Goal: Task Accomplishment & Management: Complete application form

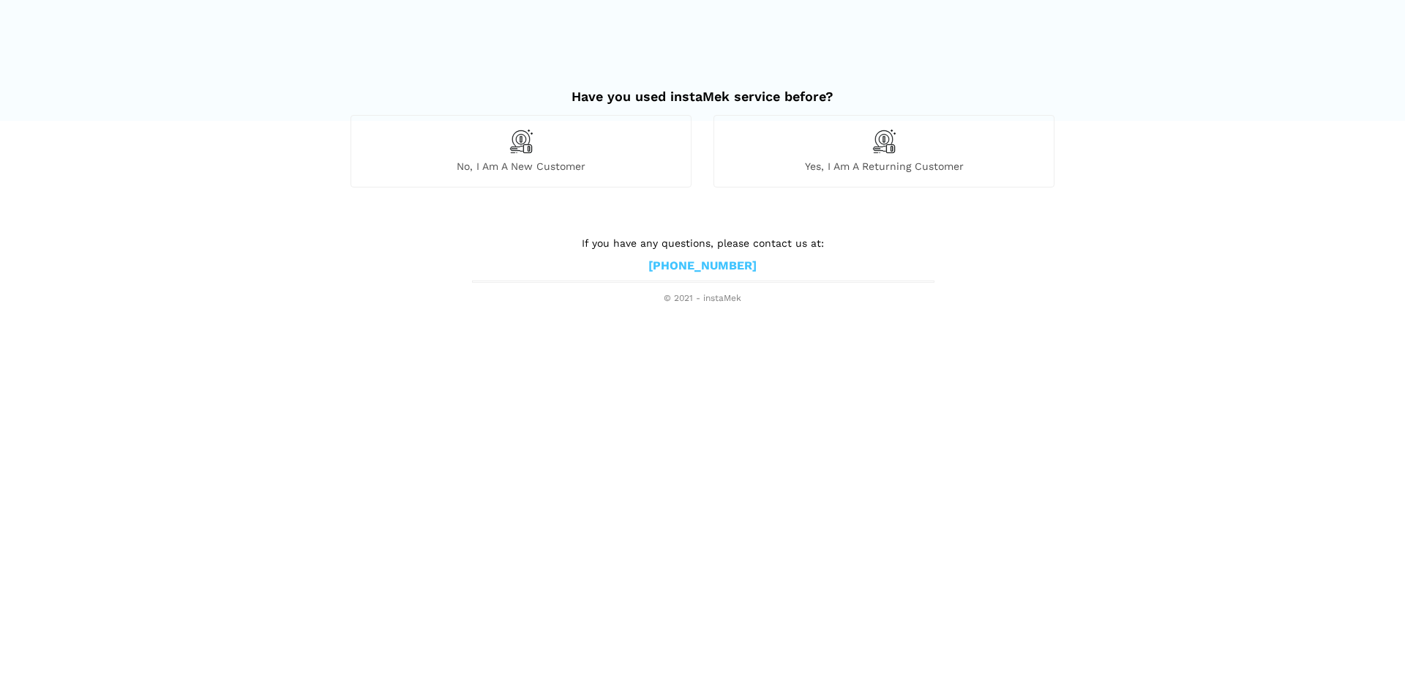
click at [883, 160] on span "Yes, I am a returning customer" at bounding box center [884, 166] width 340 height 13
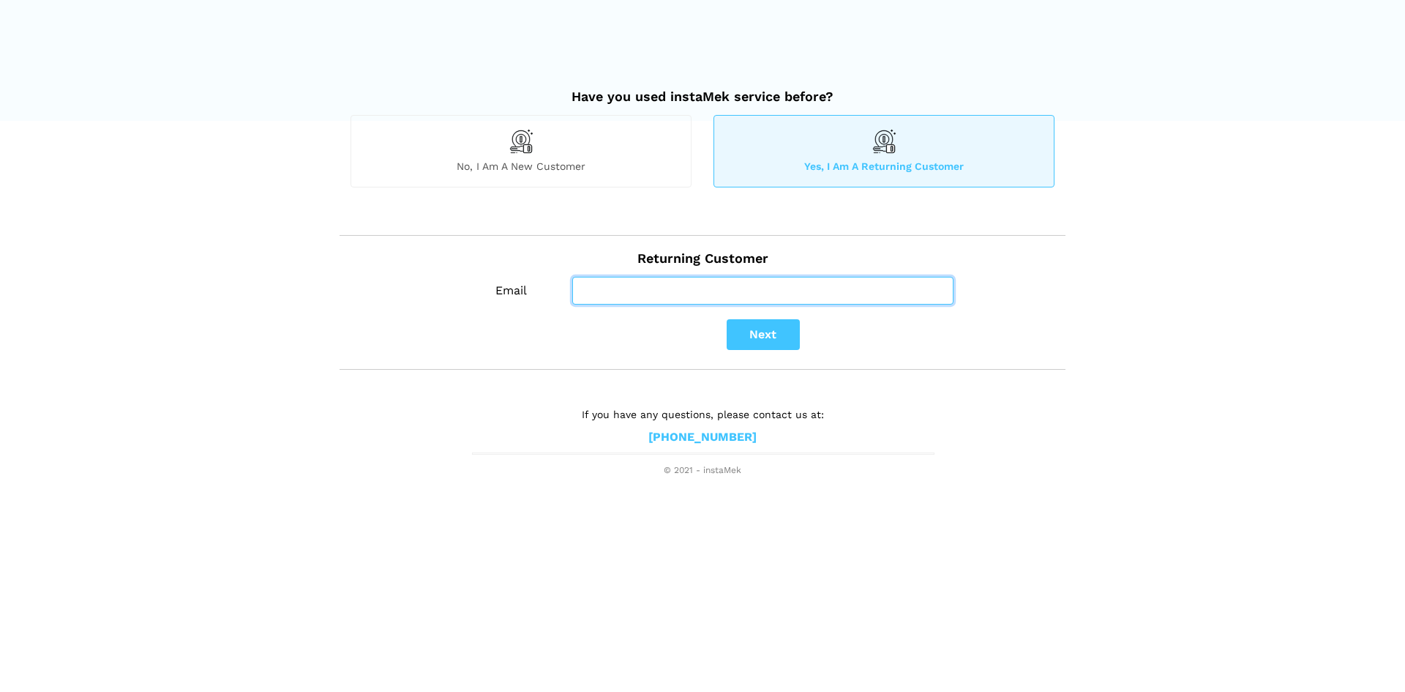
click at [629, 290] on input "Email" at bounding box center [762, 291] width 381 height 28
type input "[EMAIL_ADDRESS][DOMAIN_NAME]"
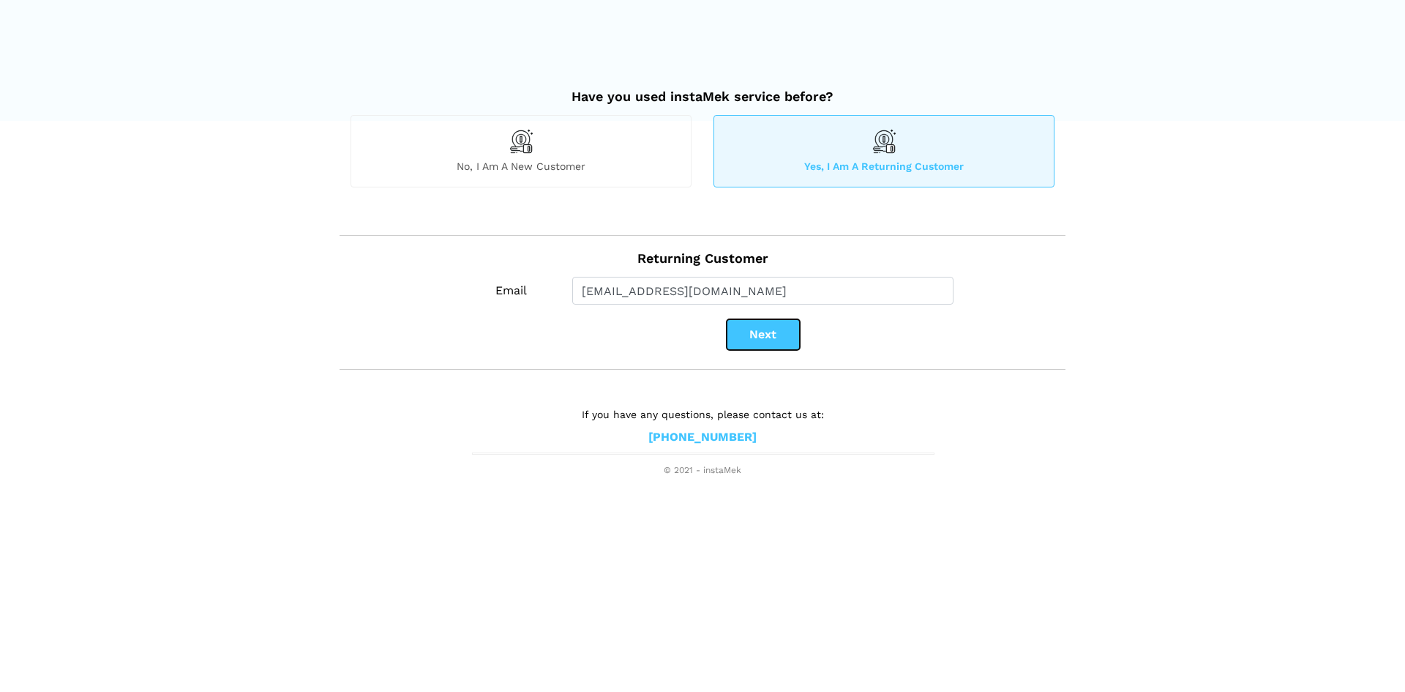
click at [787, 340] on button "Next" at bounding box center [763, 334] width 73 height 31
click at [781, 341] on button "Next" at bounding box center [763, 334] width 73 height 31
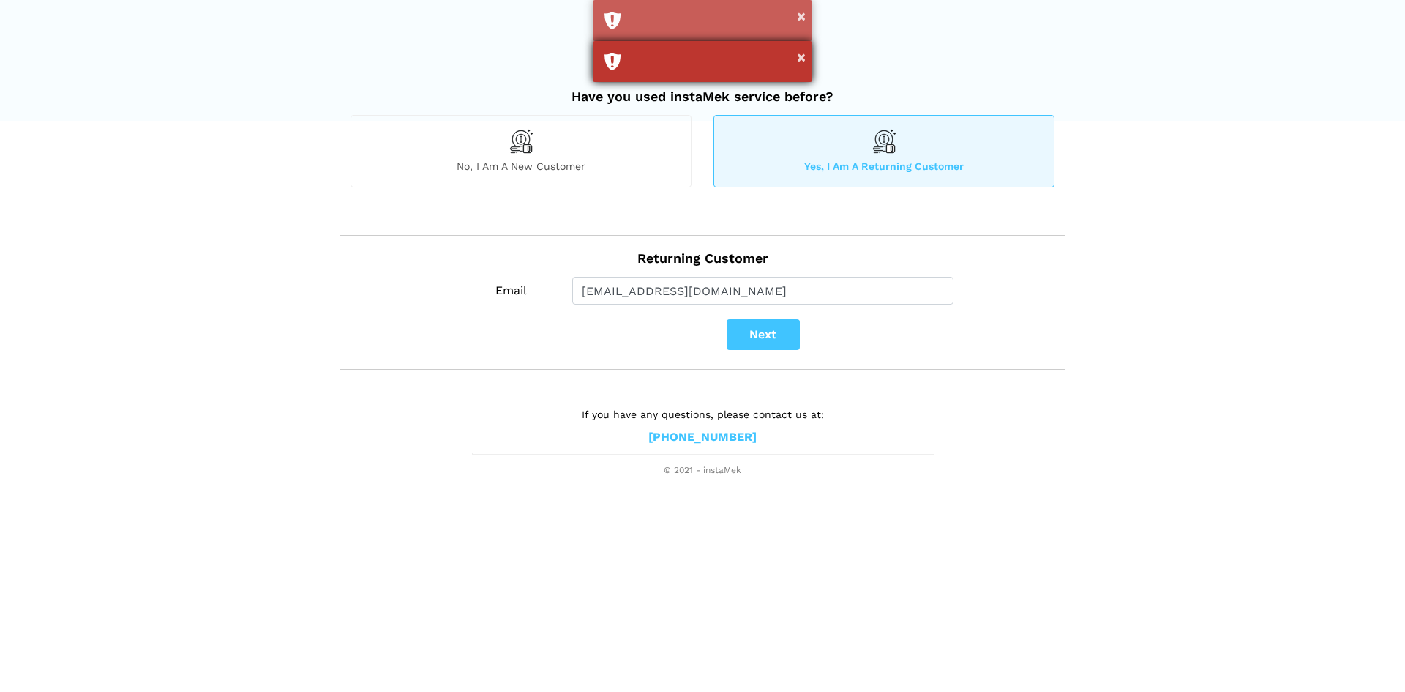
click at [730, 55] on div "×" at bounding box center [703, 61] width 220 height 41
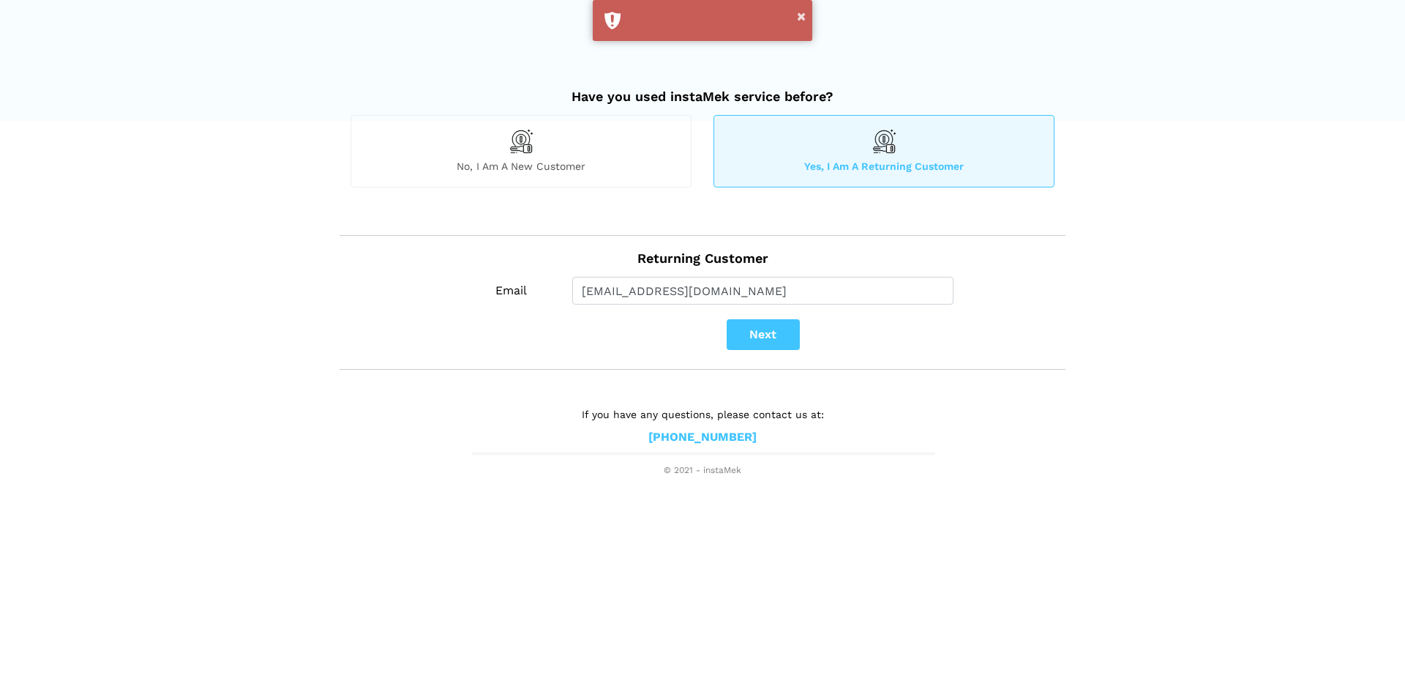
click at [500, 166] on span "No, I am a new customer" at bounding box center [521, 166] width 340 height 13
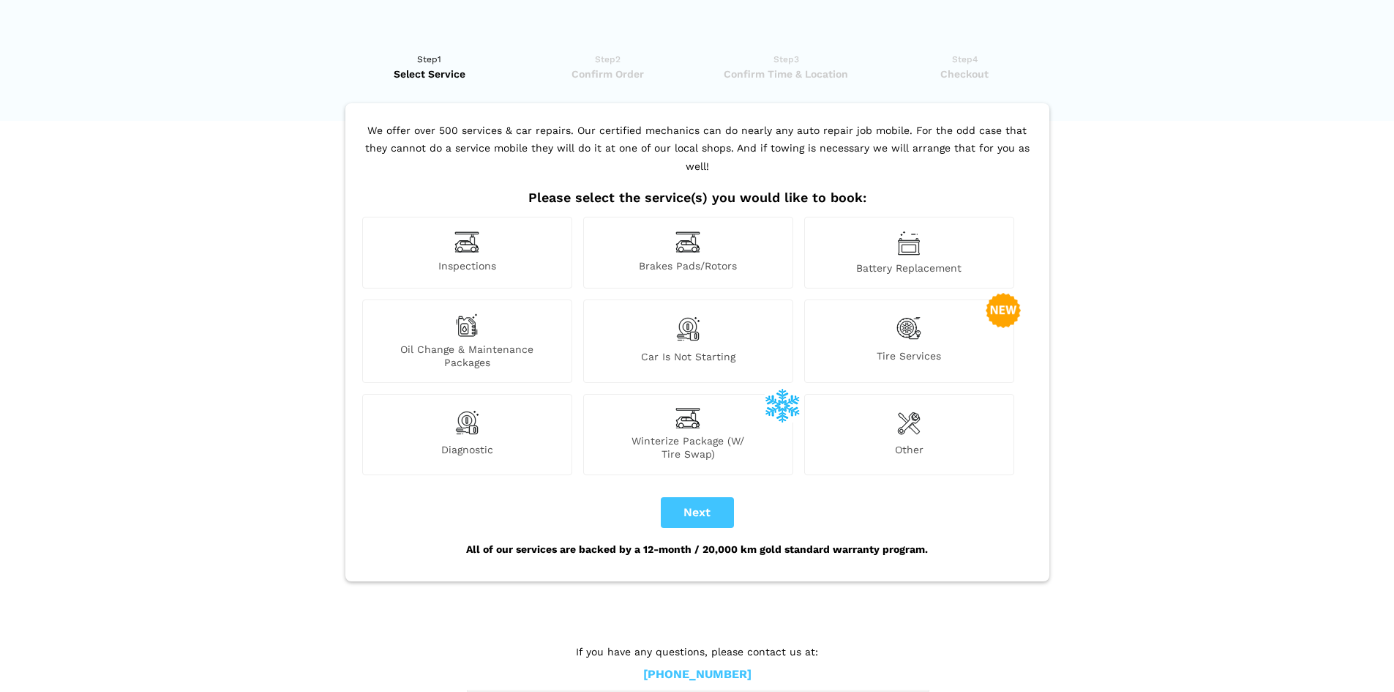
click at [686, 331] on div "Car is not starting" at bounding box center [688, 340] width 210 height 83
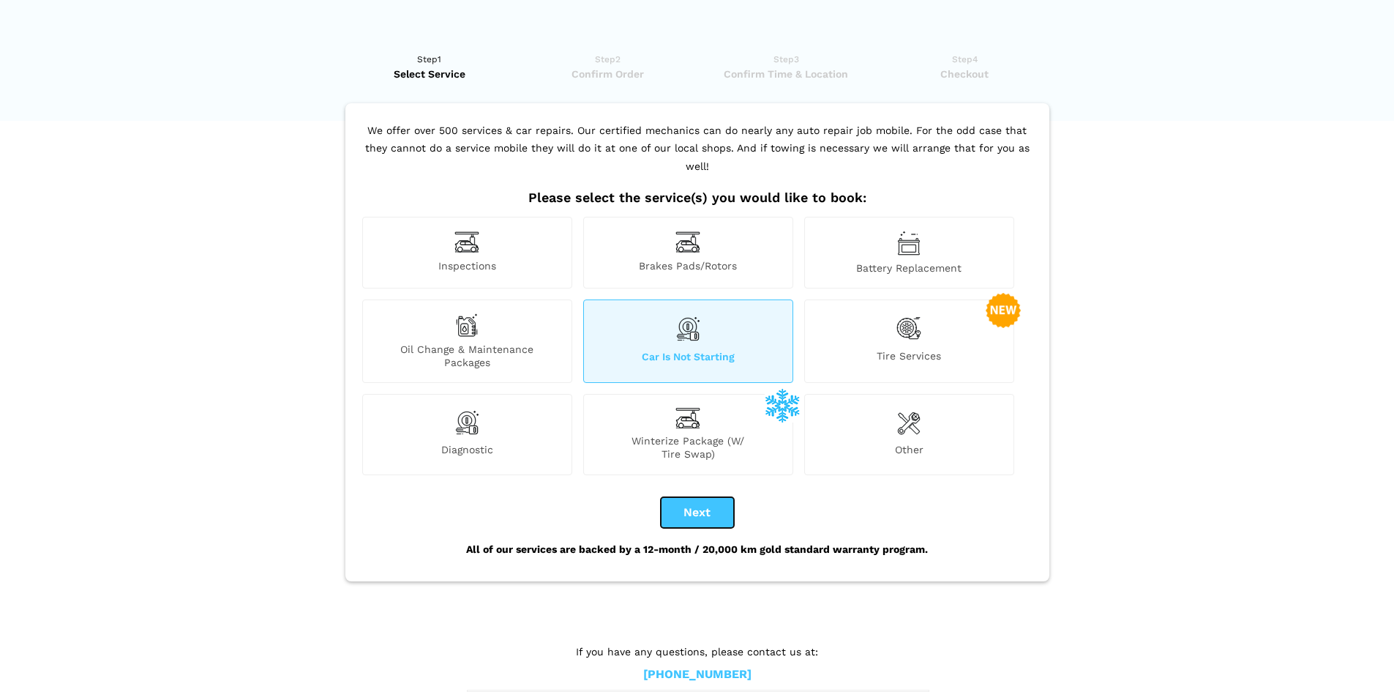
click at [703, 497] on button "Next" at bounding box center [697, 512] width 73 height 31
checkbox input "true"
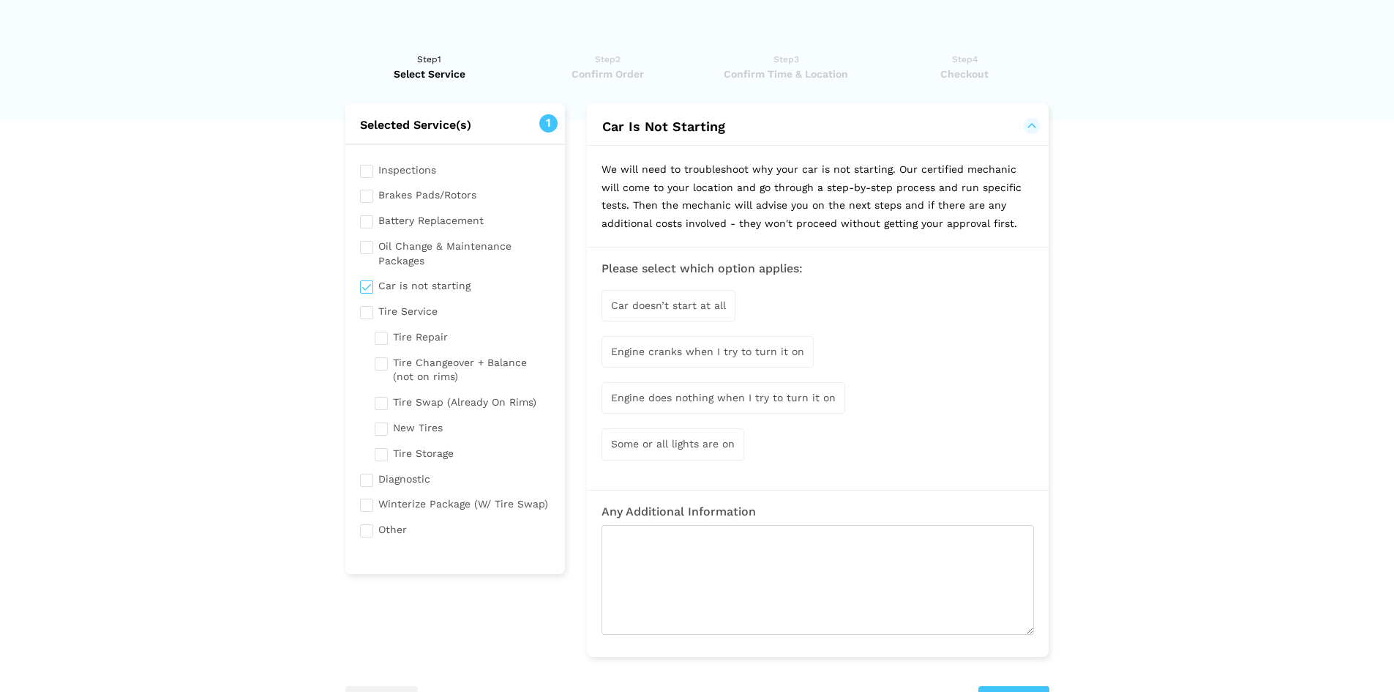
click at [727, 440] on span "Some or all lights are on" at bounding box center [673, 444] width 124 height 12
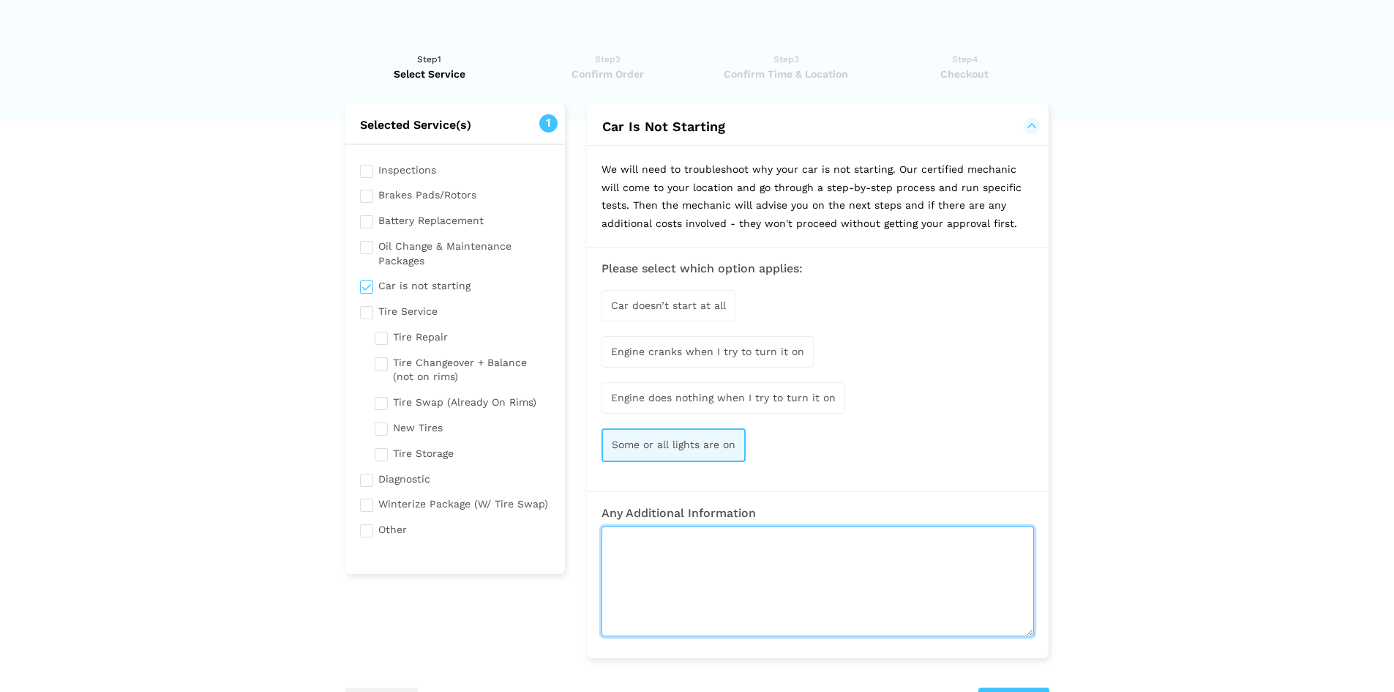
click at [752, 549] on textarea at bounding box center [818, 581] width 433 height 110
click at [738, 559] on textarea at bounding box center [818, 581] width 433 height 110
click at [740, 556] on textarea at bounding box center [818, 581] width 433 height 110
type textarea "N"
type textarea "m"
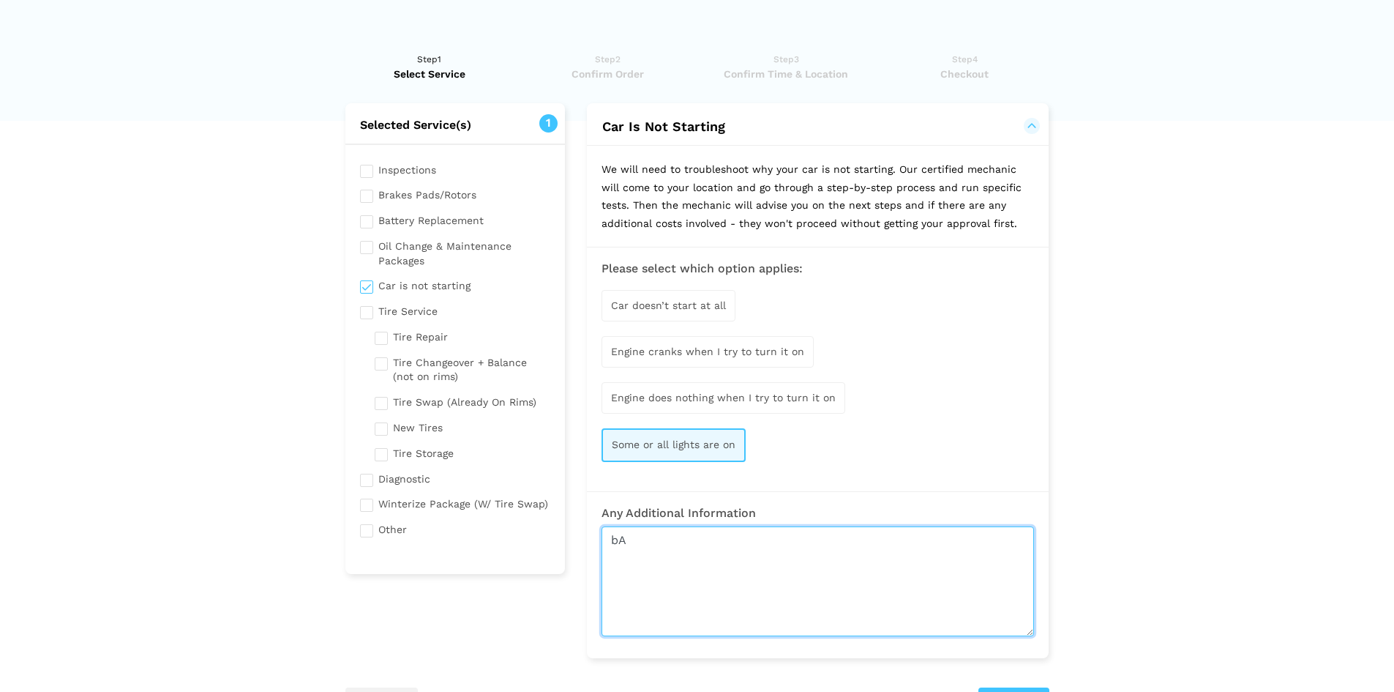
type textarea "b"
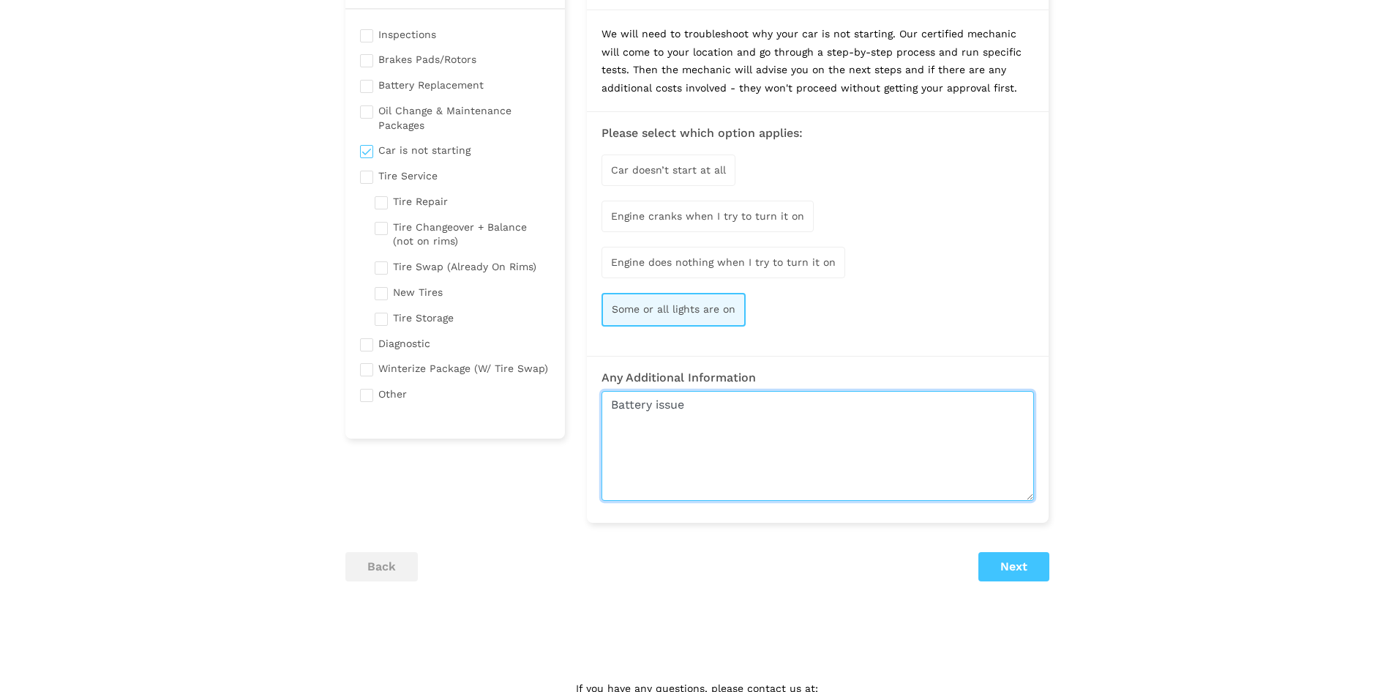
scroll to position [146, 0]
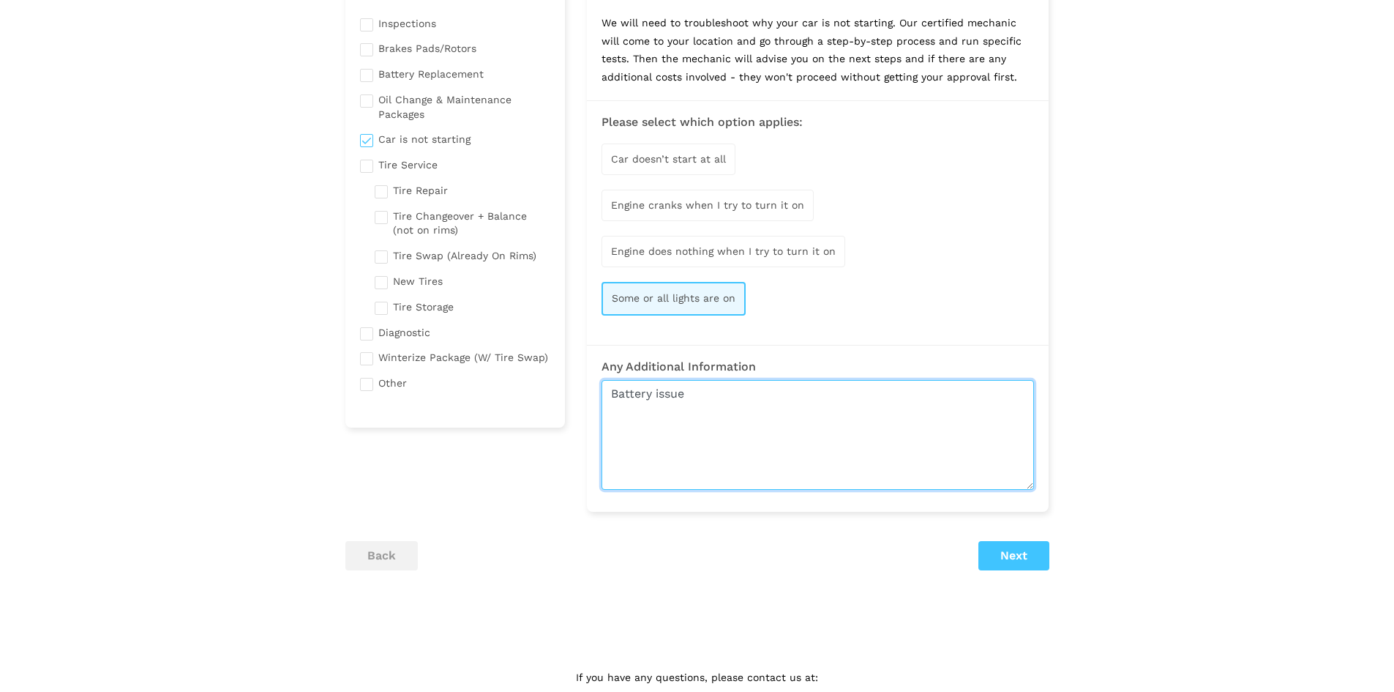
type textarea "Battery issue"
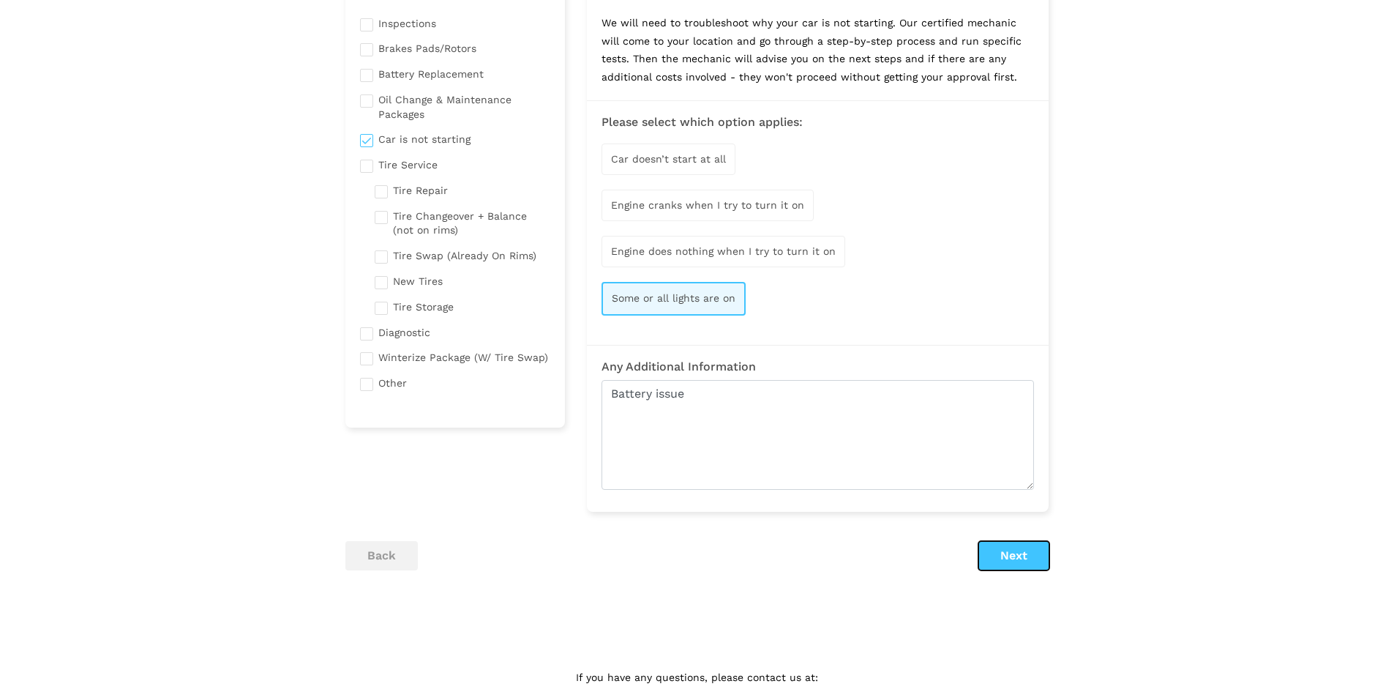
click at [1019, 549] on button "Next" at bounding box center [1013, 555] width 71 height 29
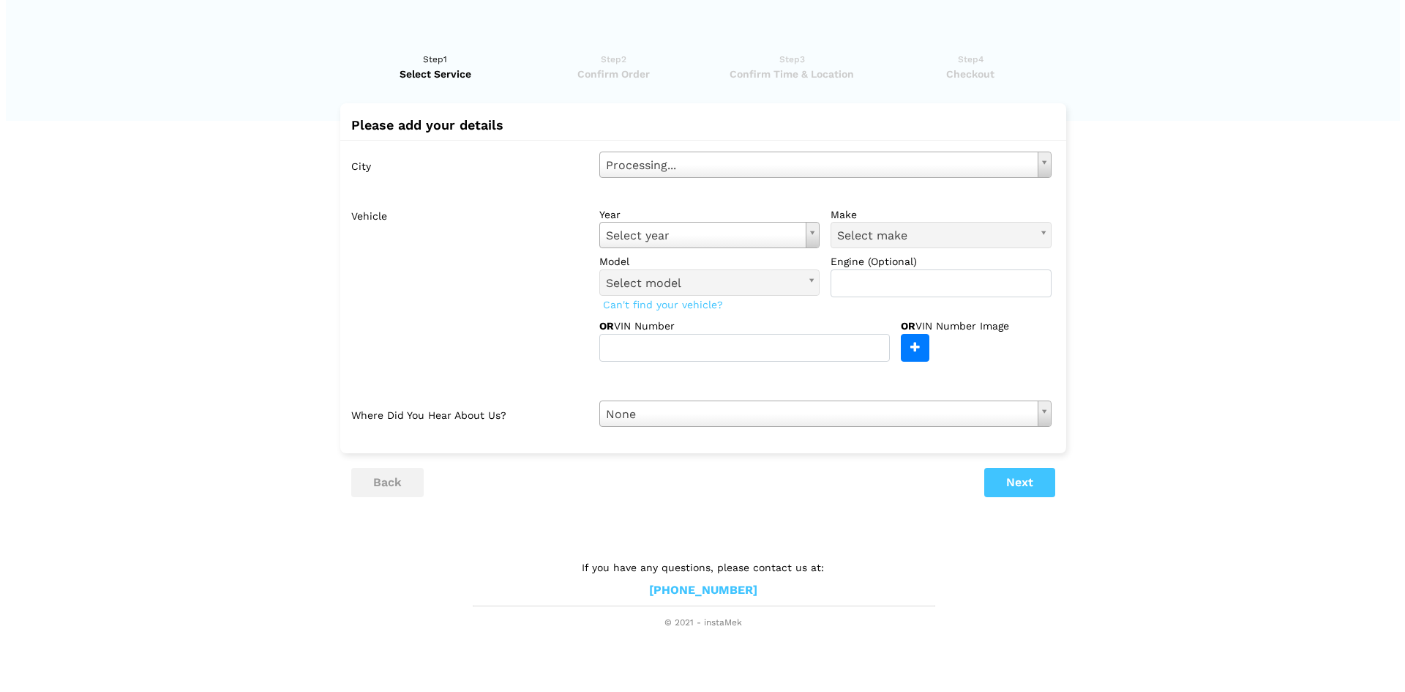
scroll to position [0, 0]
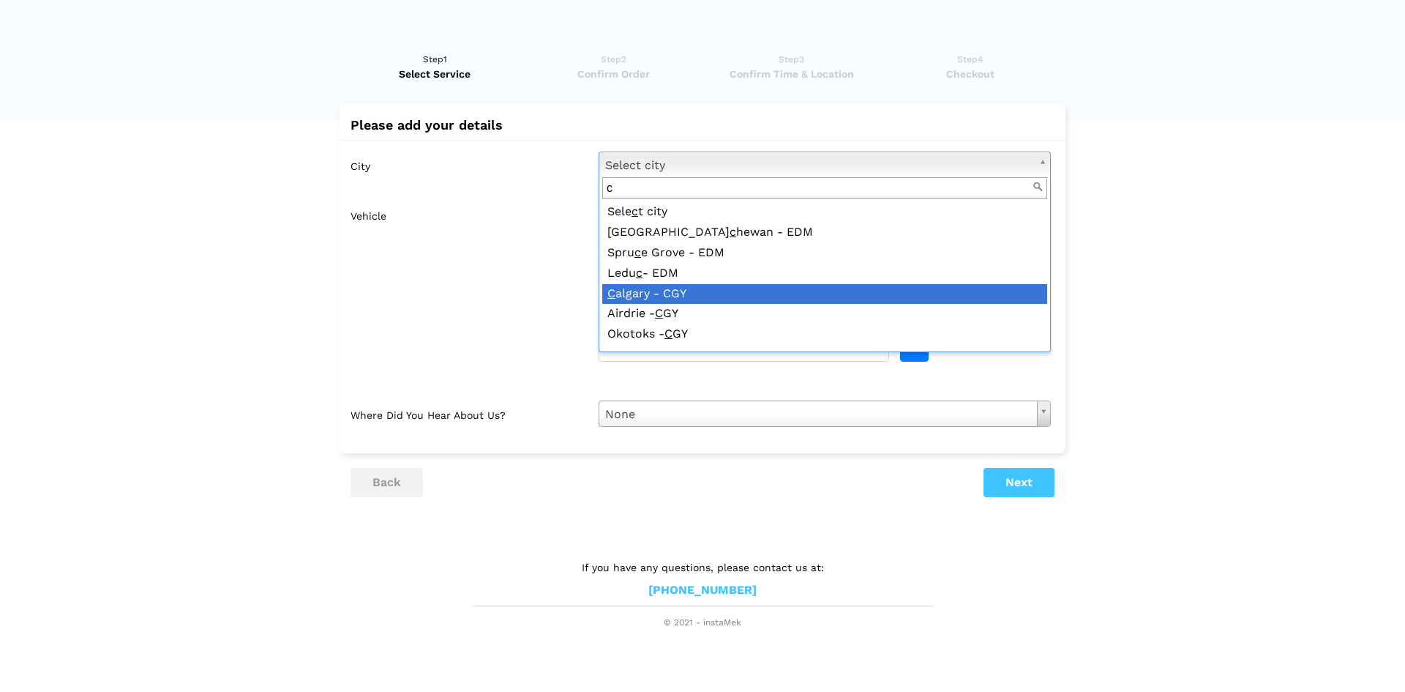
type input "c"
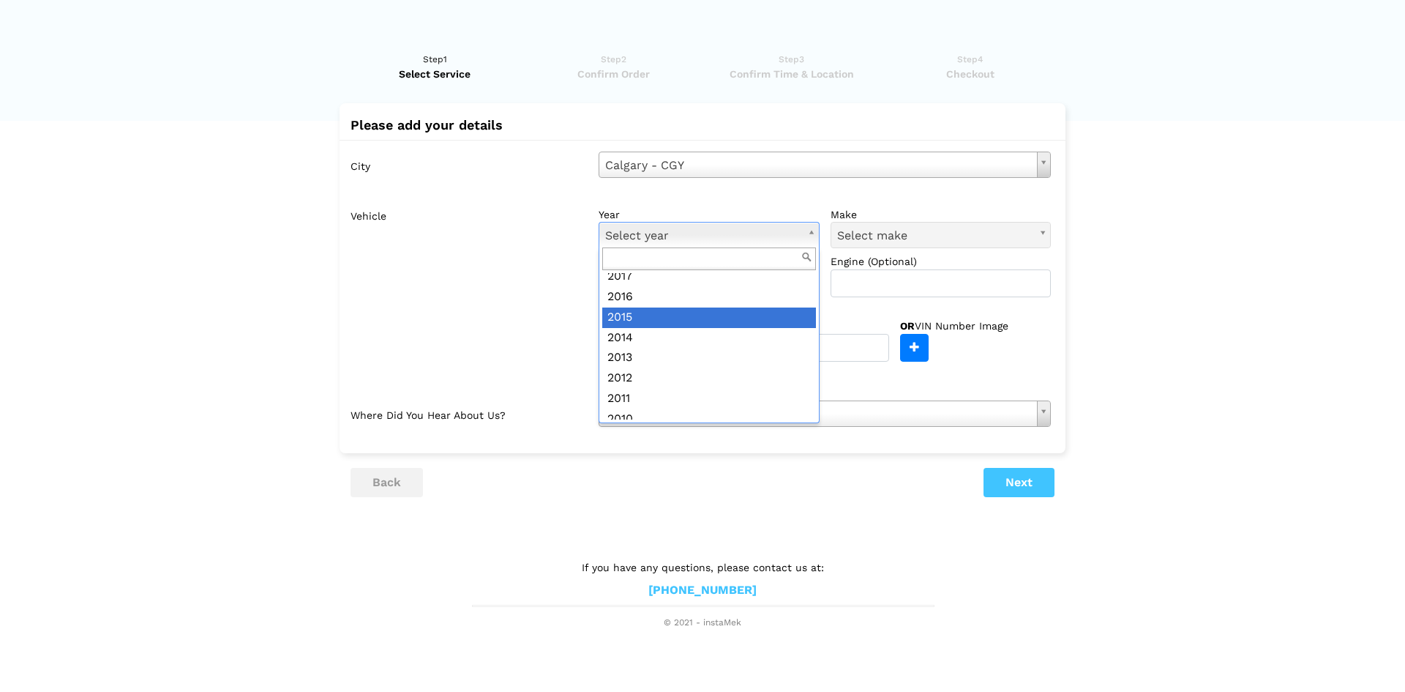
scroll to position [236, 0]
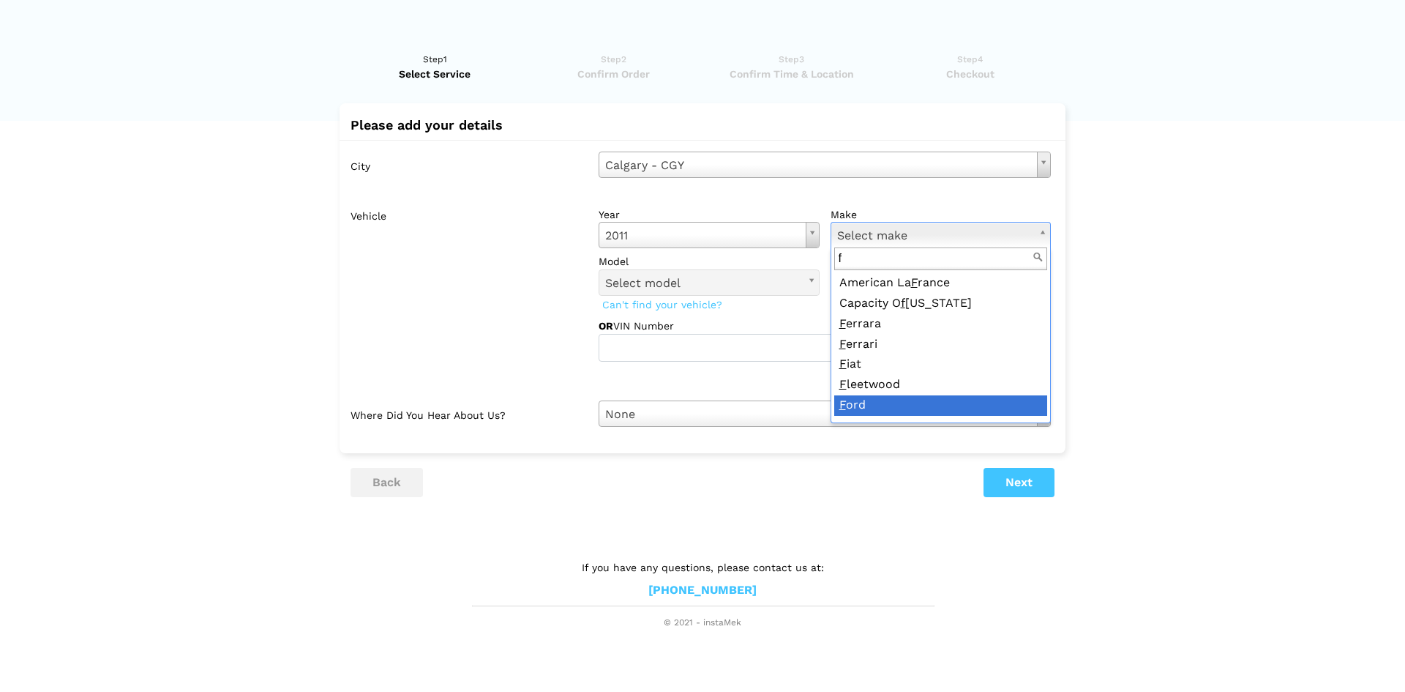
type input "f"
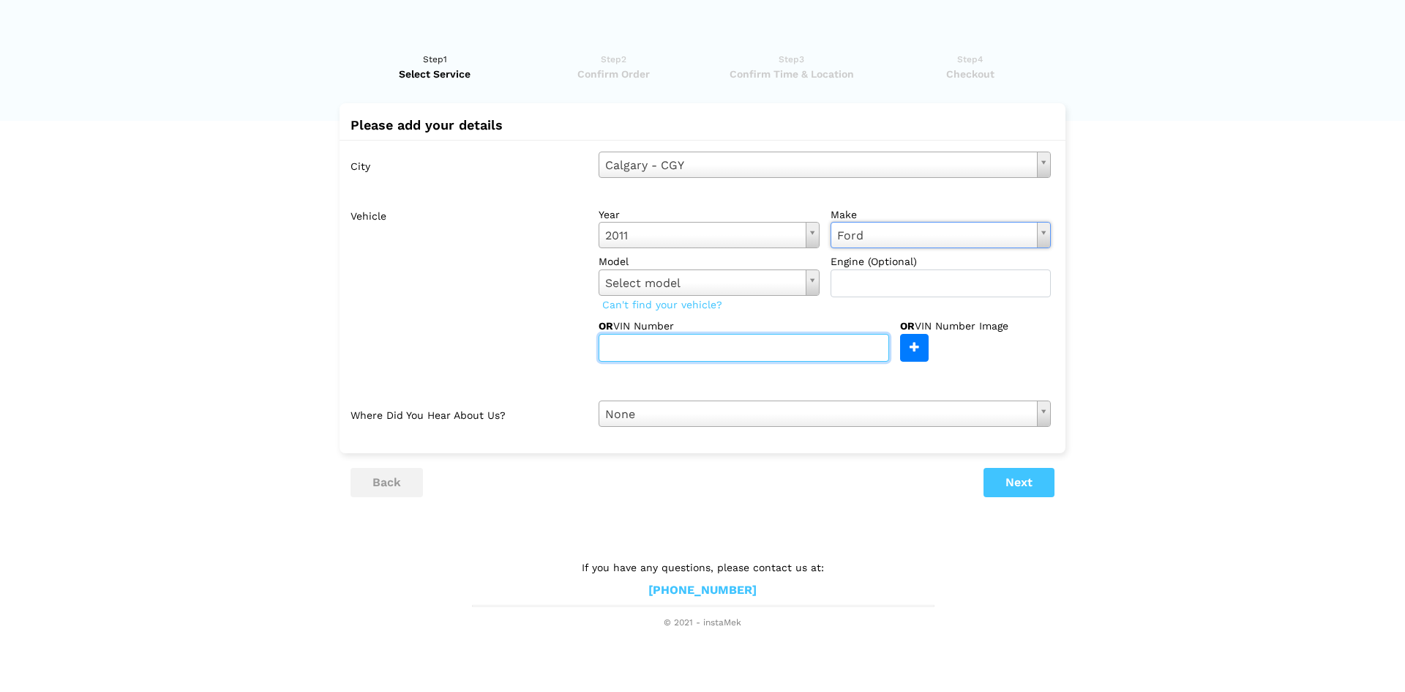
click at [697, 349] on input "text" at bounding box center [744, 348] width 291 height 28
click at [915, 346] on input "file" at bounding box center [542, 347] width 771 height 26
click at [1033, 473] on button "Next" at bounding box center [1019, 482] width 71 height 29
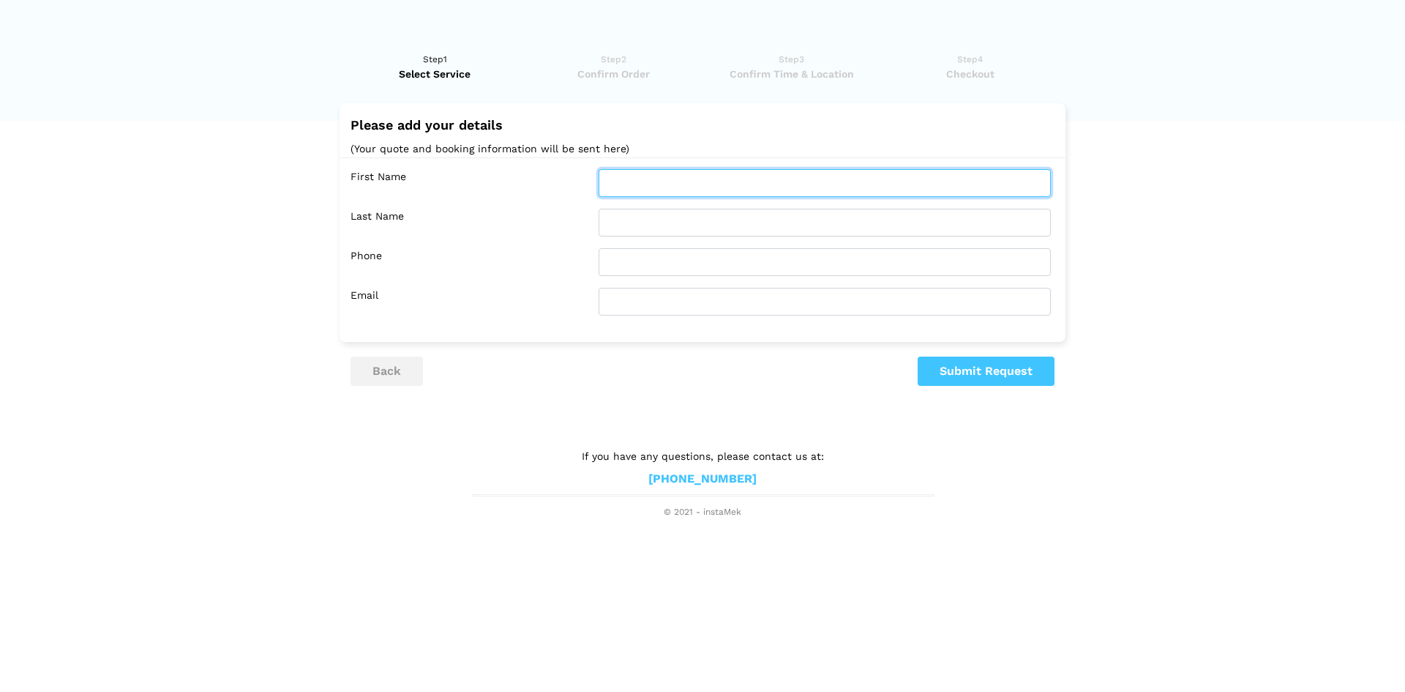
click at [752, 187] on input "text" at bounding box center [825, 183] width 452 height 28
type input "udaya"
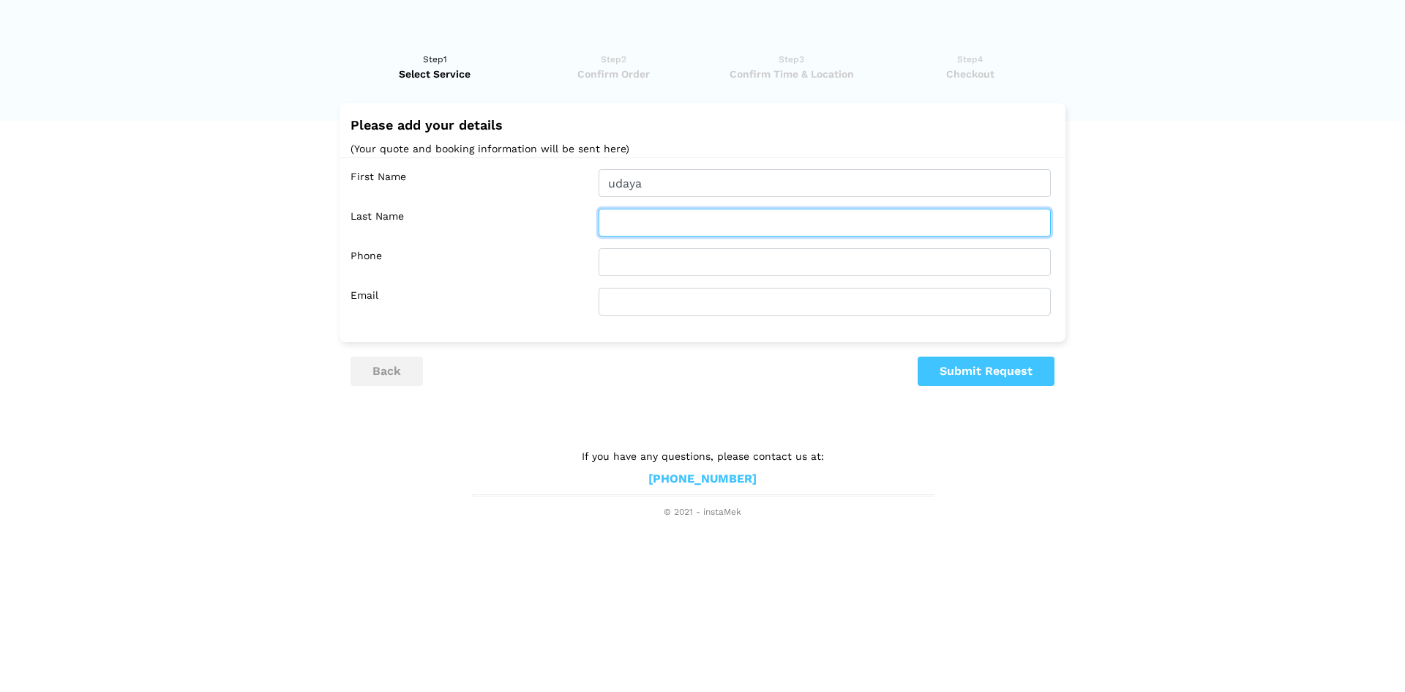
drag, startPoint x: 735, startPoint y: 225, endPoint x: 1028, endPoint y: 228, distance: 293.5
click at [738, 225] on input "text" at bounding box center [825, 223] width 452 height 28
type input "chandra"
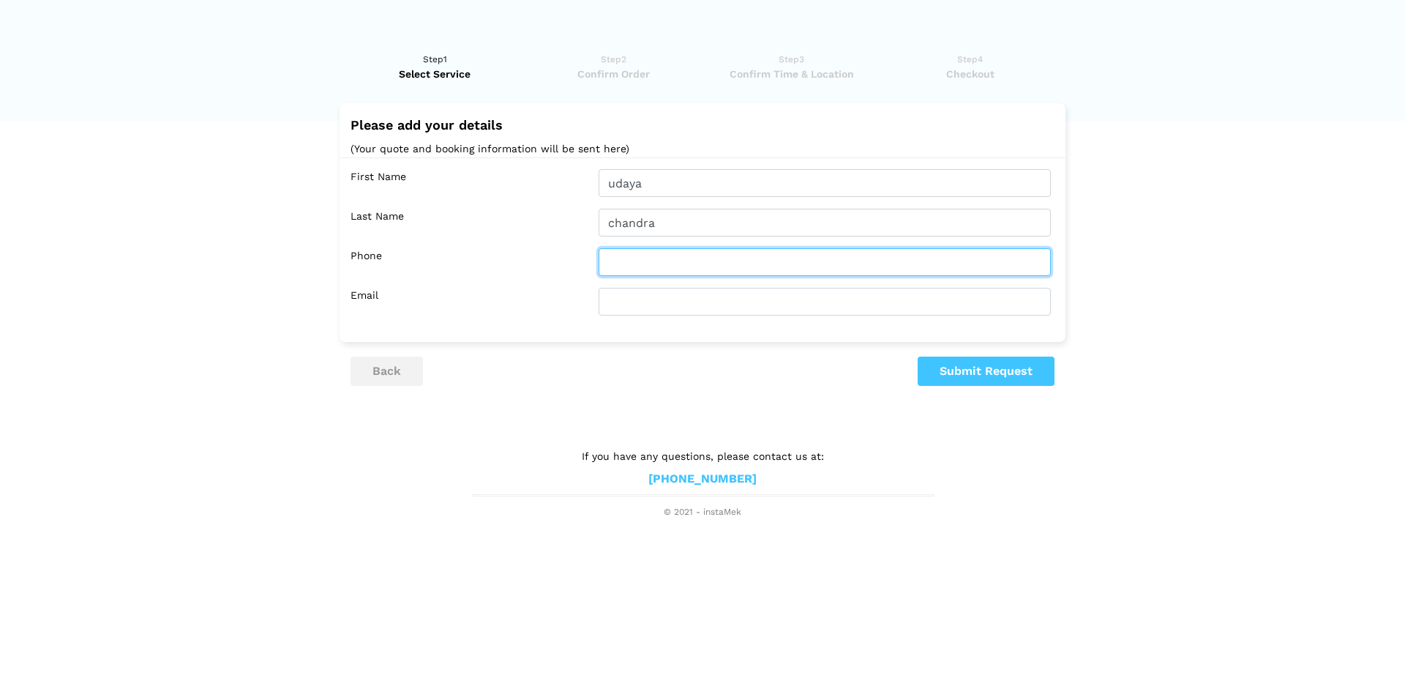
click at [987, 270] on input "text" at bounding box center [825, 262] width 452 height 28
type input "4039685884"
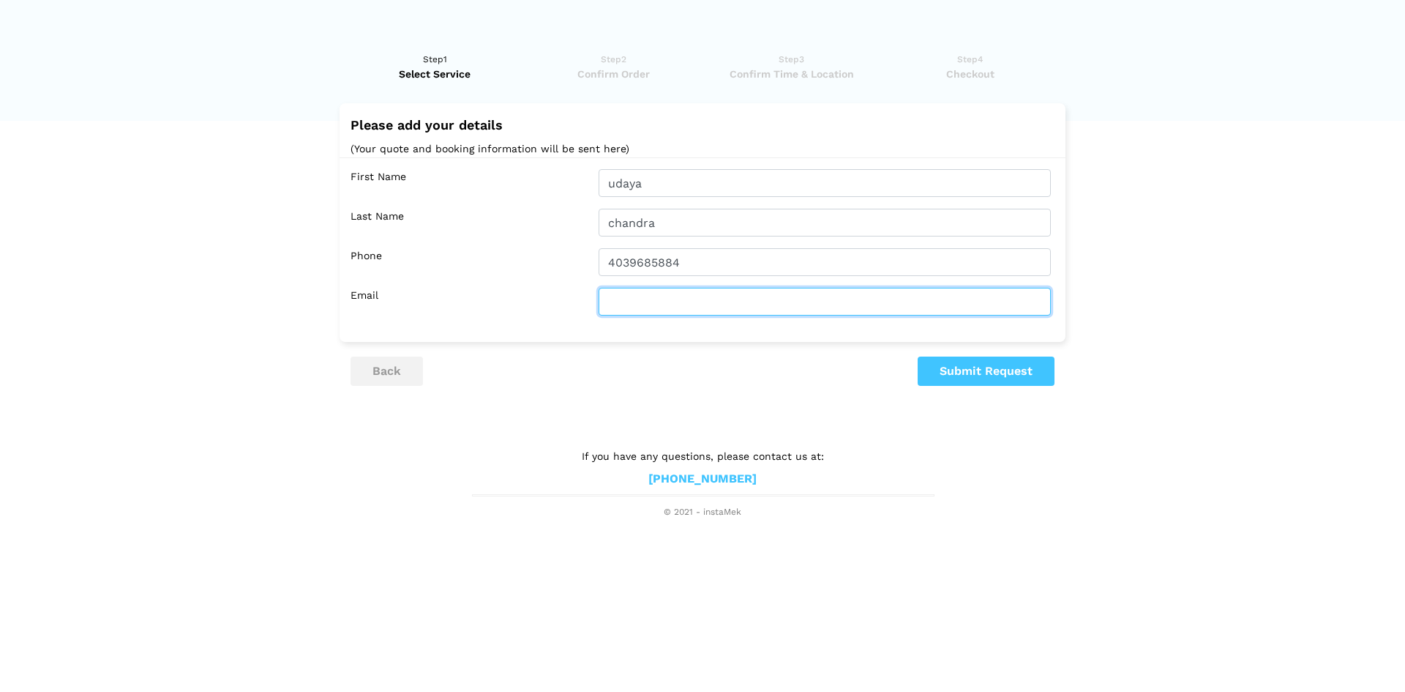
drag, startPoint x: 817, startPoint y: 307, endPoint x: 850, endPoint y: 299, distance: 33.2
click at [818, 307] on input "text" at bounding box center [825, 302] width 452 height 28
type input "[EMAIL_ADDRESS][DOMAIN_NAME]"
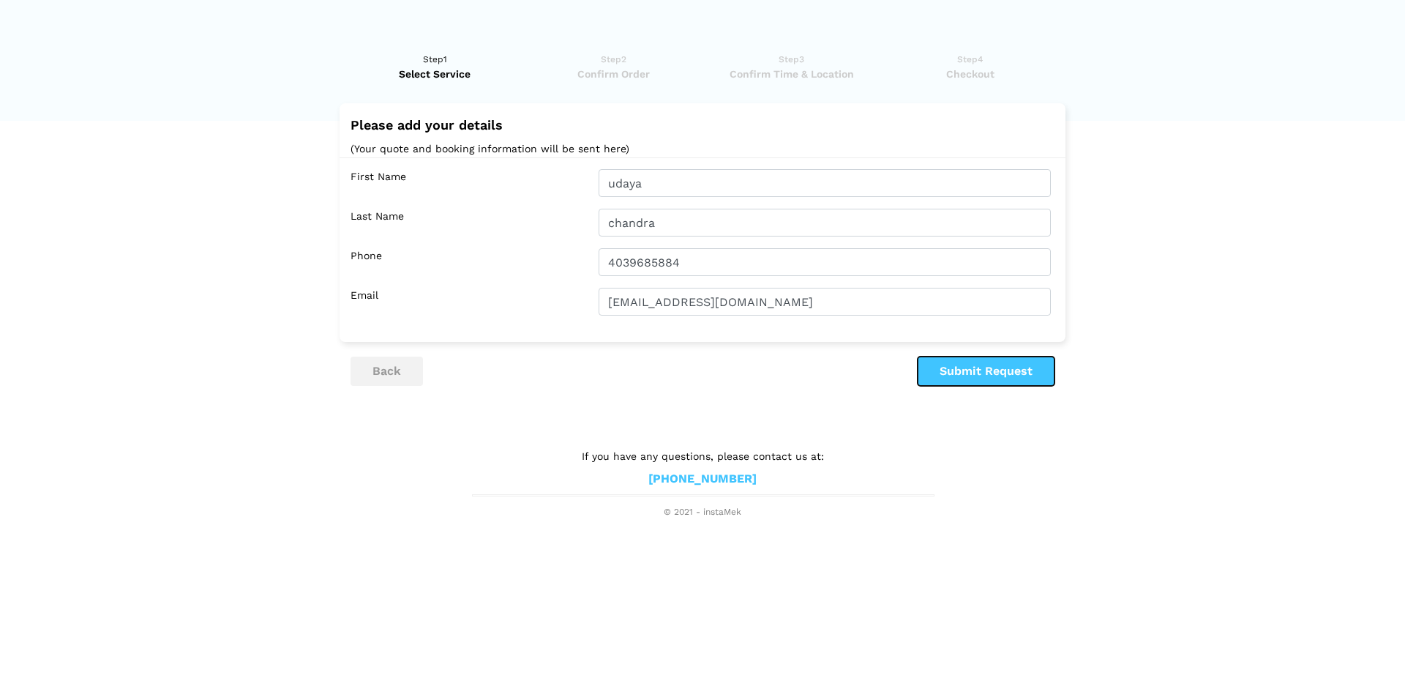
click at [992, 381] on button "Submit Request" at bounding box center [986, 370] width 137 height 29
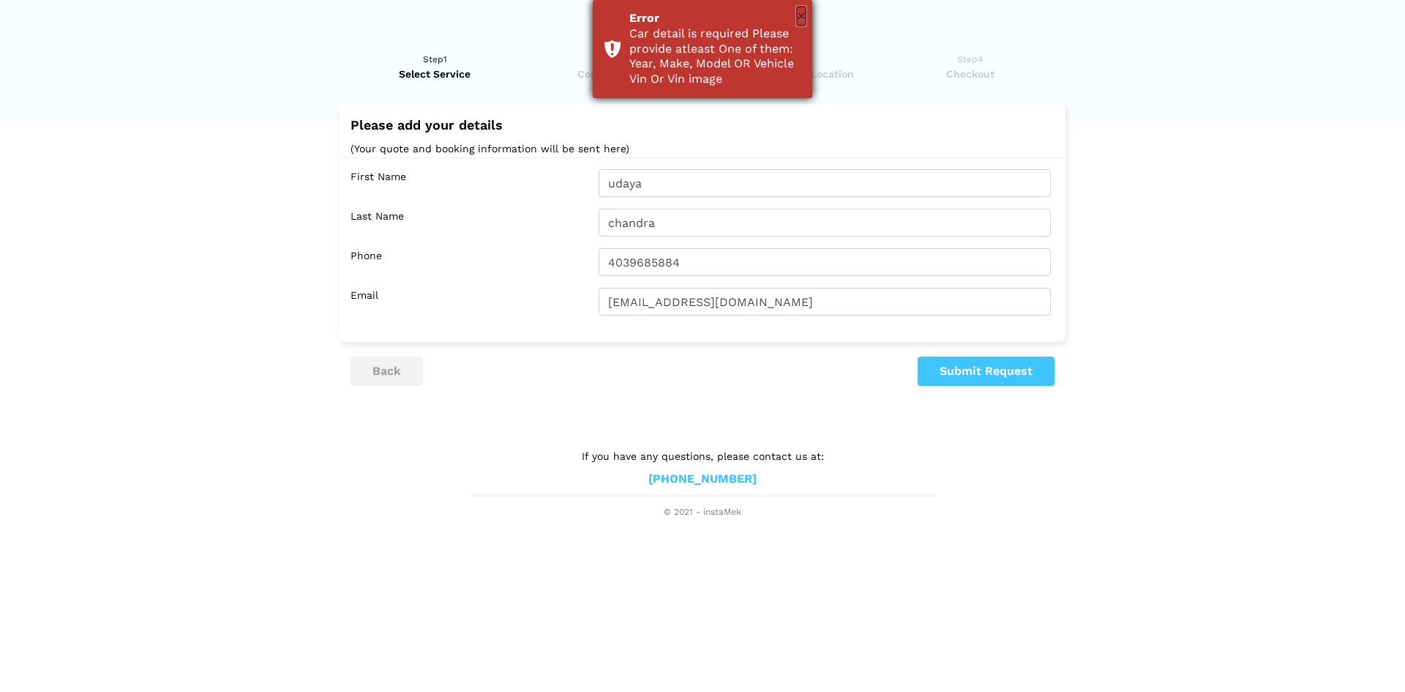
click at [805, 18] on button "×" at bounding box center [801, 16] width 9 height 19
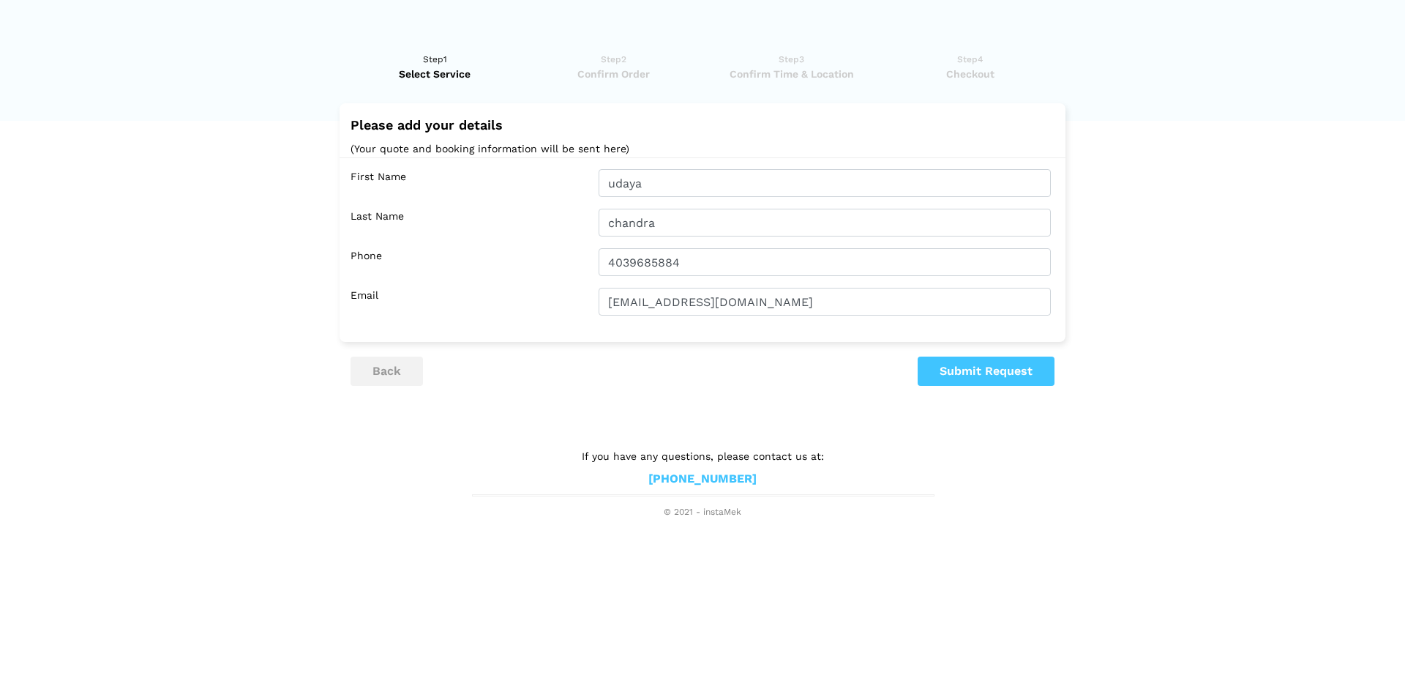
click at [1205, 289] on lik "Have you used instaMek service before? No, I am a new customer Yes, I am a retu…" at bounding box center [702, 278] width 1405 height 482
click at [978, 378] on button "Submit Request" at bounding box center [986, 370] width 137 height 29
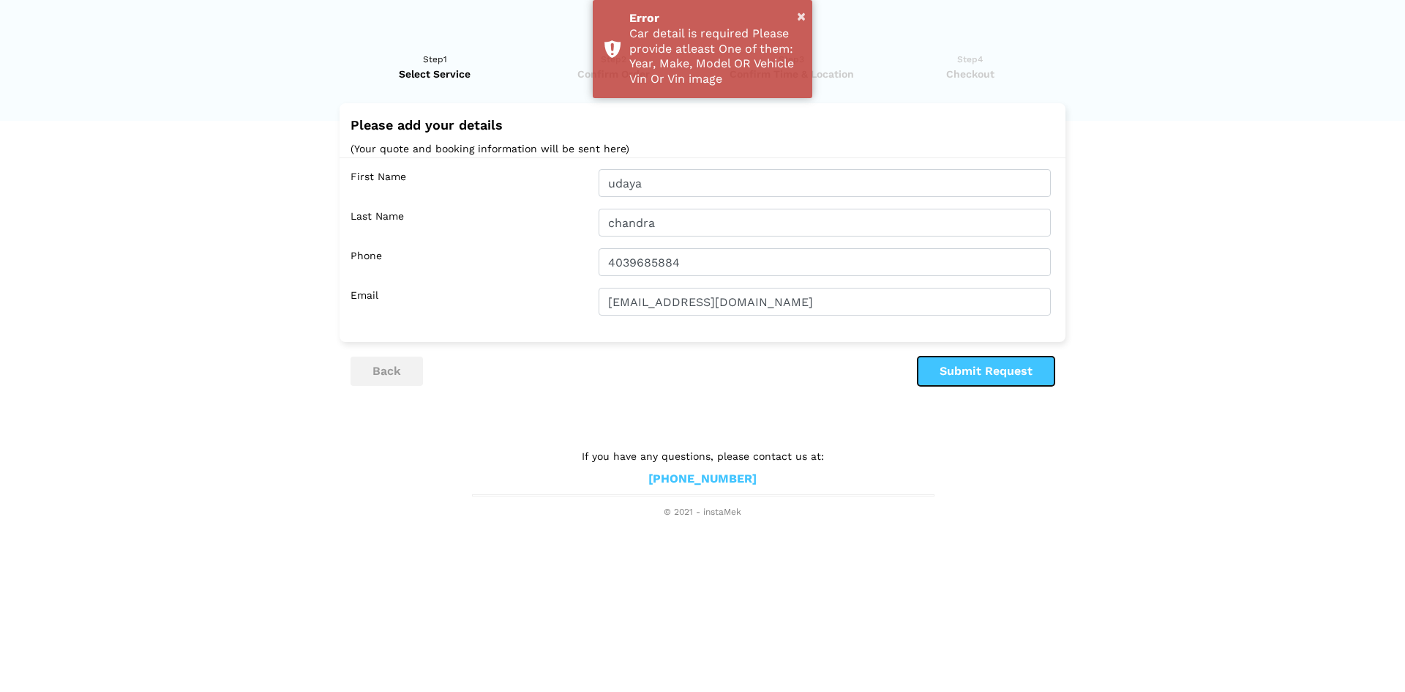
click at [987, 373] on button "Submit Request" at bounding box center [986, 370] width 137 height 29
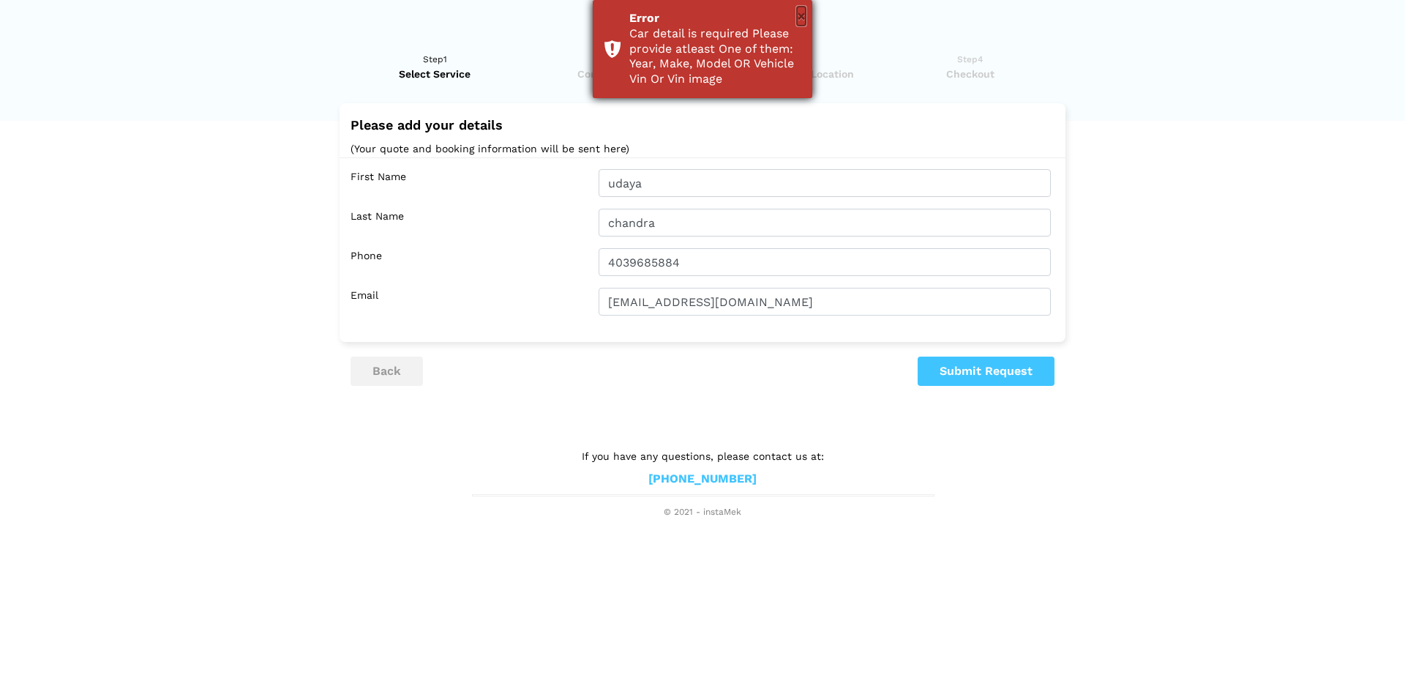
click at [797, 20] on button "×" at bounding box center [801, 16] width 9 height 19
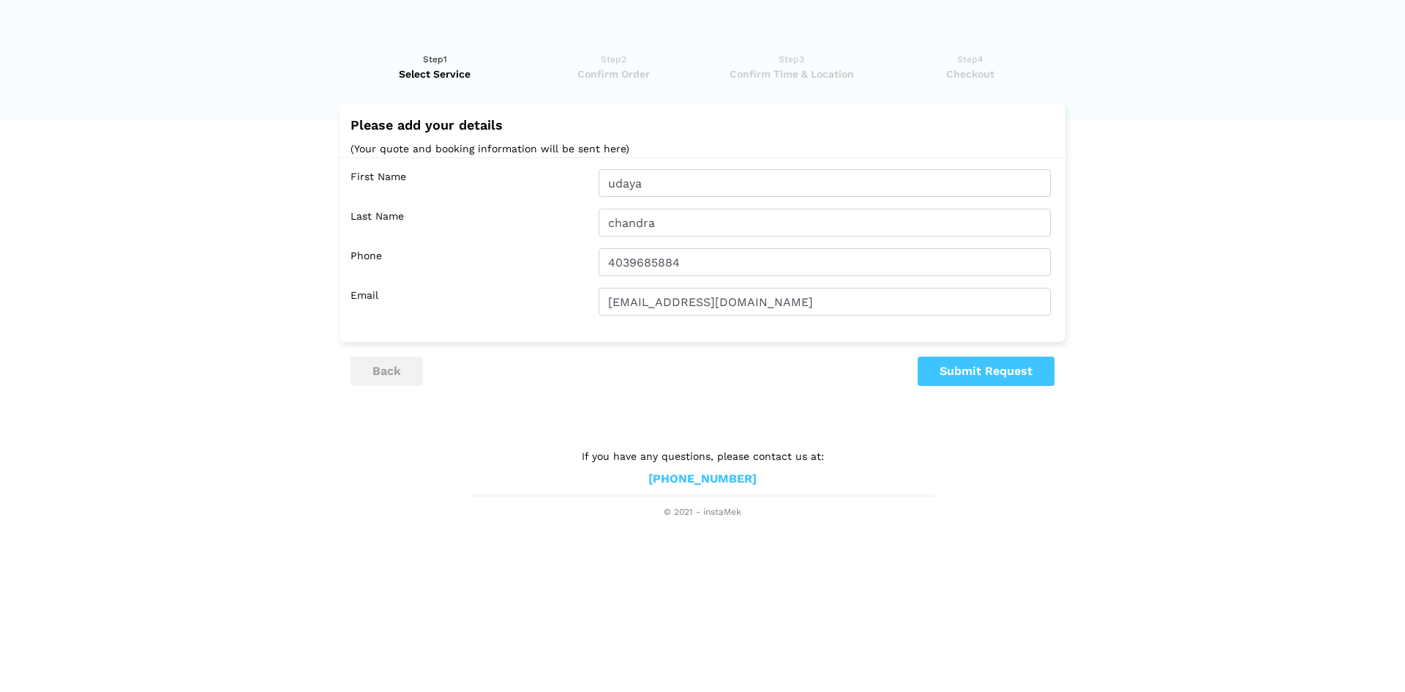
click at [1183, 303] on lik "Have you used instaMek service before? No, I am a new customer Yes, I am a retu…" at bounding box center [702, 278] width 1405 height 482
click at [362, 372] on button "back" at bounding box center [387, 370] width 72 height 29
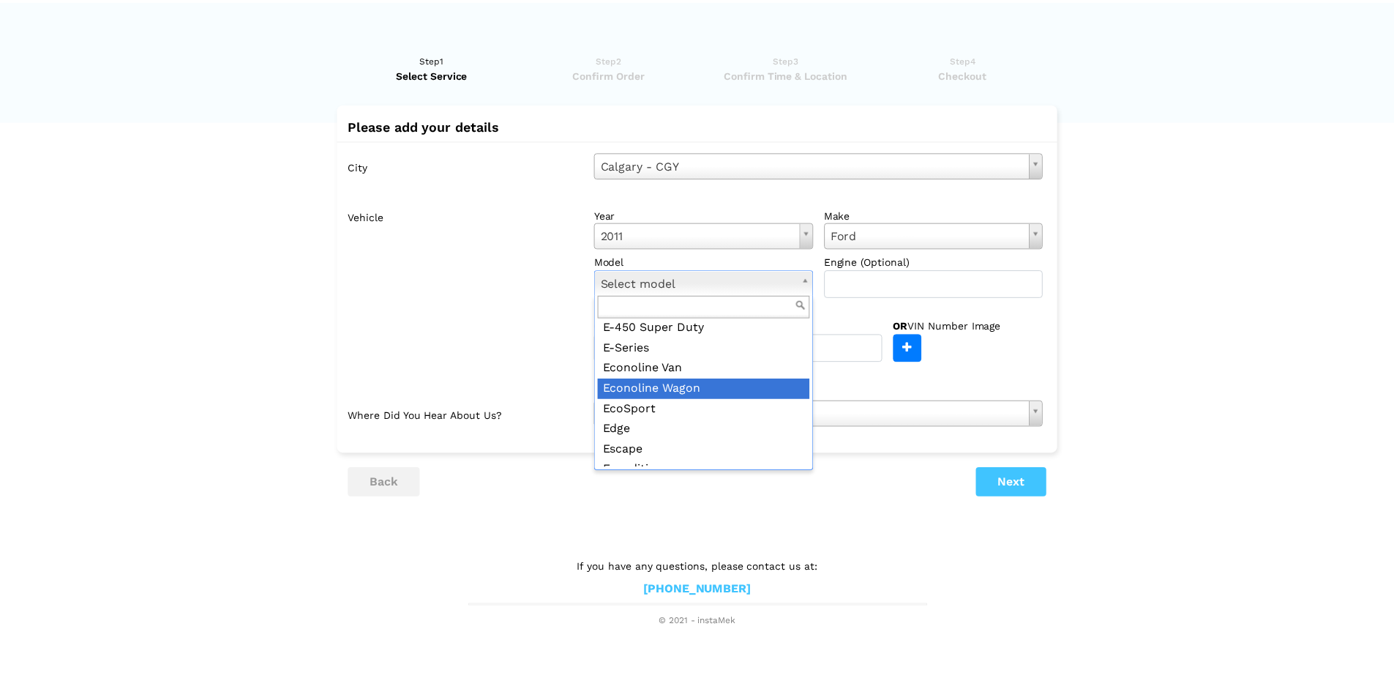
scroll to position [146, 0]
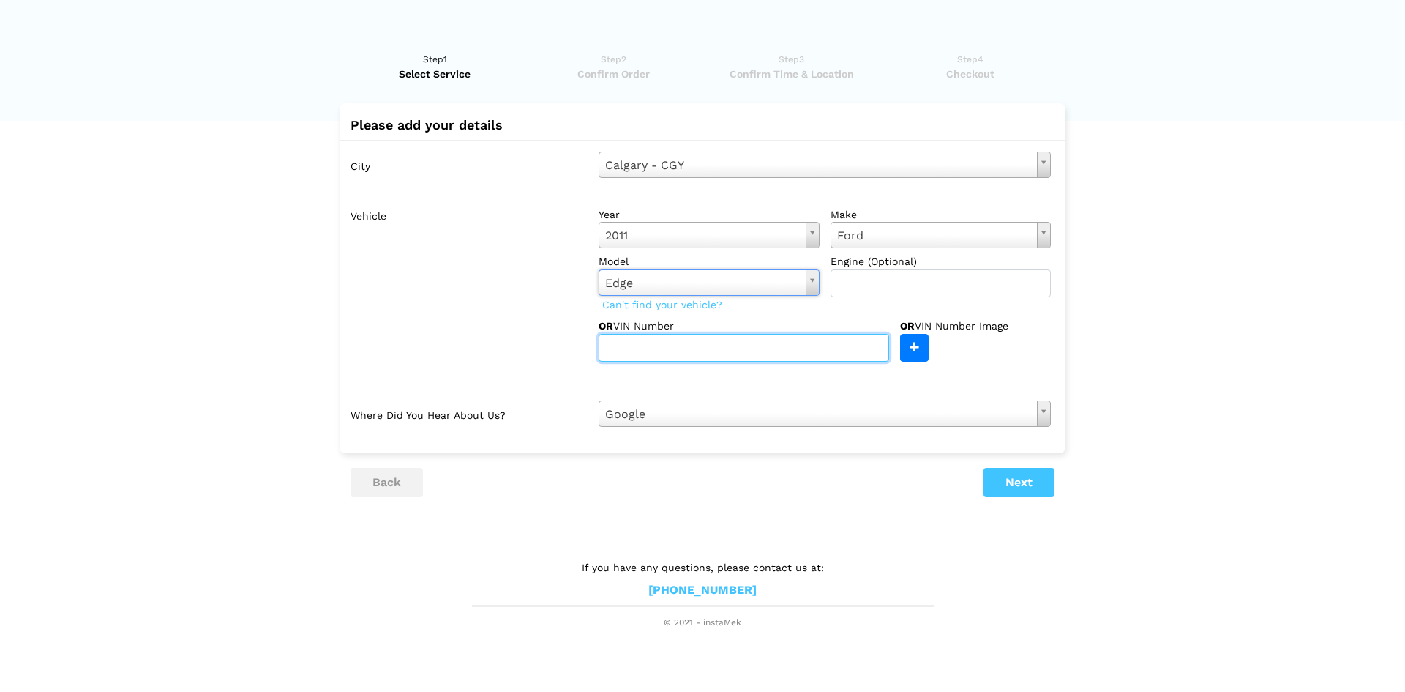
click at [804, 353] on input "text" at bounding box center [744, 348] width 291 height 28
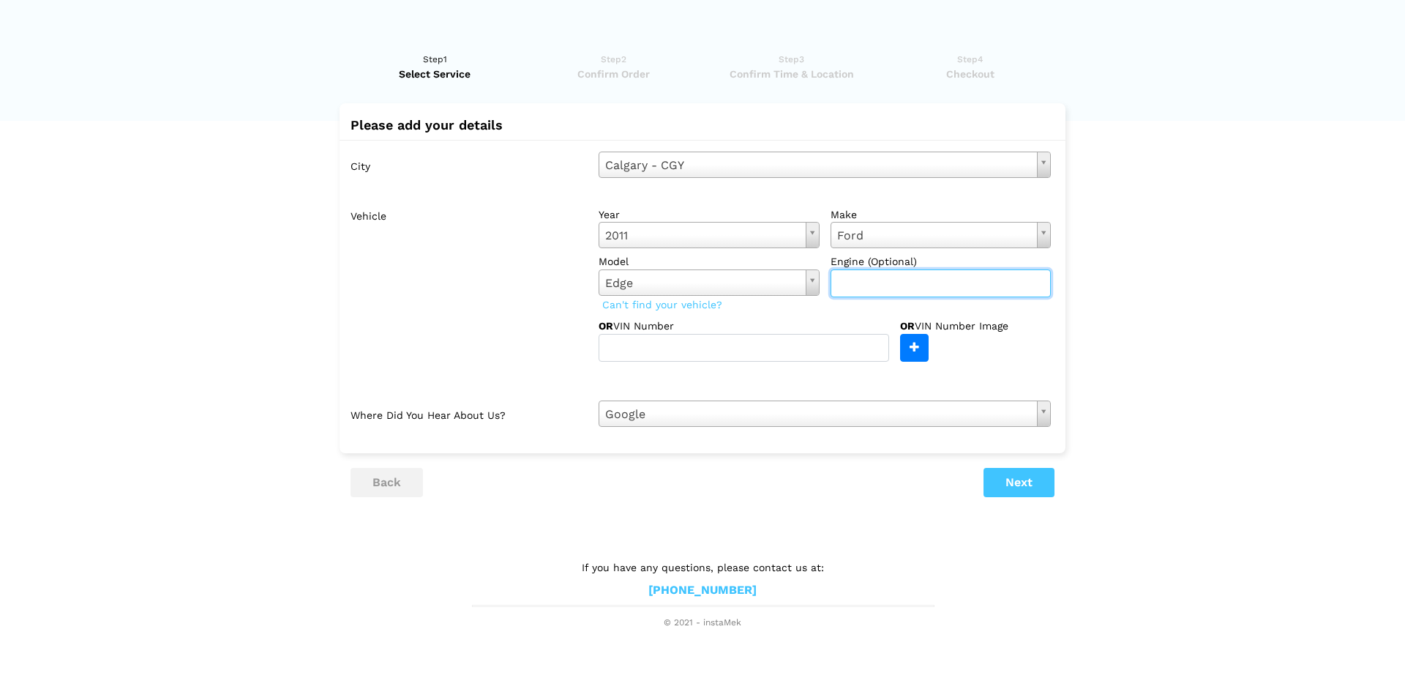
click at [973, 282] on input "text" at bounding box center [941, 283] width 221 height 28
click at [973, 281] on input "3.5" at bounding box center [941, 283] width 221 height 28
type input "3.5 v6"
click at [1043, 489] on button "Next" at bounding box center [1019, 482] width 71 height 29
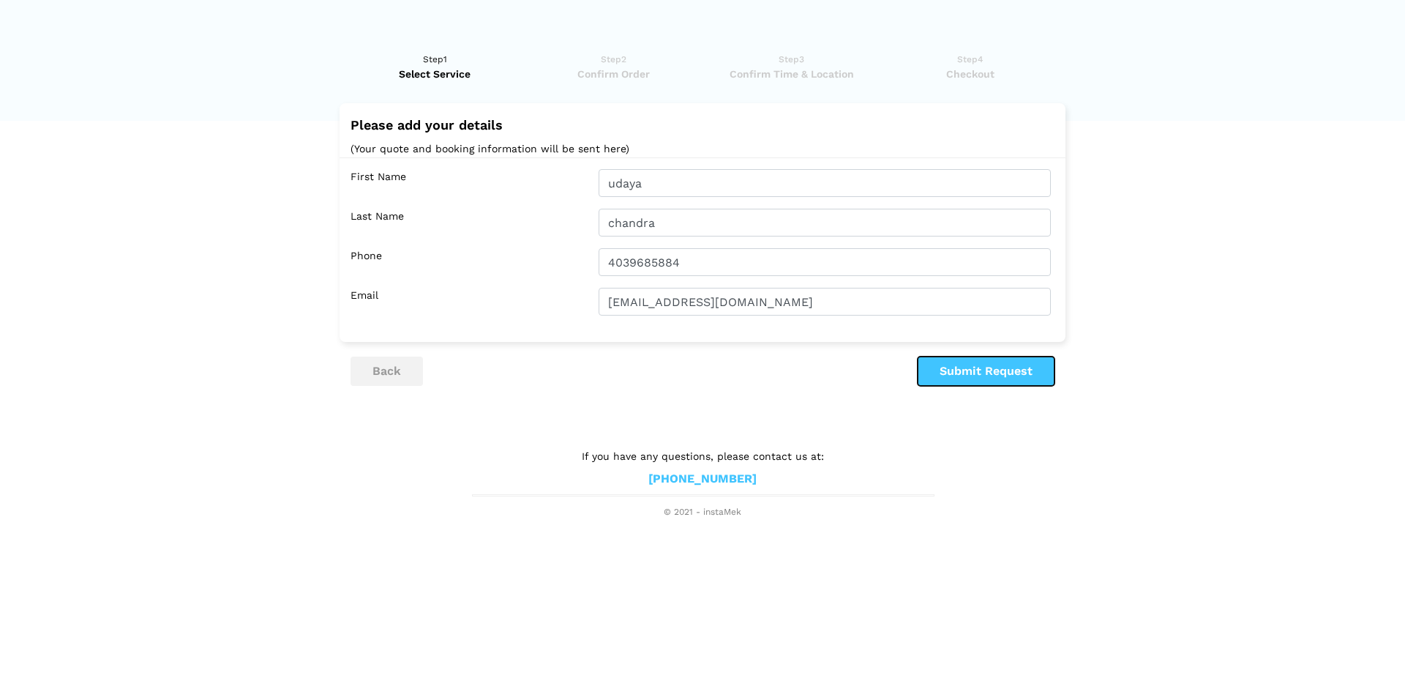
click at [1004, 368] on button "Submit Request" at bounding box center [986, 370] width 137 height 29
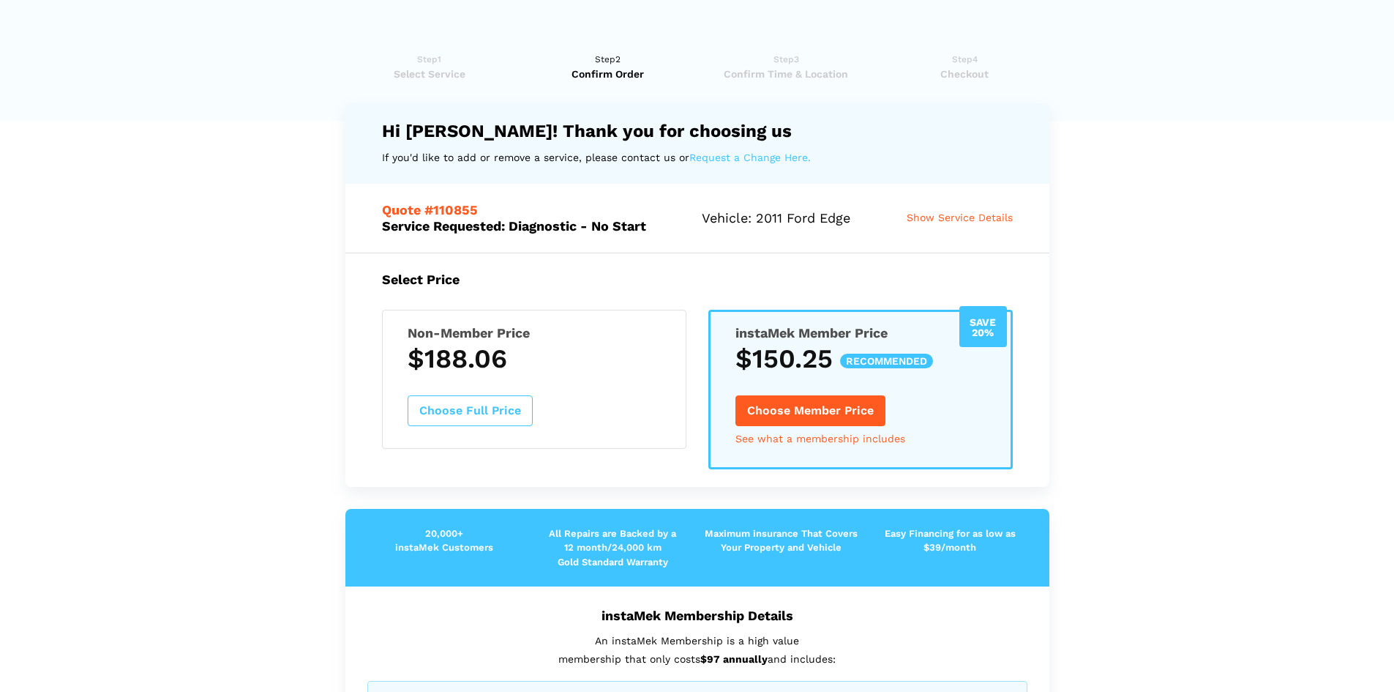
click at [1186, 204] on lik "Have you used instaMek service before? No, I am a new customer Yes, I am a retu…" at bounding box center [697, 665] width 1394 height 1256
click at [1138, 239] on lik "Have you used instaMek service before? No, I am a new customer Yes, I am a retu…" at bounding box center [697, 665] width 1394 height 1256
drag, startPoint x: 436, startPoint y: 404, endPoint x: 439, endPoint y: 304, distance: 99.6
click at [439, 304] on div "Select Price Non-Member Price $188.06 Choose Full Price Save 20% instaMek Membe…" at bounding box center [697, 369] width 704 height 233
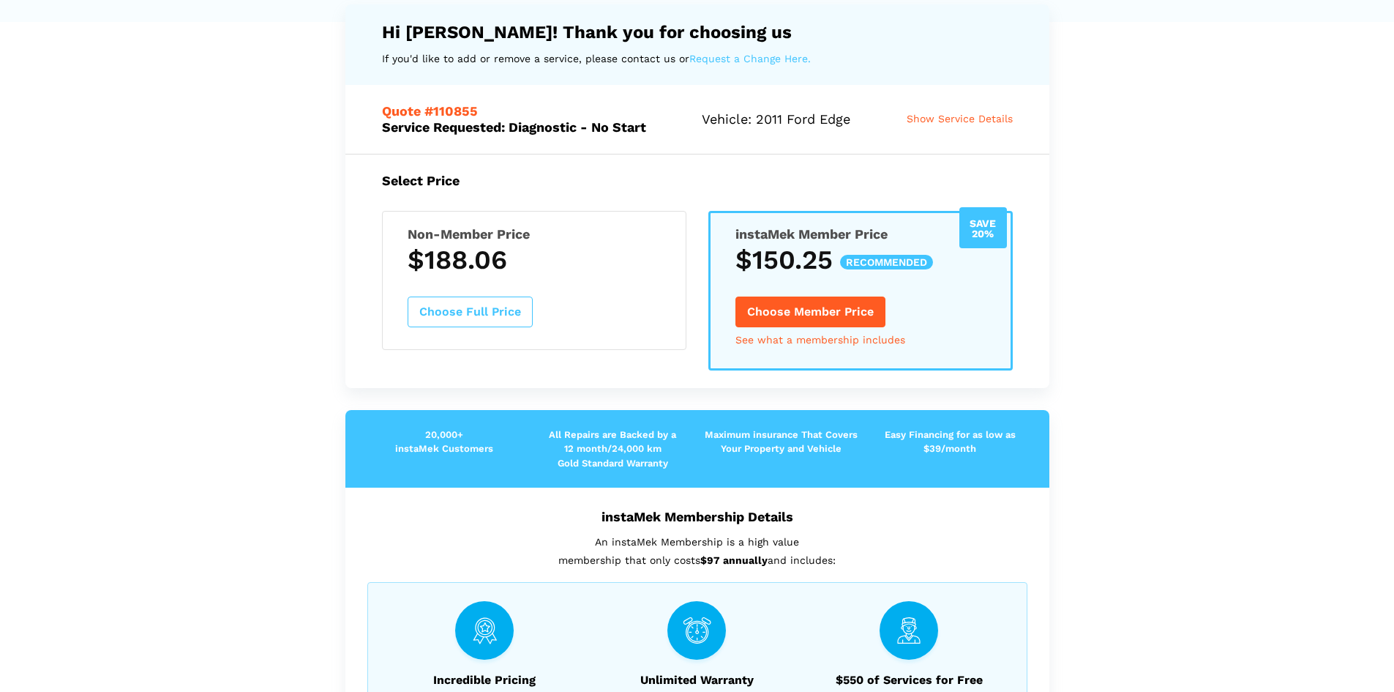
scroll to position [73, 0]
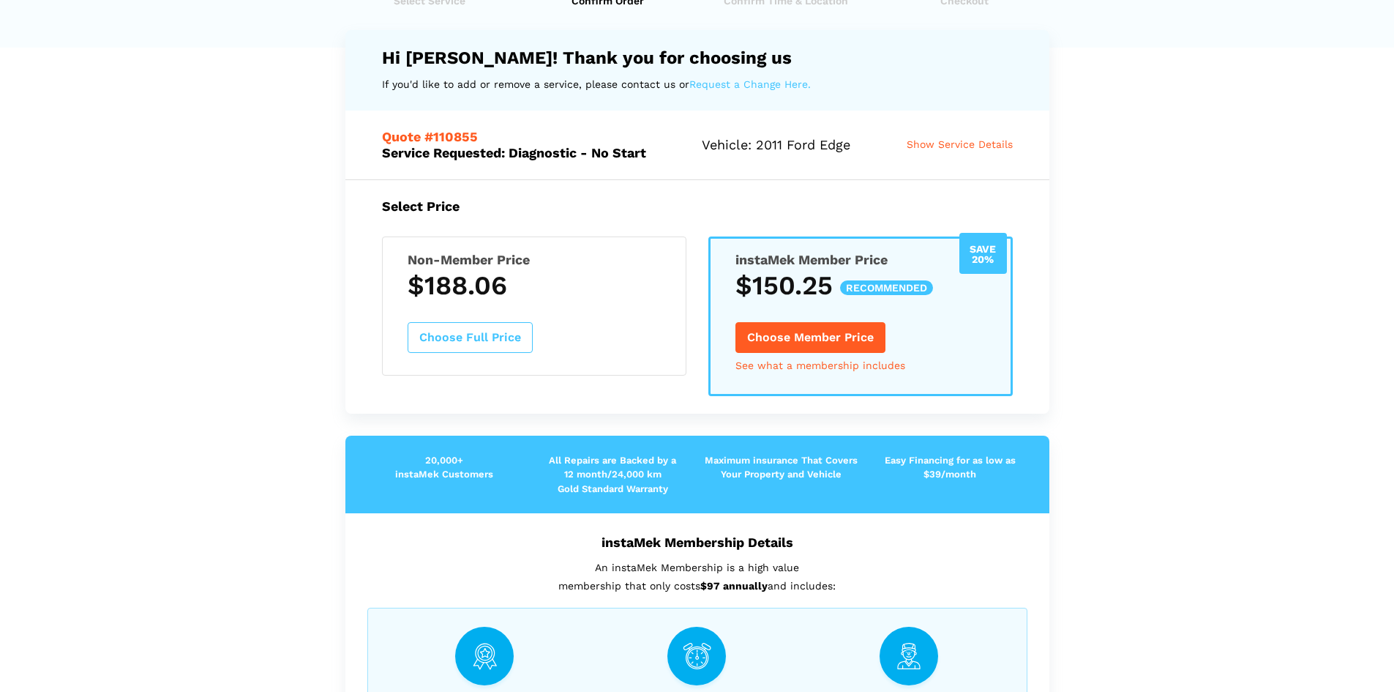
click at [589, 286] on h3 "$188.06" at bounding box center [534, 285] width 253 height 31
click at [1080, 527] on lik "Have you used instaMek service before? No, I am a new customer Yes, I am a retu…" at bounding box center [697, 592] width 1394 height 1256
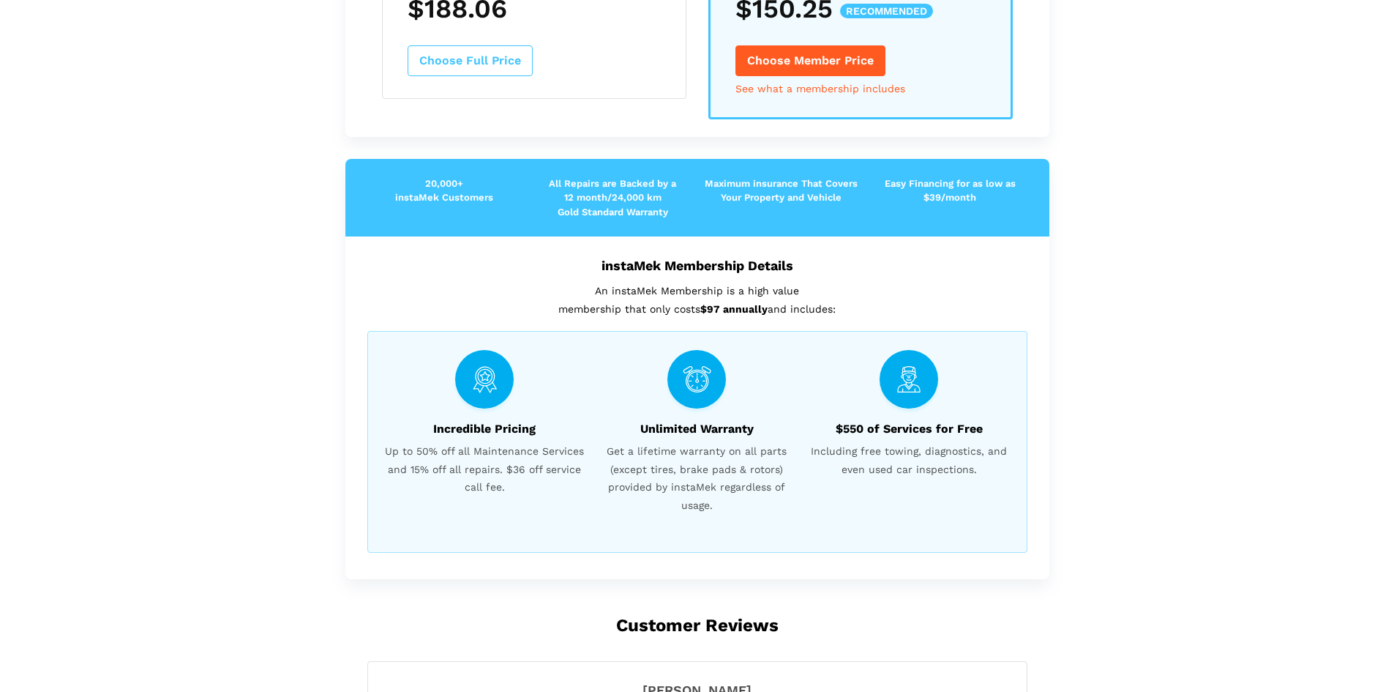
scroll to position [0, 0]
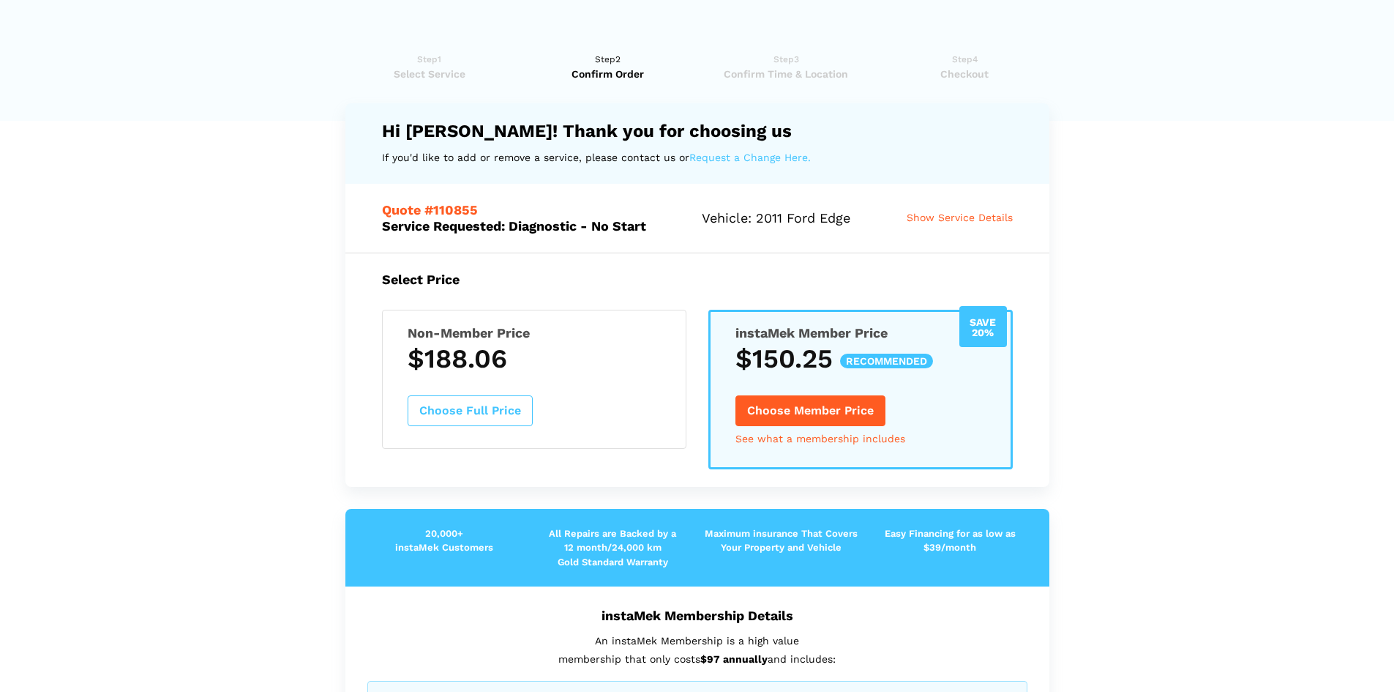
click at [647, 241] on div "Quote #110855 Service Requested: Diagnostic - No Start Vehicle: 2011 Ford Edge …" at bounding box center [697, 218] width 704 height 68
click at [965, 214] on span "Show Service Details" at bounding box center [960, 217] width 106 height 12
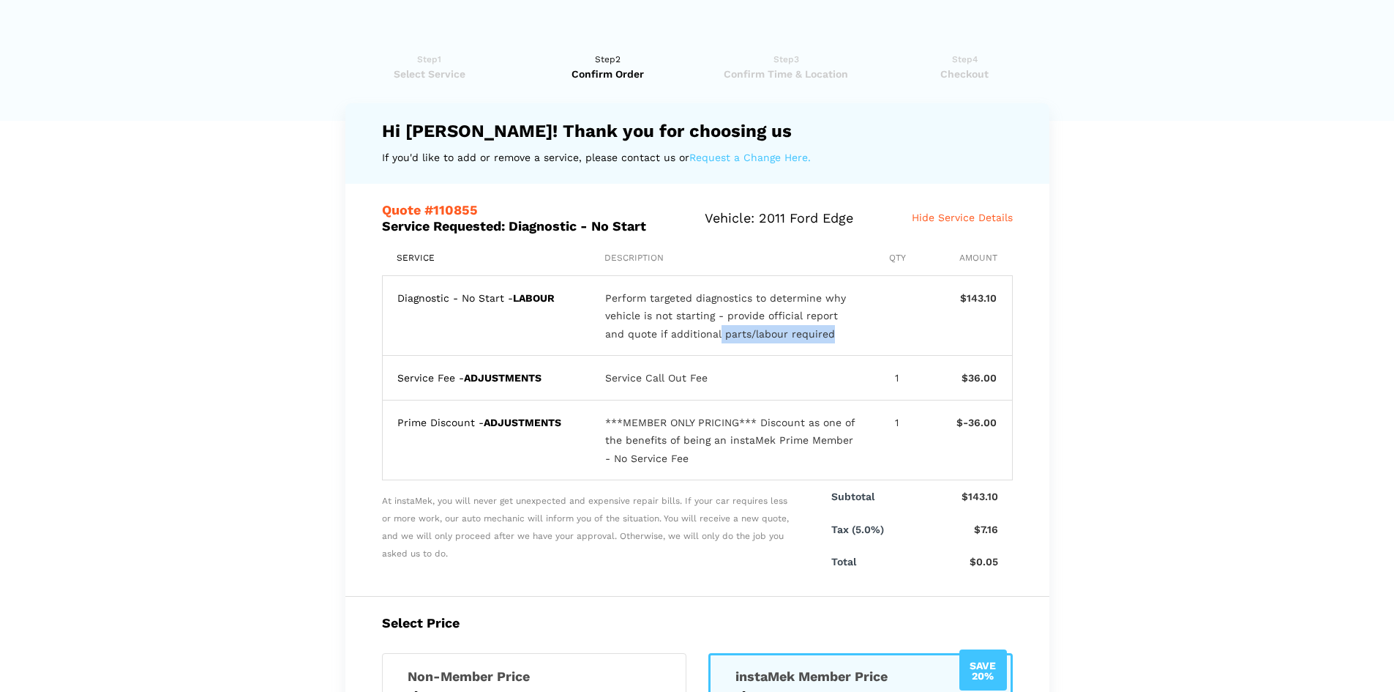
drag, startPoint x: 696, startPoint y: 330, endPoint x: 848, endPoint y: 340, distance: 152.6
click at [815, 343] on div "Diagnostic - No Start - LABOUR Perform targeted diagnostics to determine why ve…" at bounding box center [697, 316] width 631 height 81
click at [935, 340] on div "Diagnostic - No Start - LABOUR Perform targeted diagnostics to determine why ve…" at bounding box center [697, 316] width 631 height 81
drag, startPoint x: 650, startPoint y: 381, endPoint x: 739, endPoint y: 386, distance: 89.5
click at [739, 386] on div "Service Call Out Fee" at bounding box center [731, 378] width 252 height 18
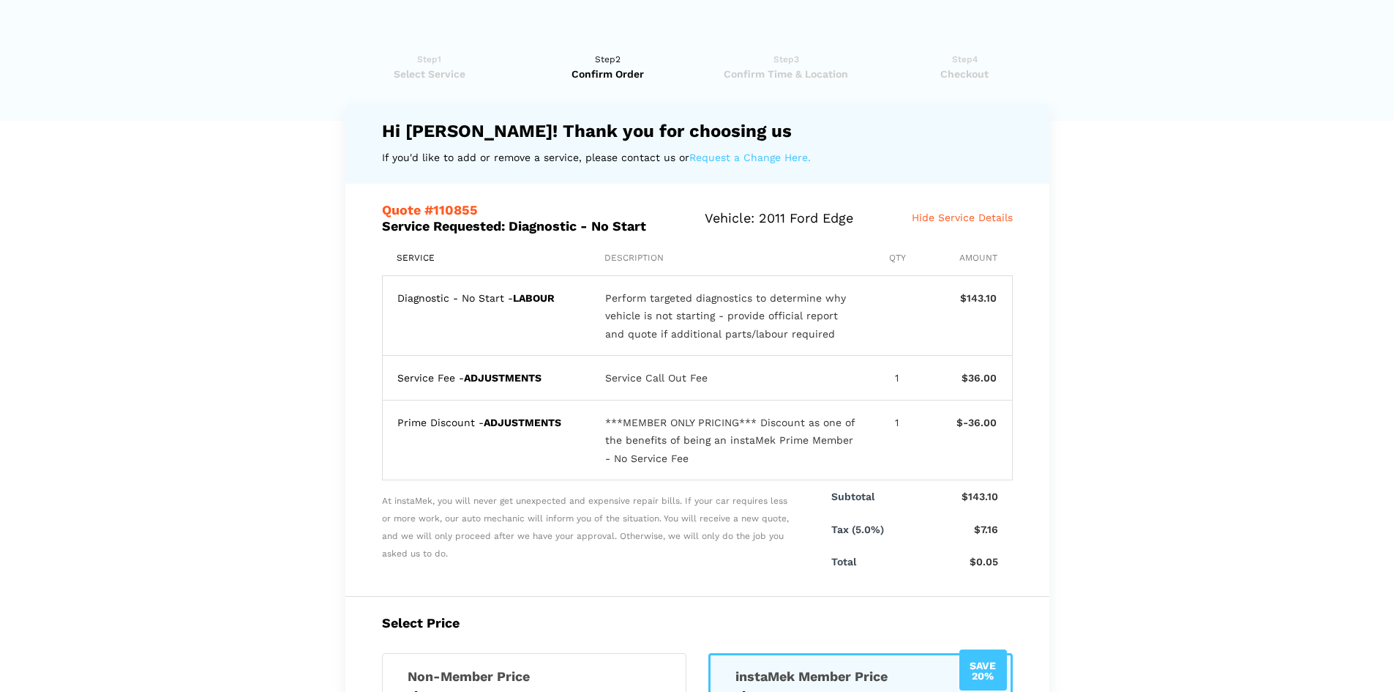
click at [779, 443] on div "***MEMBER ONLY PRICING*** Discount as one of the benefits of being an instaMek …" at bounding box center [731, 440] width 252 height 54
drag, startPoint x: 765, startPoint y: 435, endPoint x: 716, endPoint y: 426, distance: 49.2
click at [716, 426] on div "***MEMBER ONLY PRICING*** Discount as one of the benefits of being an instaMek …" at bounding box center [731, 440] width 252 height 54
click at [761, 448] on div "***MEMBER ONLY PRICING*** Discount as one of the benefits of being an instaMek …" at bounding box center [731, 440] width 252 height 54
drag, startPoint x: 673, startPoint y: 298, endPoint x: 806, endPoint y: 340, distance: 140.5
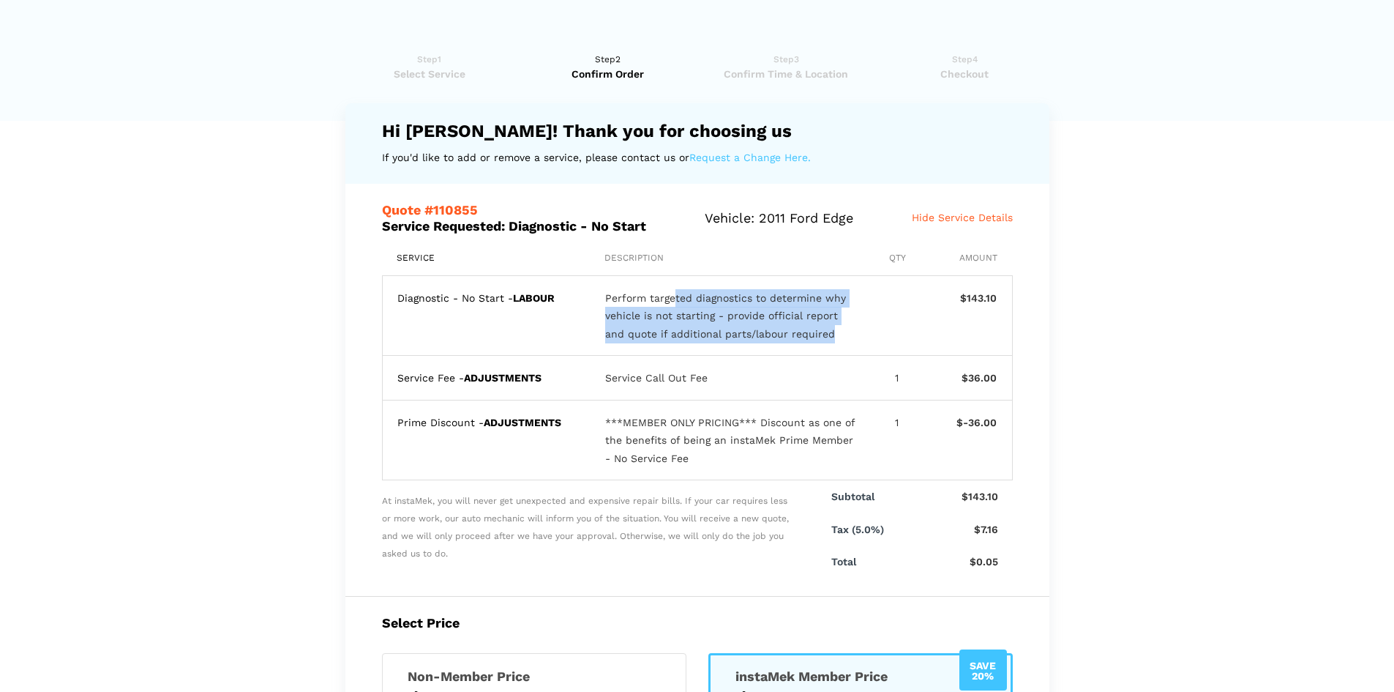
click at [806, 340] on div "Perform targeted diagnostics to determine why vehicle is not starting - provide…" at bounding box center [731, 316] width 252 height 54
click at [827, 337] on div "Perform targeted diagnostics to determine why vehicle is not starting - provide…" at bounding box center [731, 316] width 252 height 54
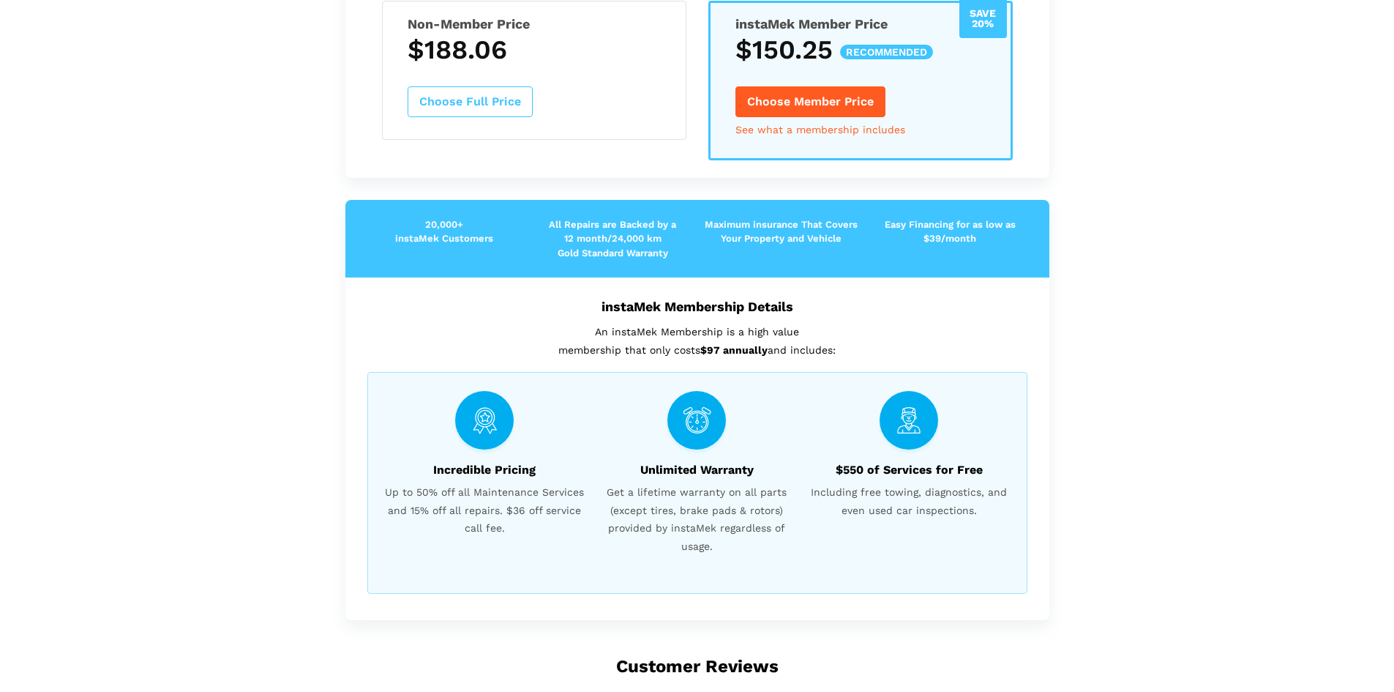
scroll to position [366, 0]
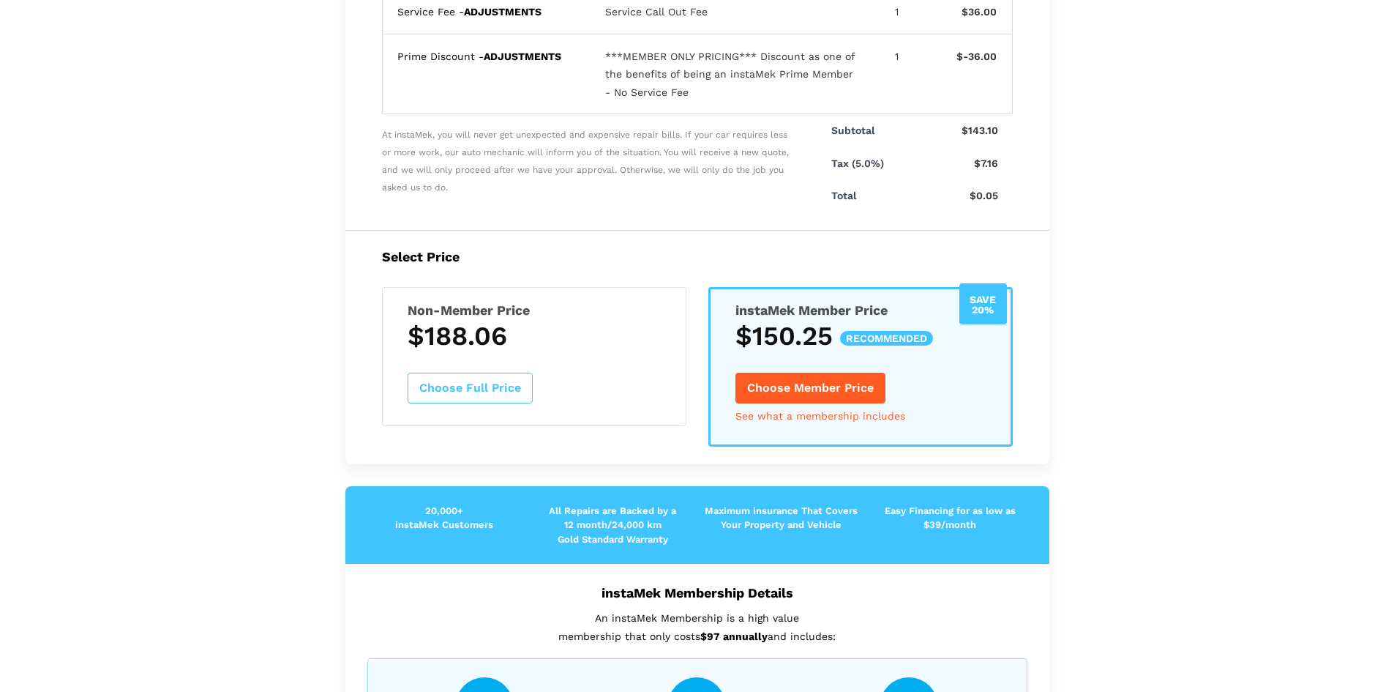
click at [835, 392] on button "Choose Member Price" at bounding box center [810, 387] width 150 height 31
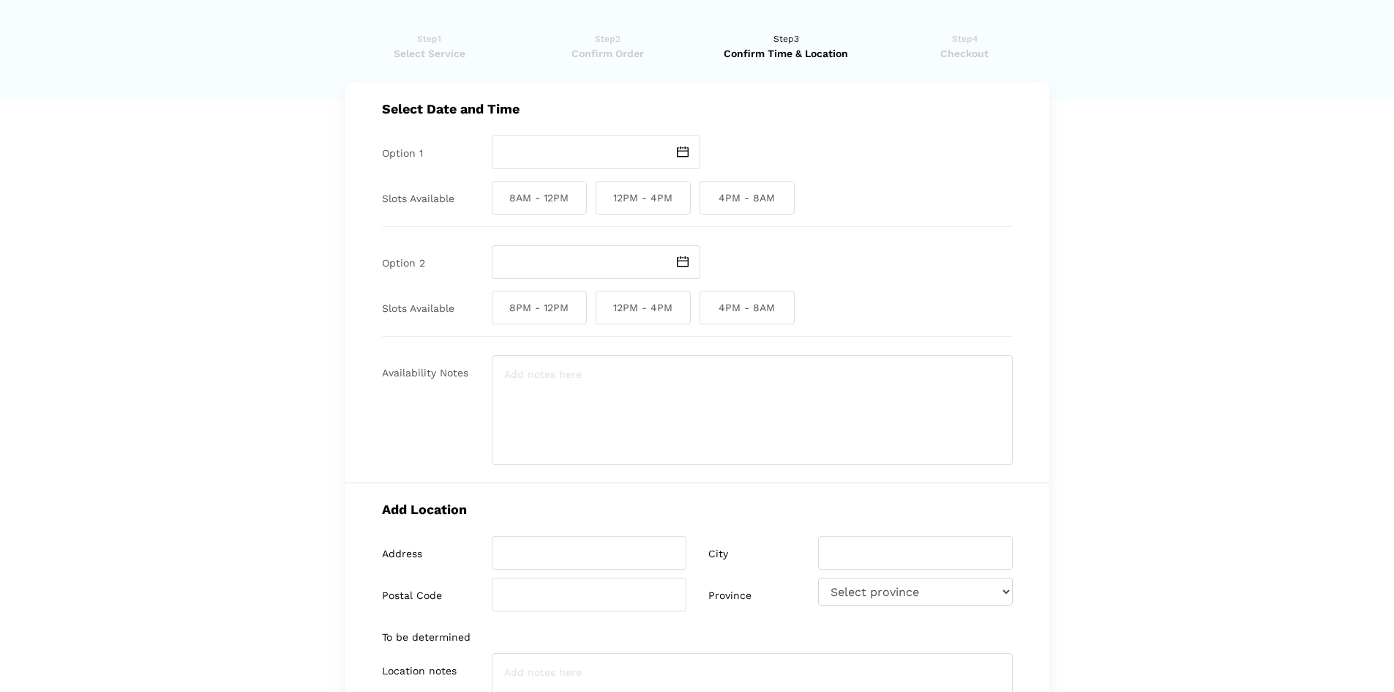
scroll to position [0, 0]
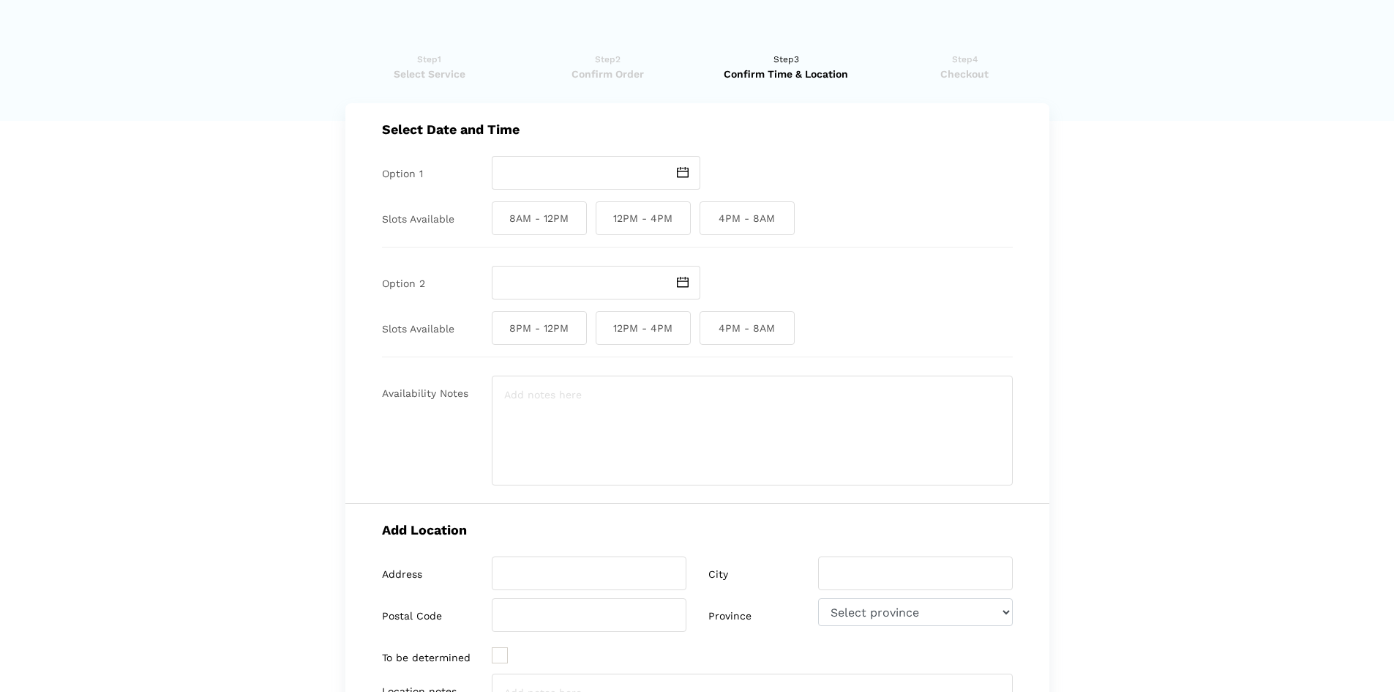
click at [558, 215] on span "8AM - 12PM" at bounding box center [539, 218] width 95 height 34
click at [501, 215] on input "8AM - 12PM" at bounding box center [497, 218] width 10 height 34
checkbox input "true"
click at [690, 176] on span at bounding box center [684, 173] width 34 height 34
click at [598, 255] on td "3" at bounding box center [597, 254] width 18 height 18
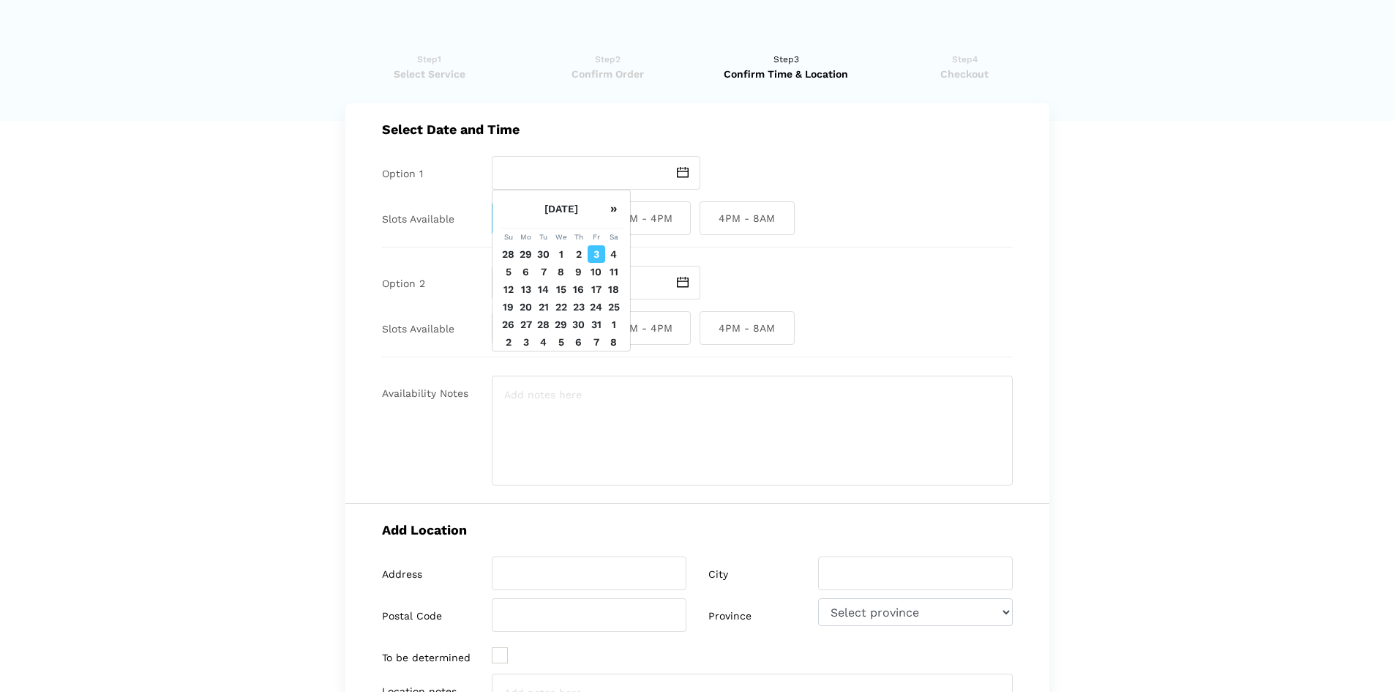
type input "Friday October 3 2025"
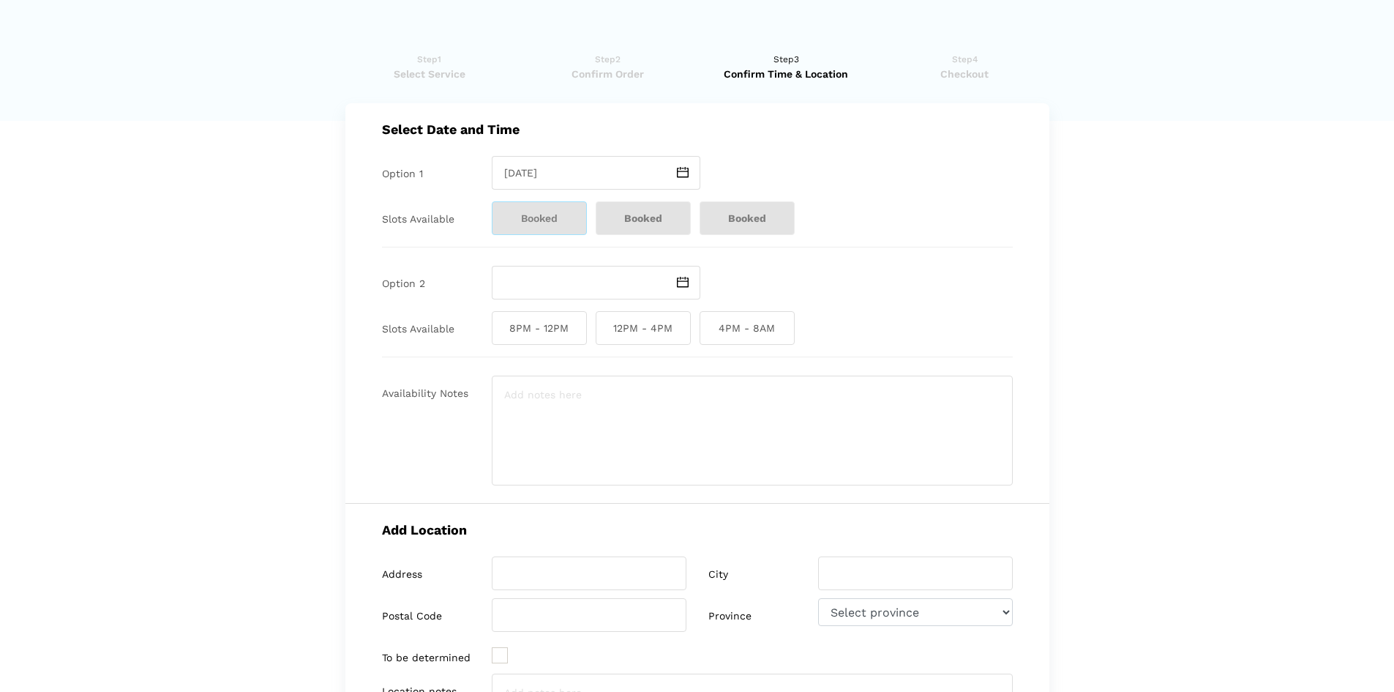
click at [555, 211] on span "Booked" at bounding box center [539, 218] width 95 height 34
click at [686, 169] on img at bounding box center [683, 172] width 12 height 11
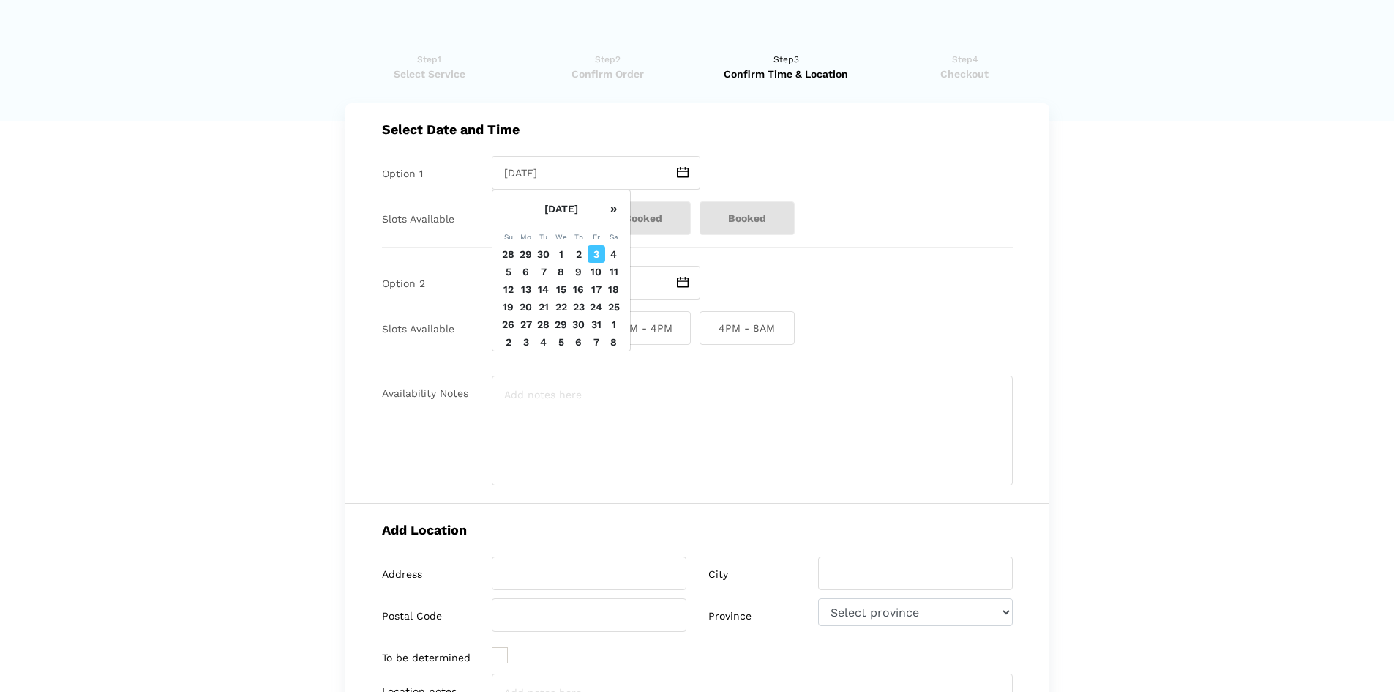
drag, startPoint x: 1028, startPoint y: 283, endPoint x: 936, endPoint y: 297, distance: 93.3
click at [1029, 283] on div "Select Date and Time Option 1 Friday October 3 2025 Slots Available Booked Book…" at bounding box center [697, 303] width 704 height 400
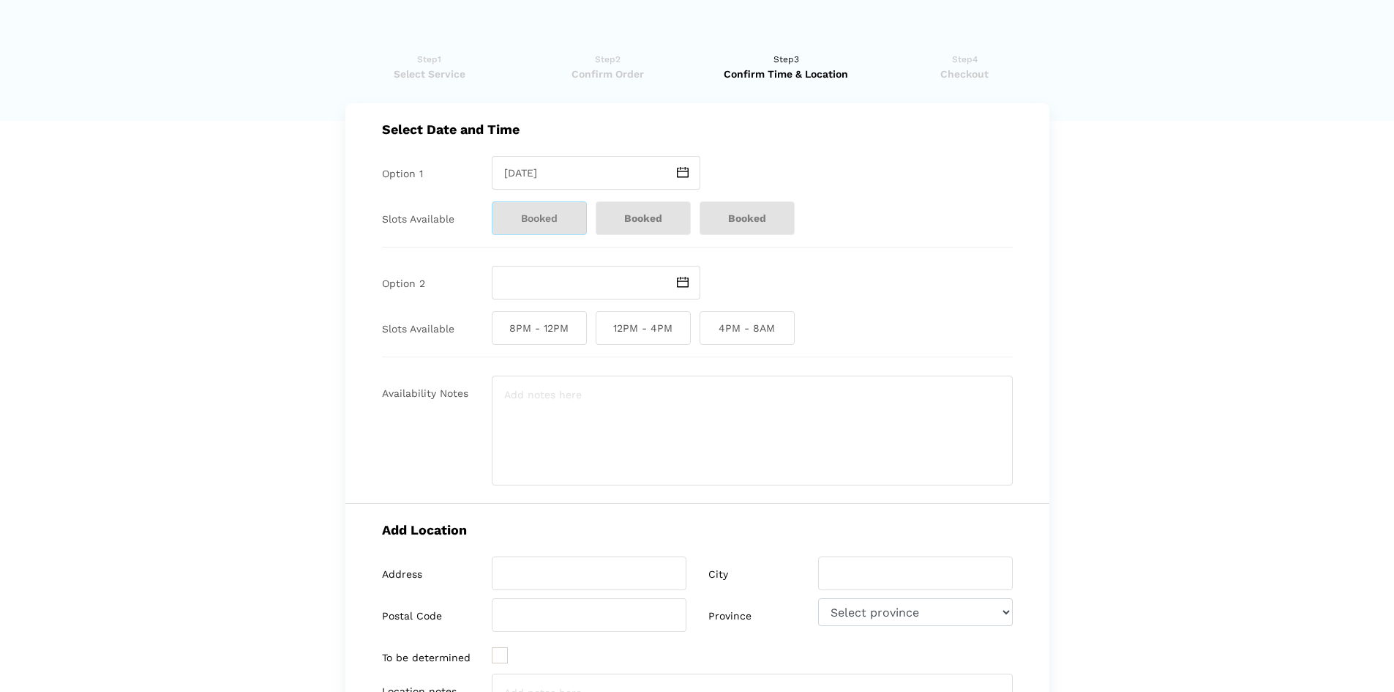
click at [514, 329] on span "8PM - 12PM" at bounding box center [539, 328] width 95 height 34
click at [501, 329] on input "8PM - 12PM" at bounding box center [497, 328] width 10 height 34
checkbox input "true"
click at [686, 285] on img at bounding box center [683, 282] width 12 height 11
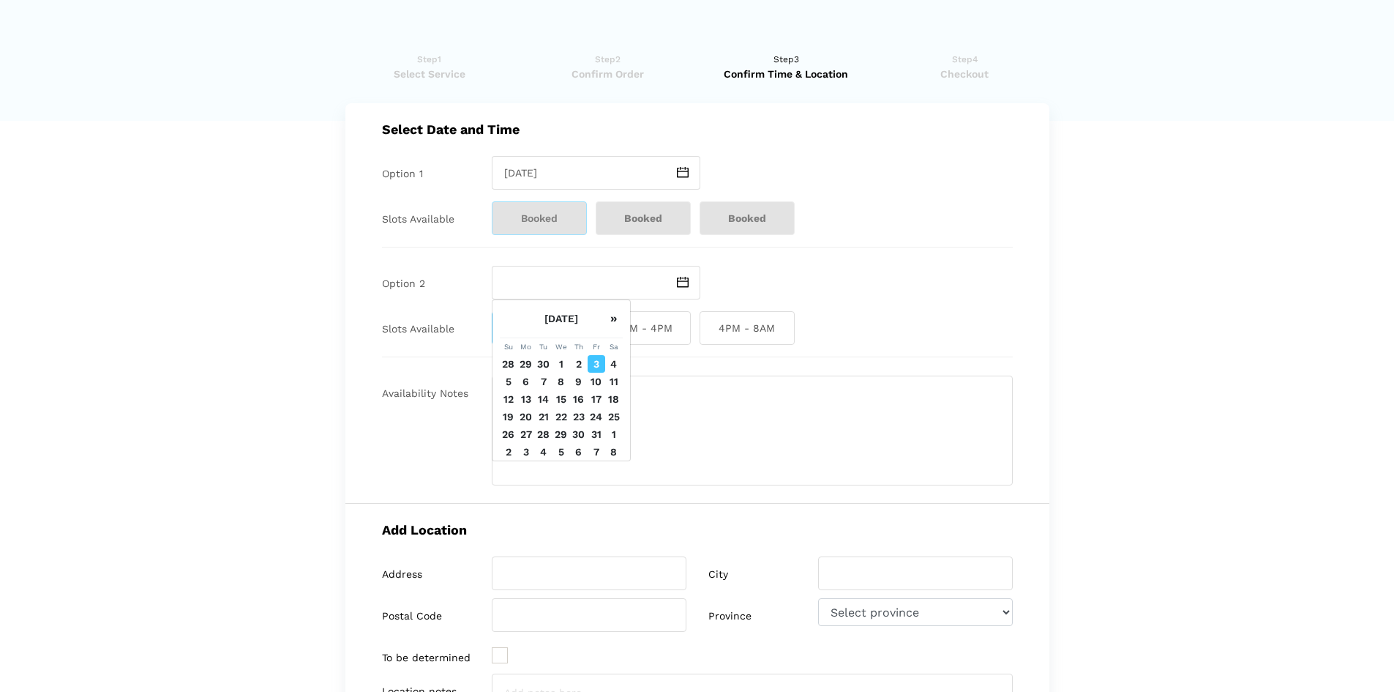
click at [597, 364] on td "3" at bounding box center [597, 364] width 18 height 18
type input "Friday October 3 2025"
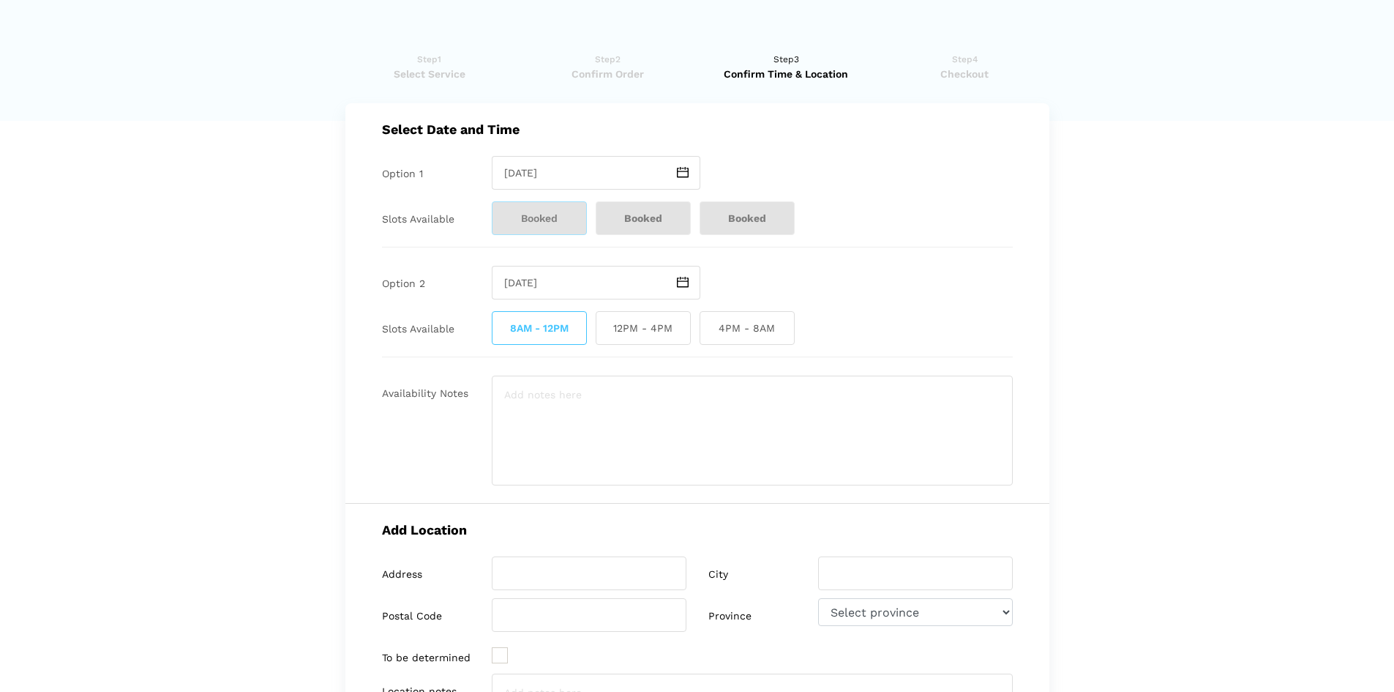
click at [1222, 400] on lik "Have you used instaMek service before? No, I am a new customer Yes, I am a retu…" at bounding box center [697, 541] width 1394 height 1009
click at [578, 408] on textarea at bounding box center [752, 430] width 521 height 110
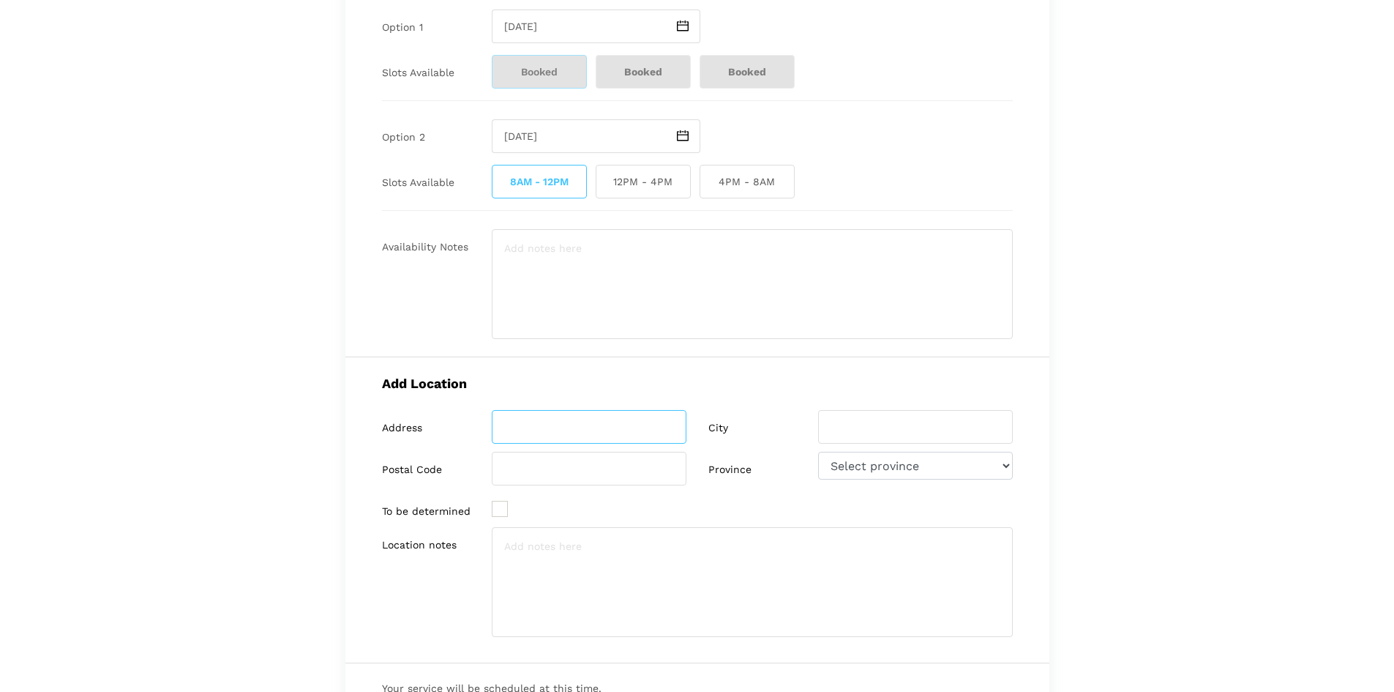
click at [522, 418] on input "search" at bounding box center [589, 427] width 195 height 34
type input "139 Covemeadow Close Northeast"
type input "Calgary"
type input "T3K 6G9"
click at [654, 566] on textarea at bounding box center [752, 582] width 521 height 110
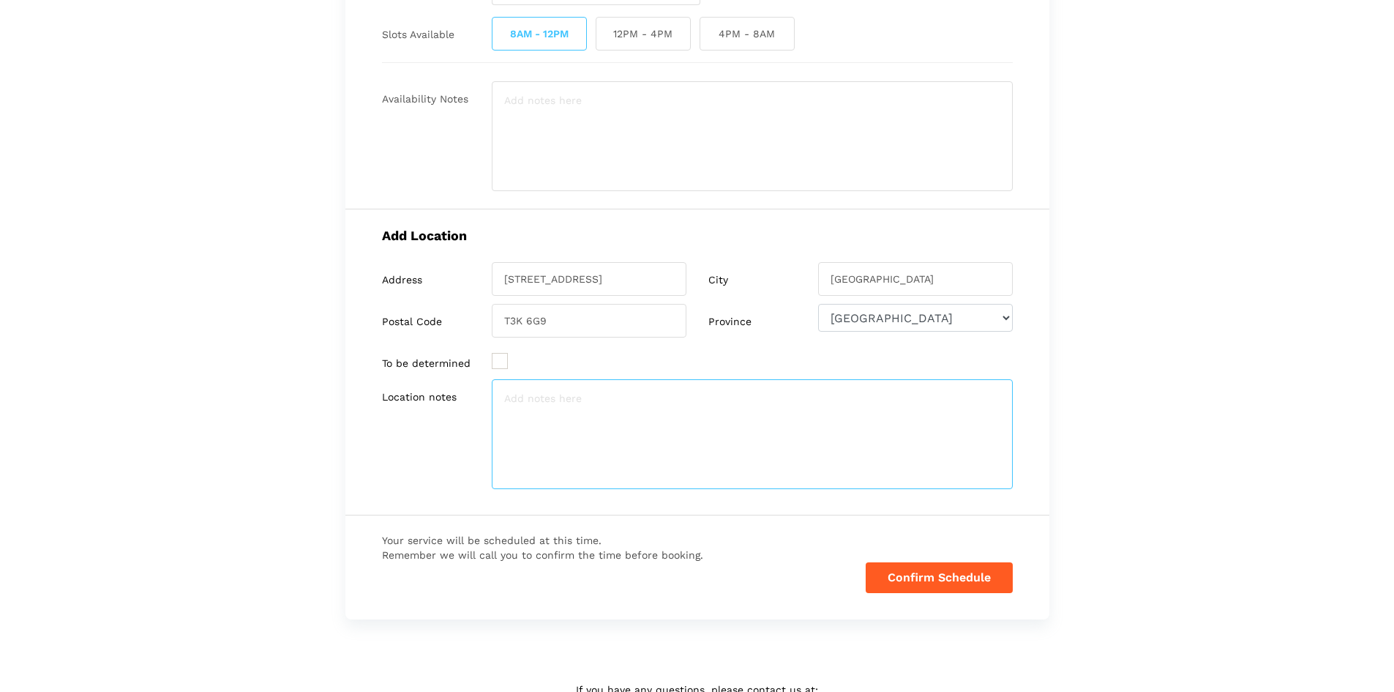
scroll to position [0, 0]
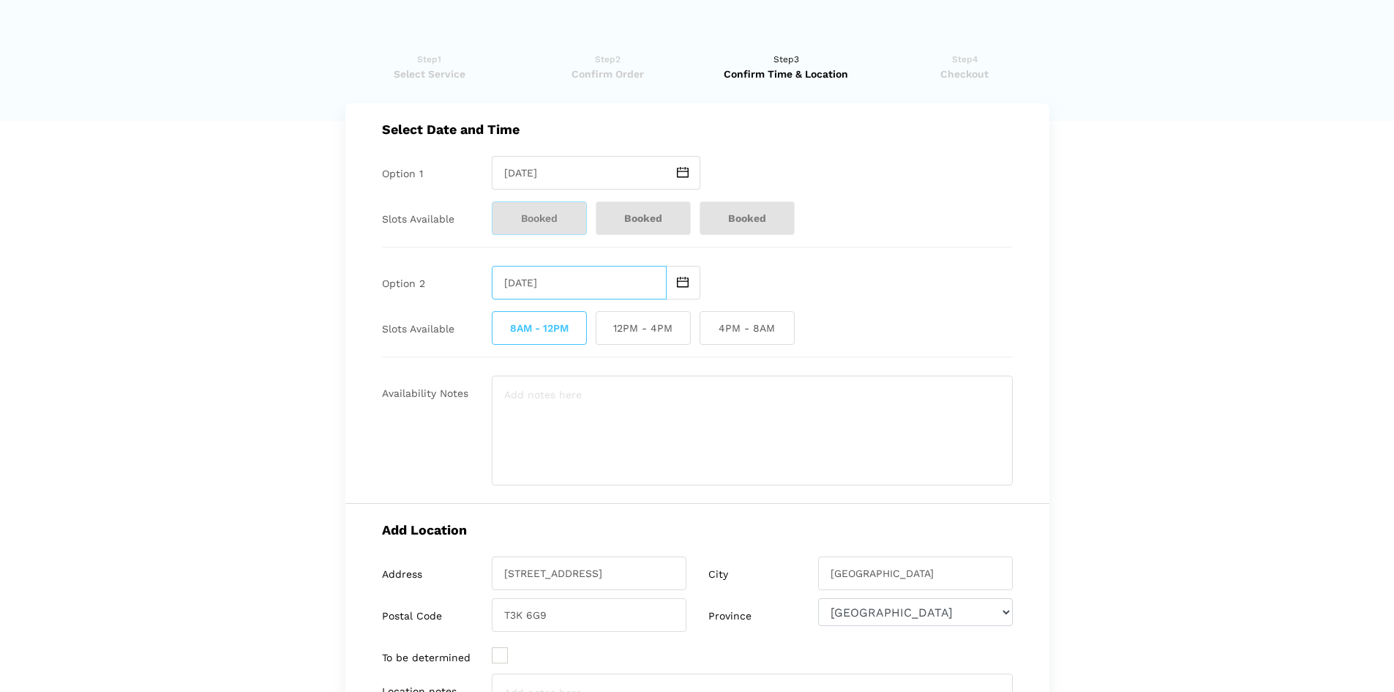
click at [583, 278] on input "Friday October 3 2025" at bounding box center [579, 283] width 175 height 34
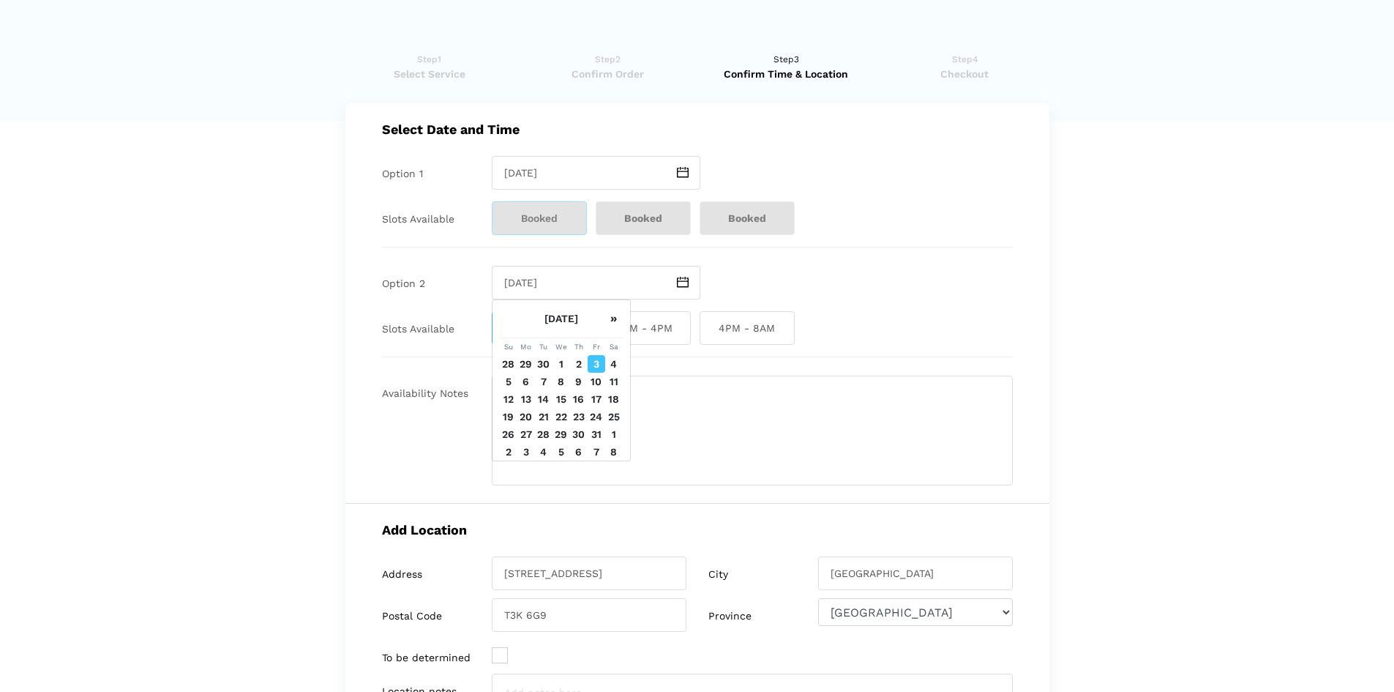
click at [593, 364] on td "3" at bounding box center [597, 364] width 18 height 18
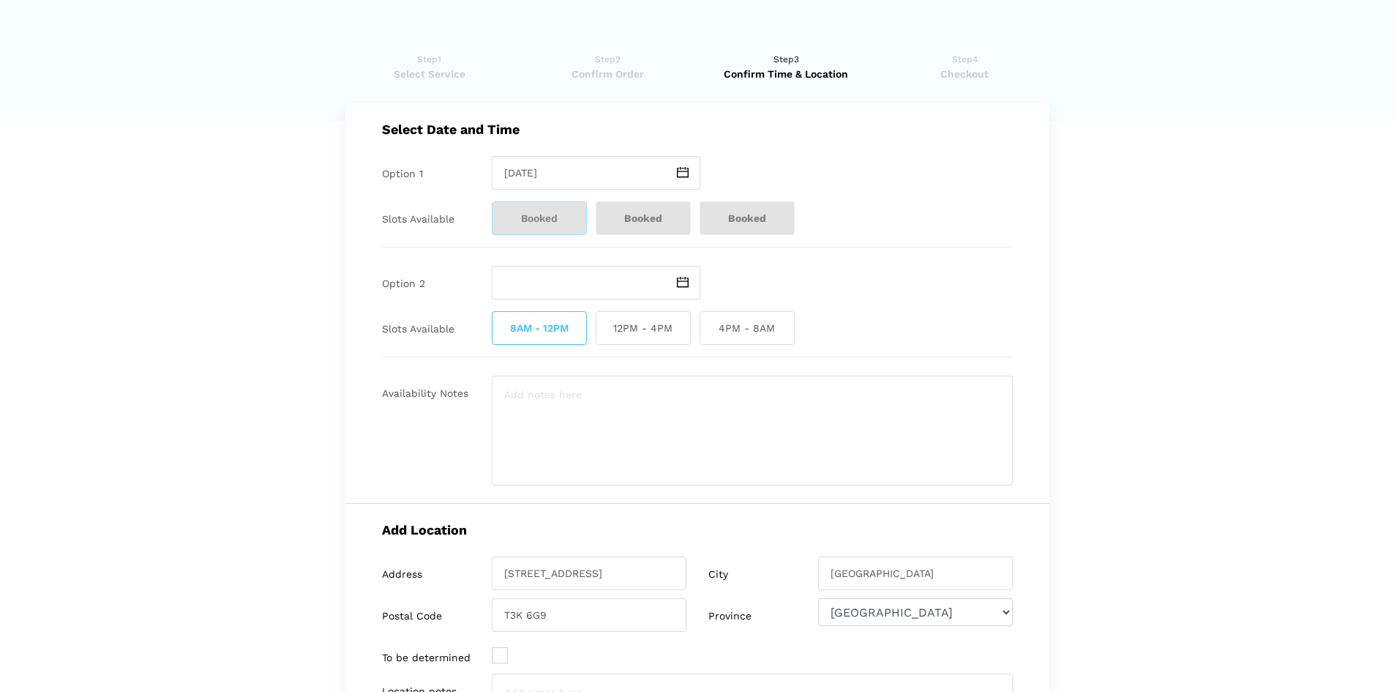
click at [615, 324] on span "12PM - 4PM" at bounding box center [643, 328] width 95 height 34
click at [605, 324] on input "12PM - 4PM" at bounding box center [601, 328] width 10 height 34
checkbox input "true"
click at [516, 323] on span "8AM - 12PM" at bounding box center [539, 328] width 95 height 34
click at [501, 323] on input "8AM - 12PM" at bounding box center [497, 328] width 10 height 34
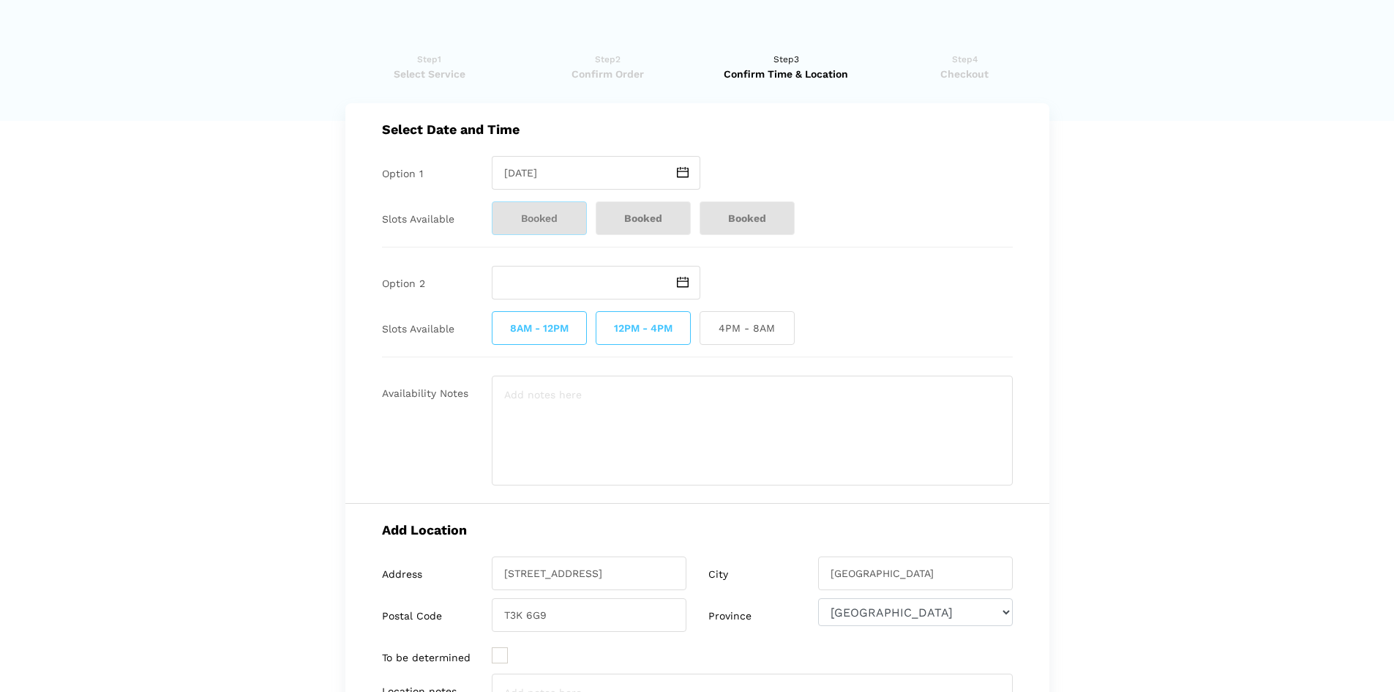
checkbox input "false"
click at [648, 333] on span "12PM - 4PM" at bounding box center [643, 328] width 95 height 34
click at [605, 333] on input "12PM - 4PM" at bounding box center [601, 328] width 10 height 34
checkbox input "false"
click at [524, 333] on span "8AM - 12PM" at bounding box center [539, 328] width 95 height 34
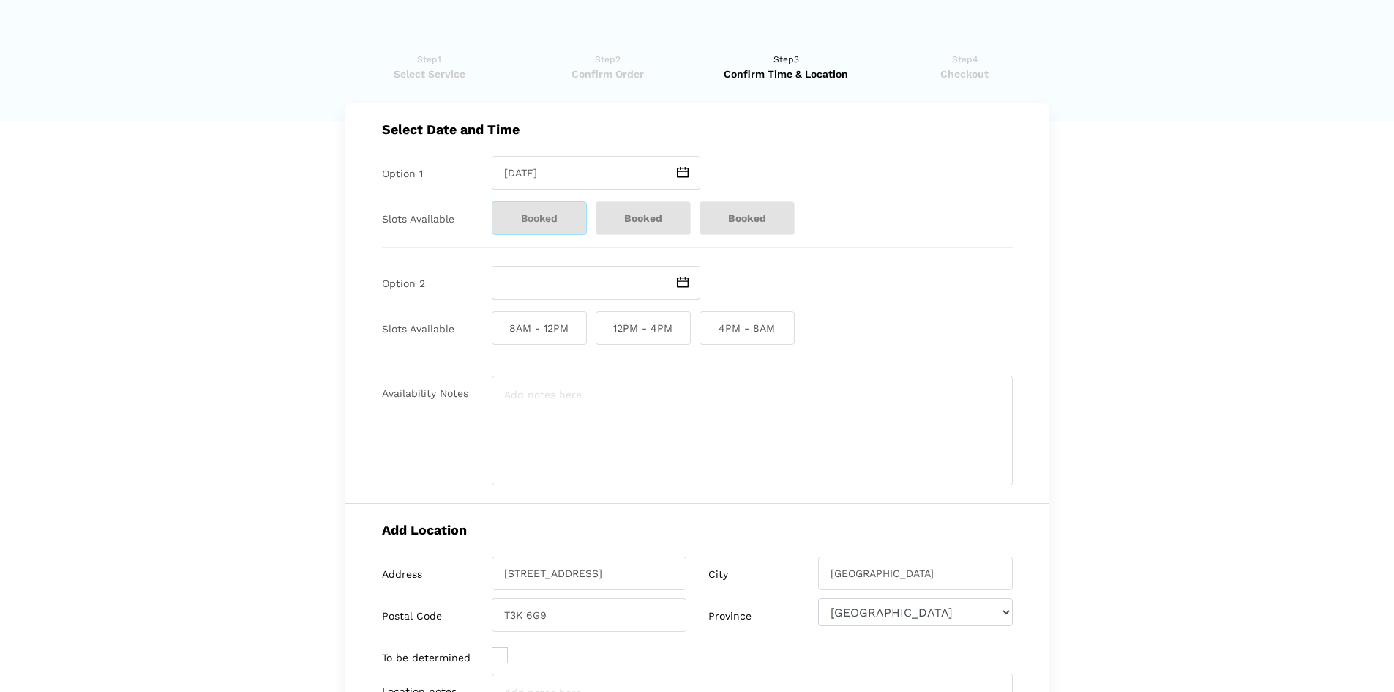
click at [501, 333] on input "8AM - 12PM" at bounding box center [497, 328] width 10 height 34
checkbox input "true"
click at [690, 281] on span at bounding box center [684, 283] width 34 height 34
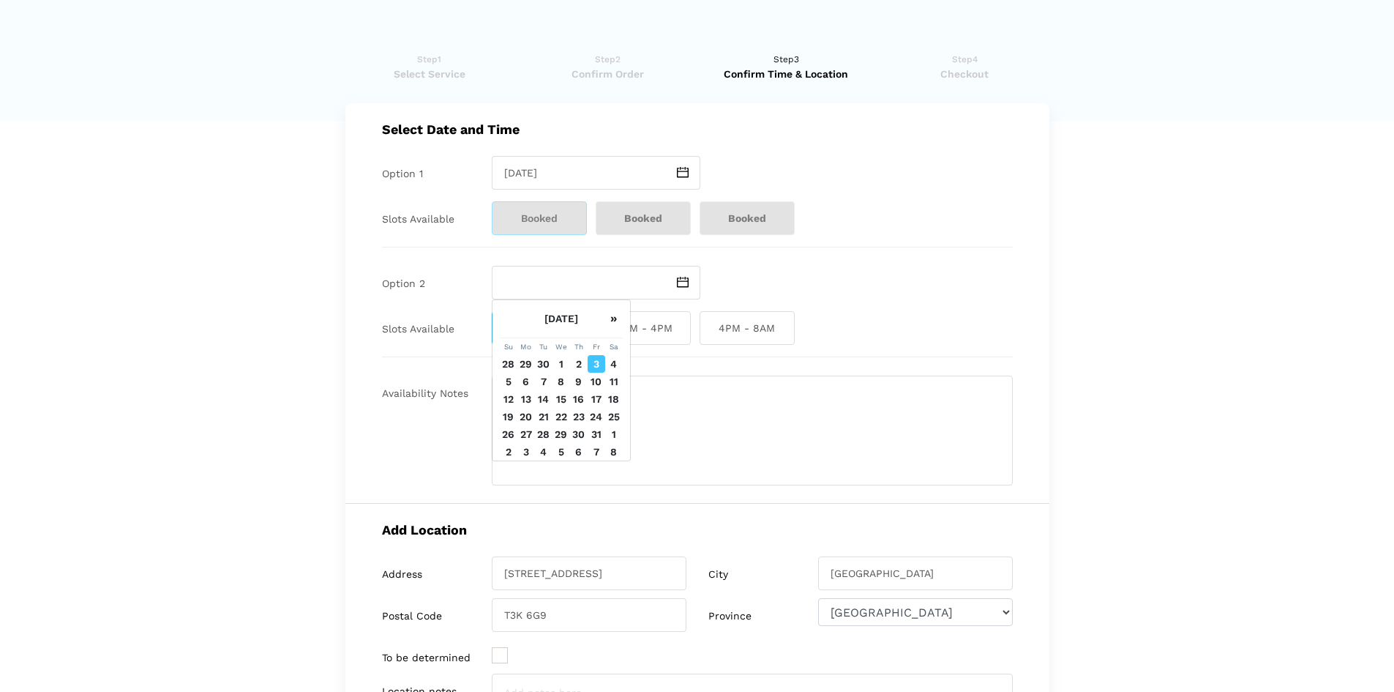
click at [596, 359] on td "3" at bounding box center [597, 364] width 18 height 18
type input "Friday October 3 2025"
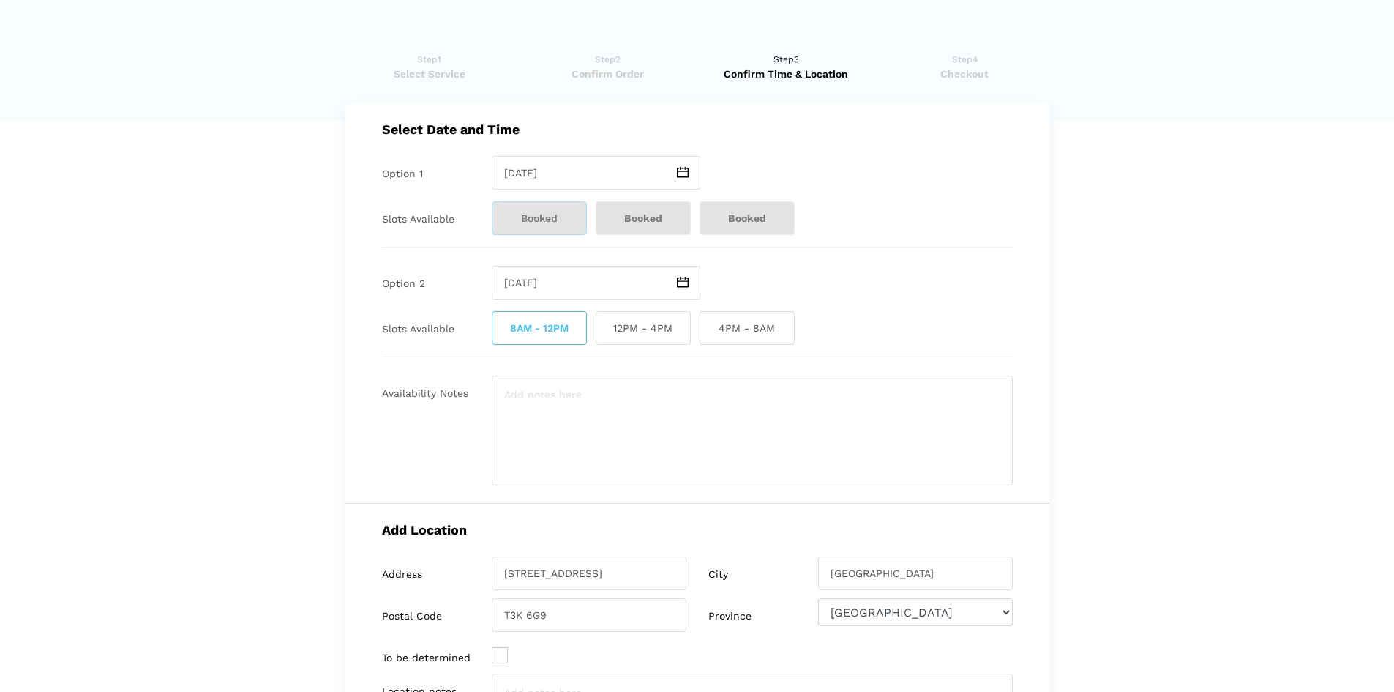
click at [1187, 432] on lik "Have you used instaMek service before? No, I am a new customer Yes, I am a retu…" at bounding box center [697, 541] width 1394 height 1009
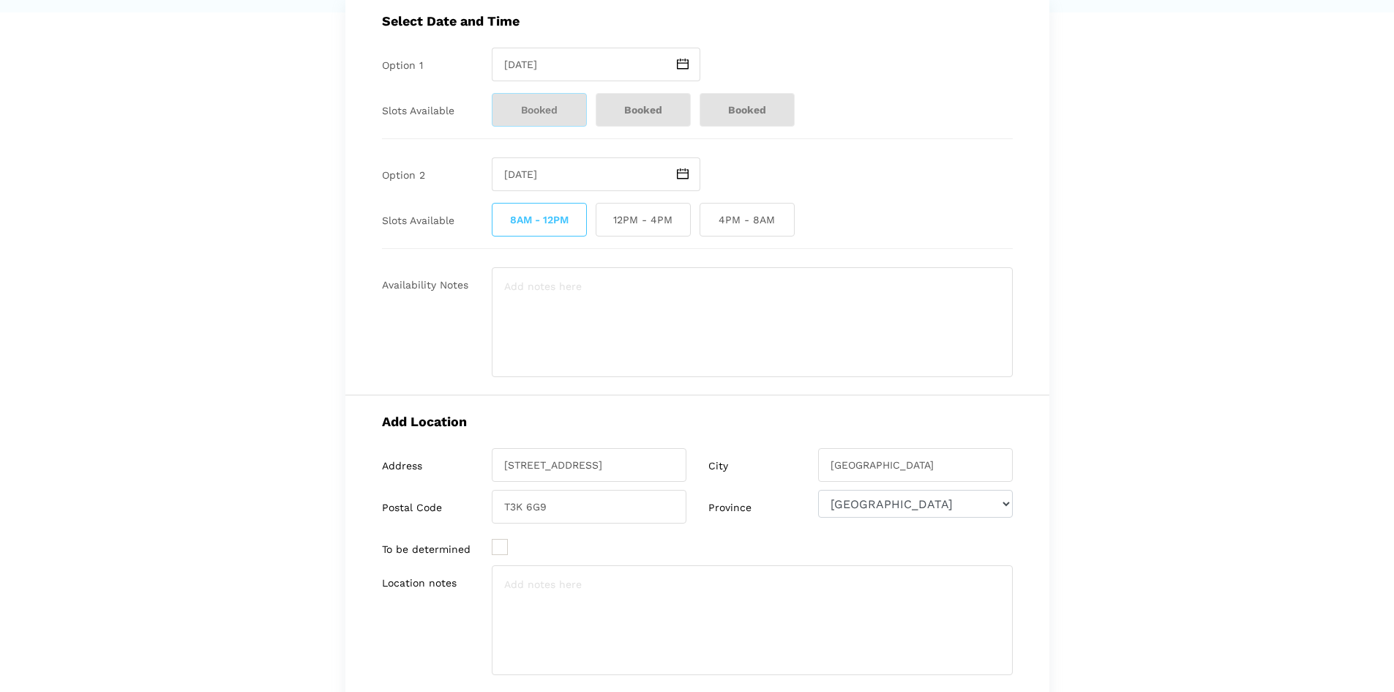
scroll to position [293, 0]
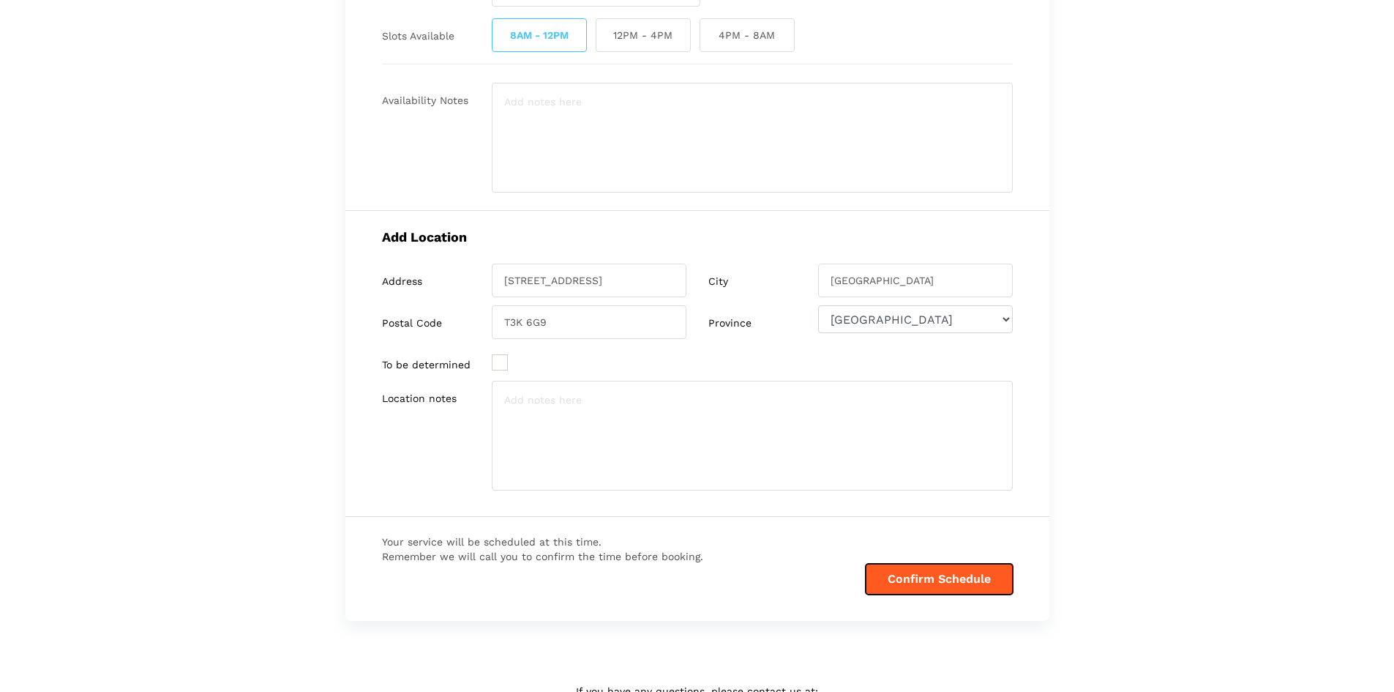
click at [946, 589] on button "Confirm Schedule" at bounding box center [939, 579] width 147 height 31
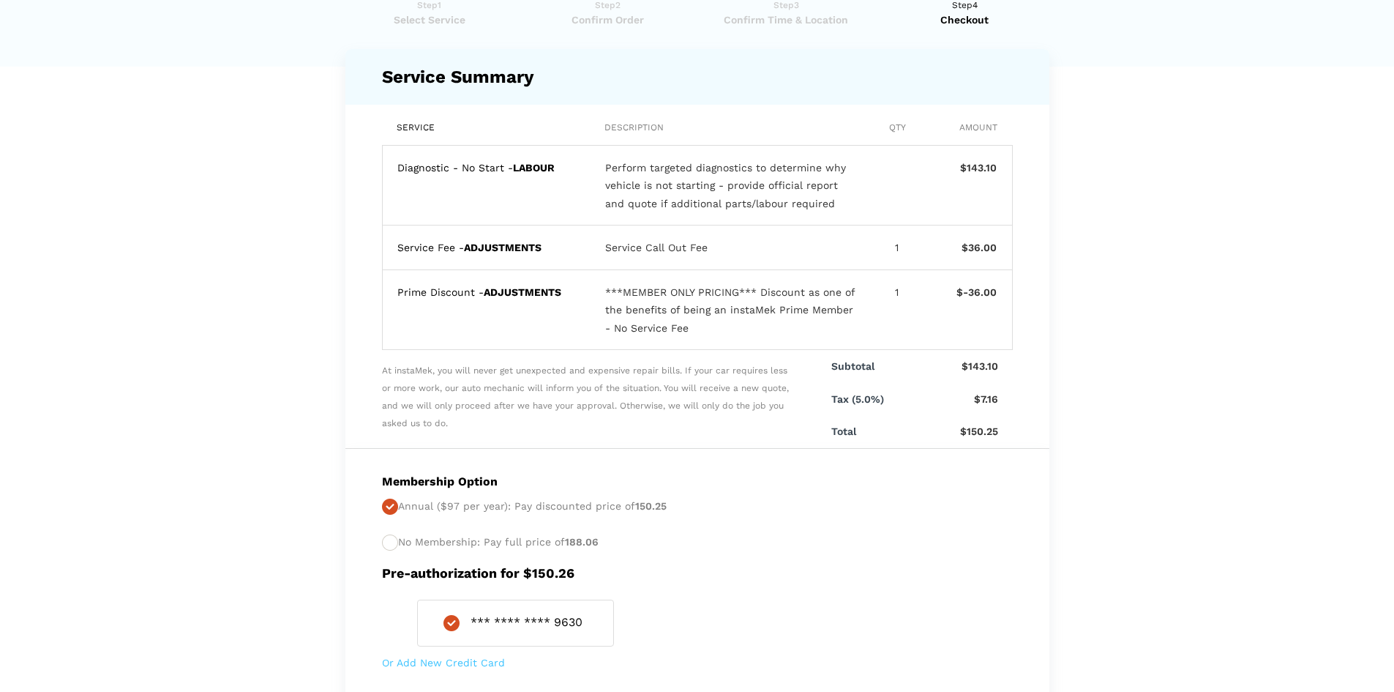
scroll to position [0, 0]
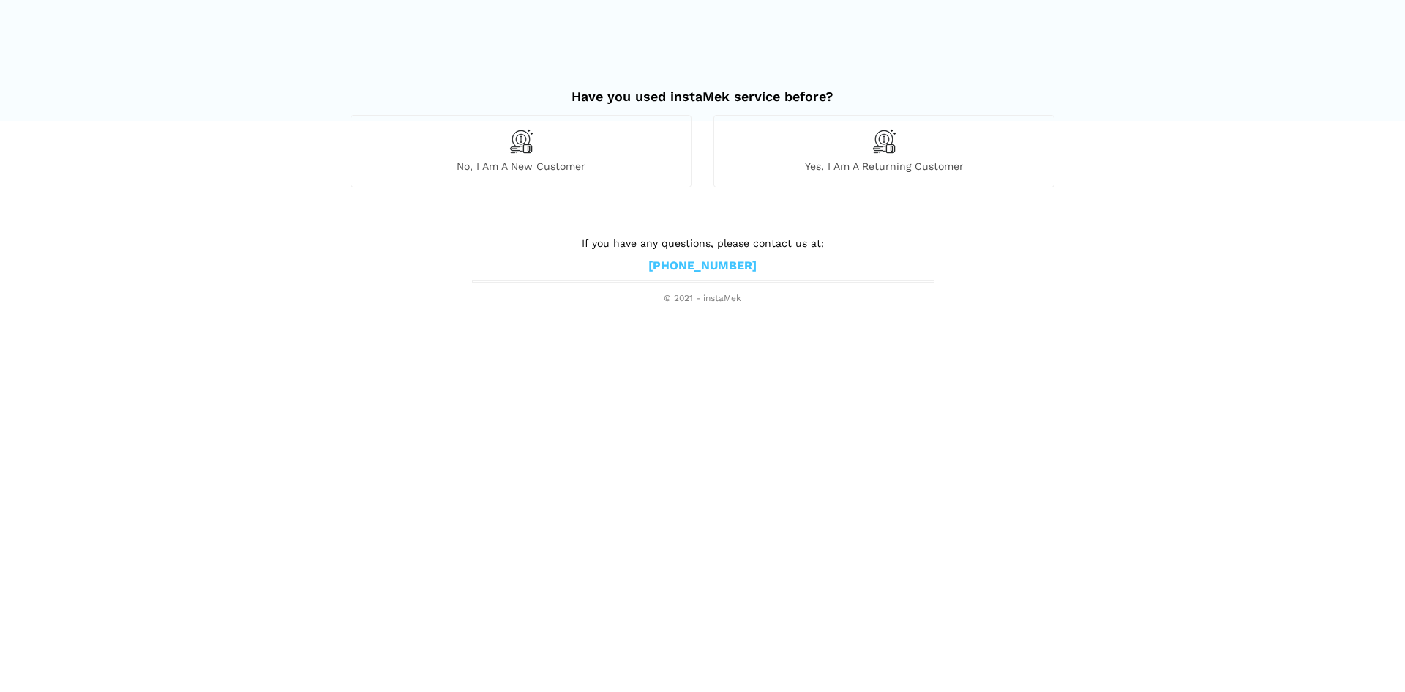
click at [531, 175] on div "No, I am a new customer" at bounding box center [521, 151] width 341 height 72
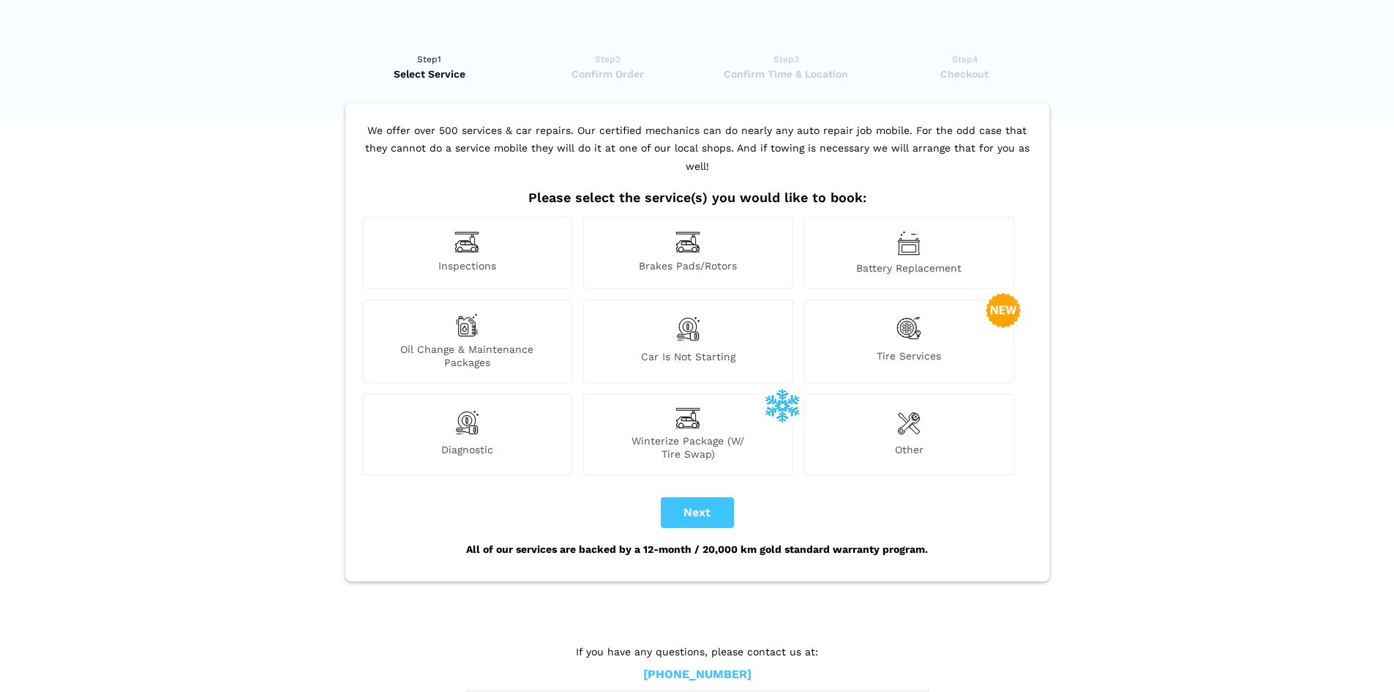
click at [898, 232] on img at bounding box center [908, 243] width 23 height 25
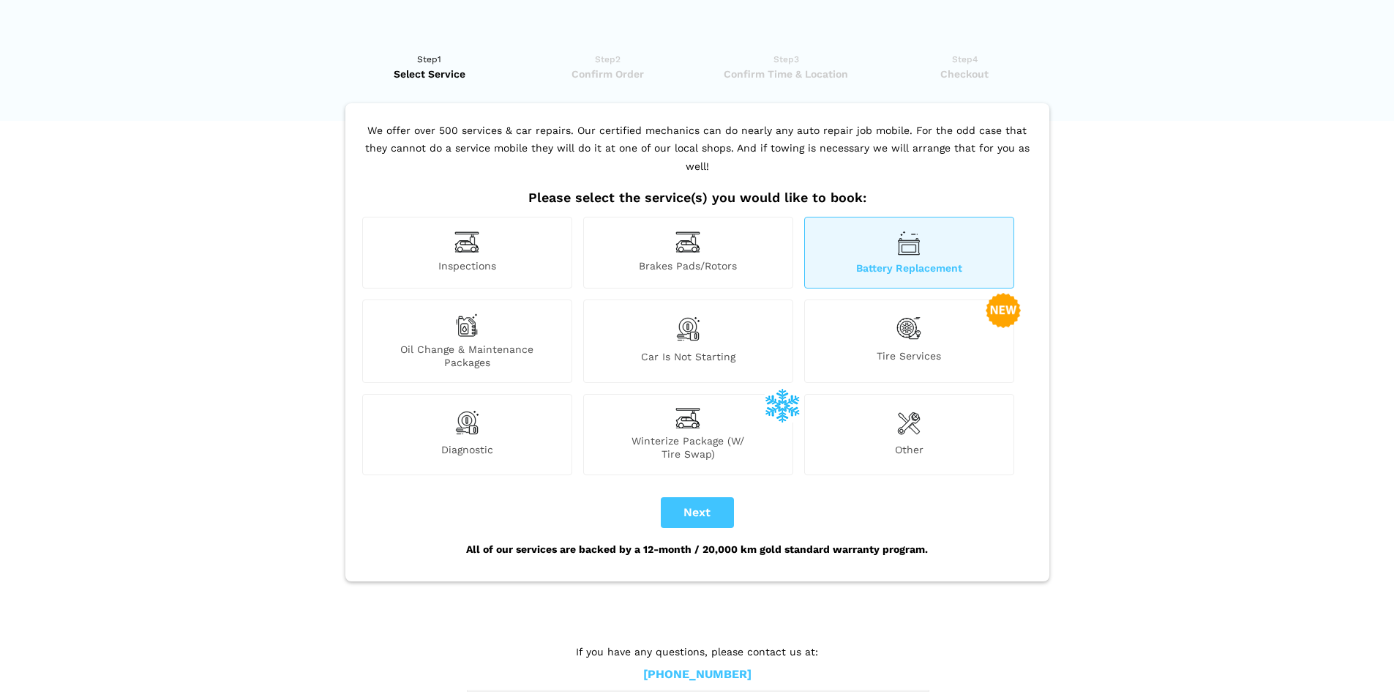
click at [703, 350] on span "Car is not starting" at bounding box center [688, 359] width 209 height 19
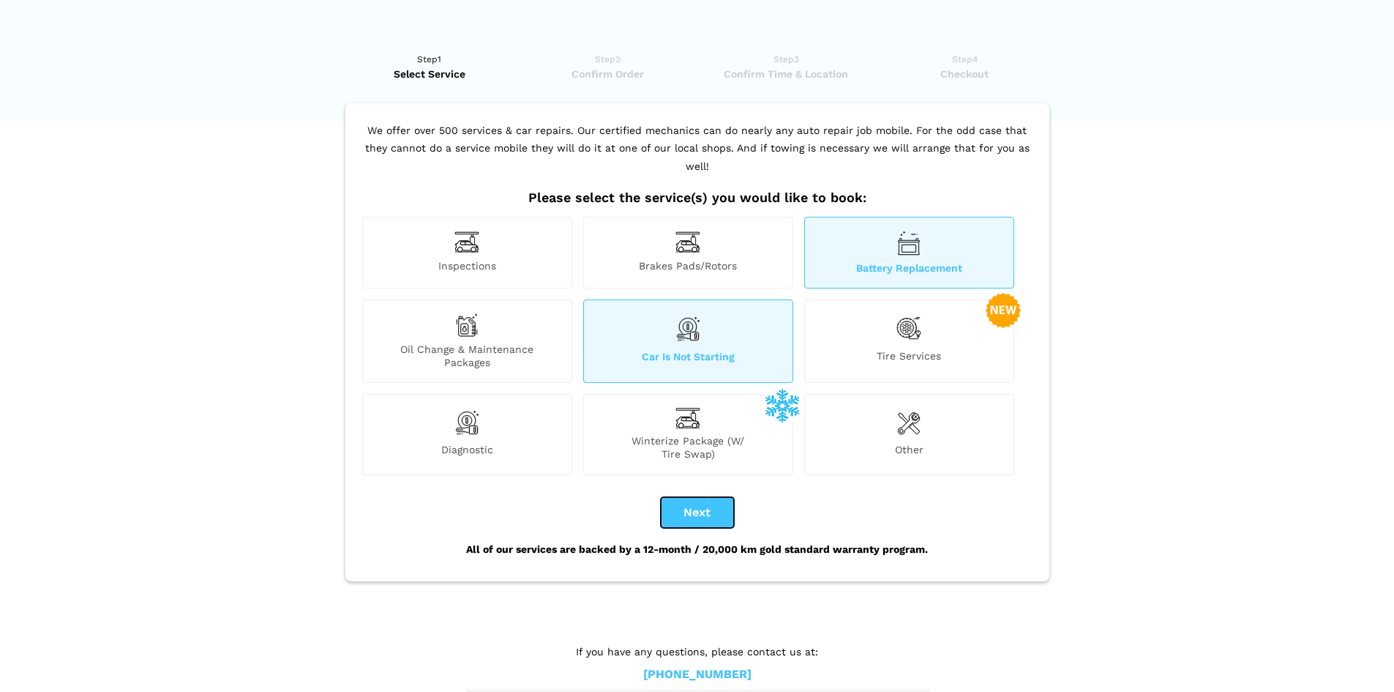
click at [719, 497] on button "Next" at bounding box center [697, 512] width 73 height 31
checkbox input "true"
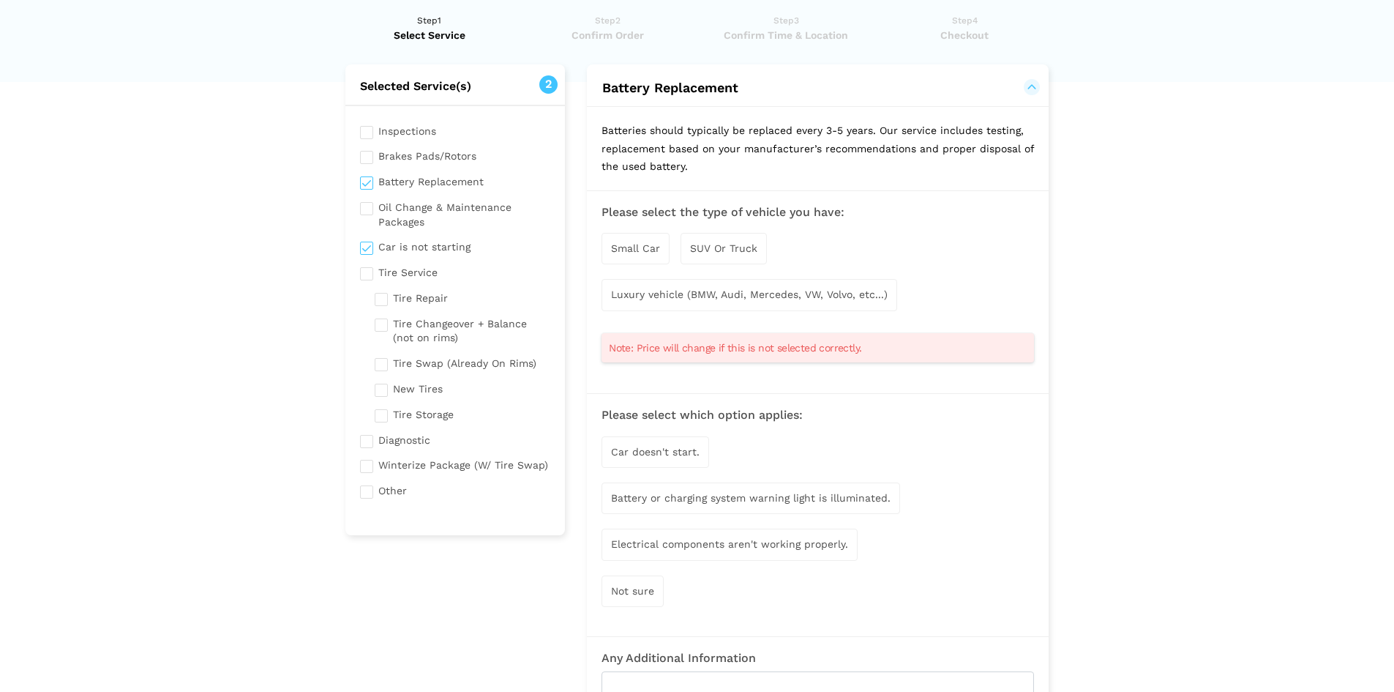
scroll to position [73, 0]
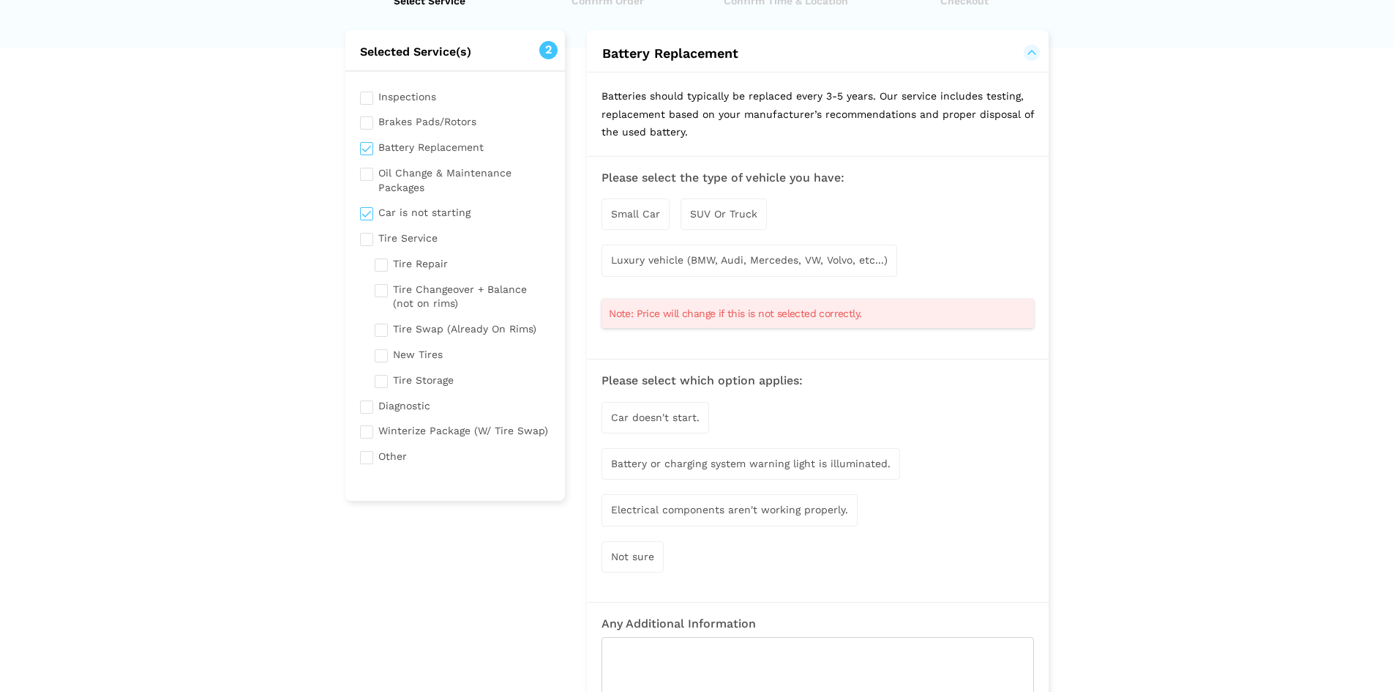
click at [801, 463] on span "Battery or charging system warning light is illuminated." at bounding box center [751, 463] width 280 height 12
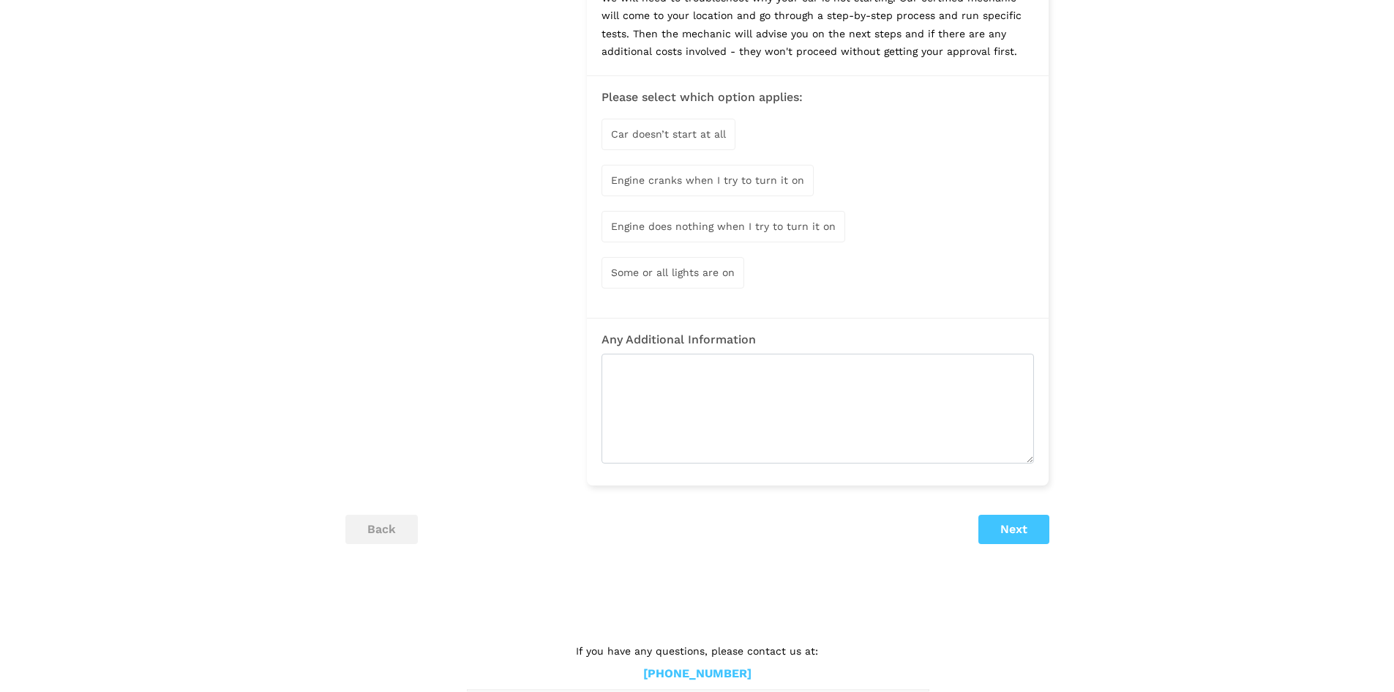
scroll to position [948, 0]
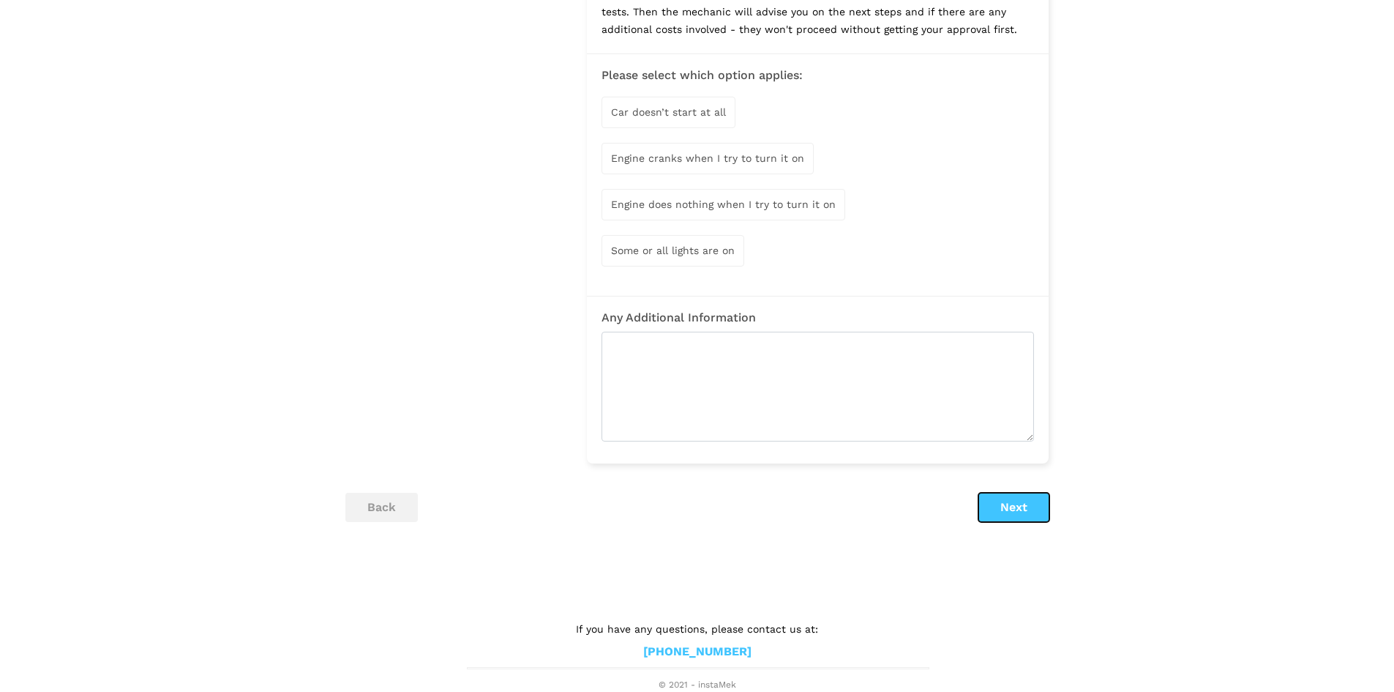
click at [1022, 499] on button "Next" at bounding box center [1013, 507] width 71 height 29
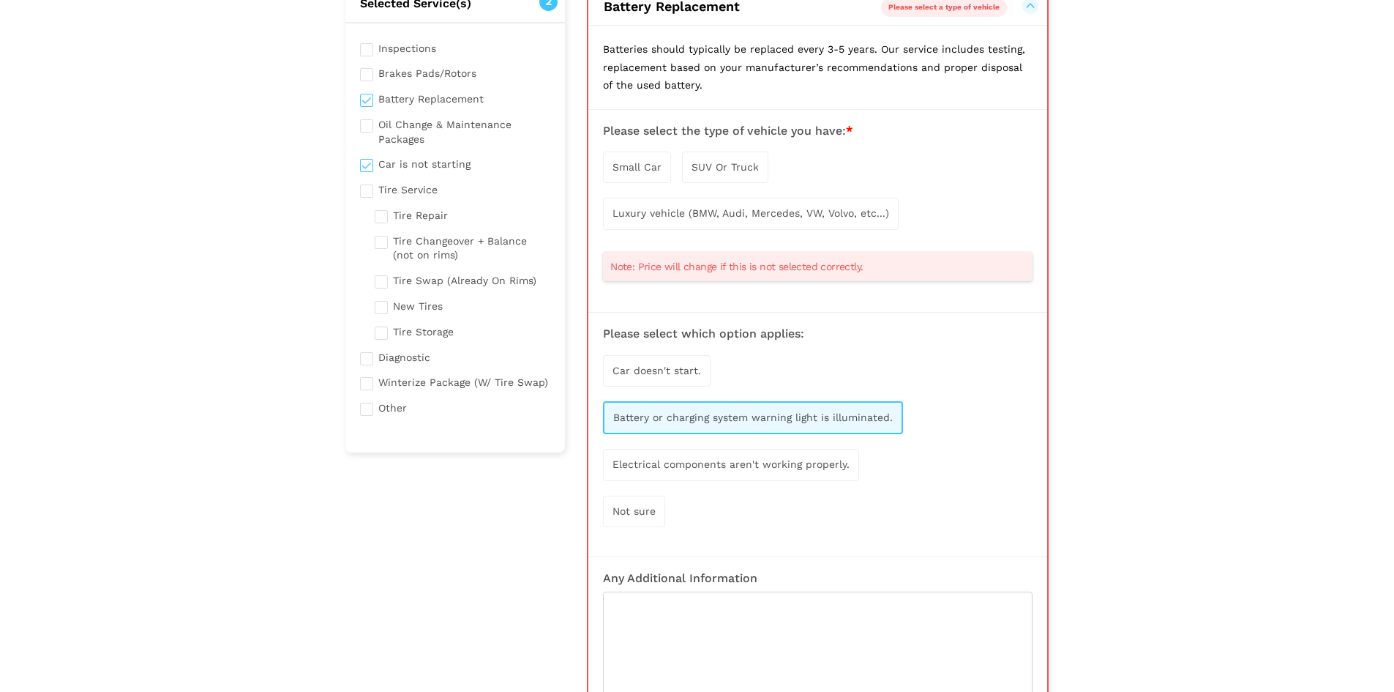
scroll to position [103, 0]
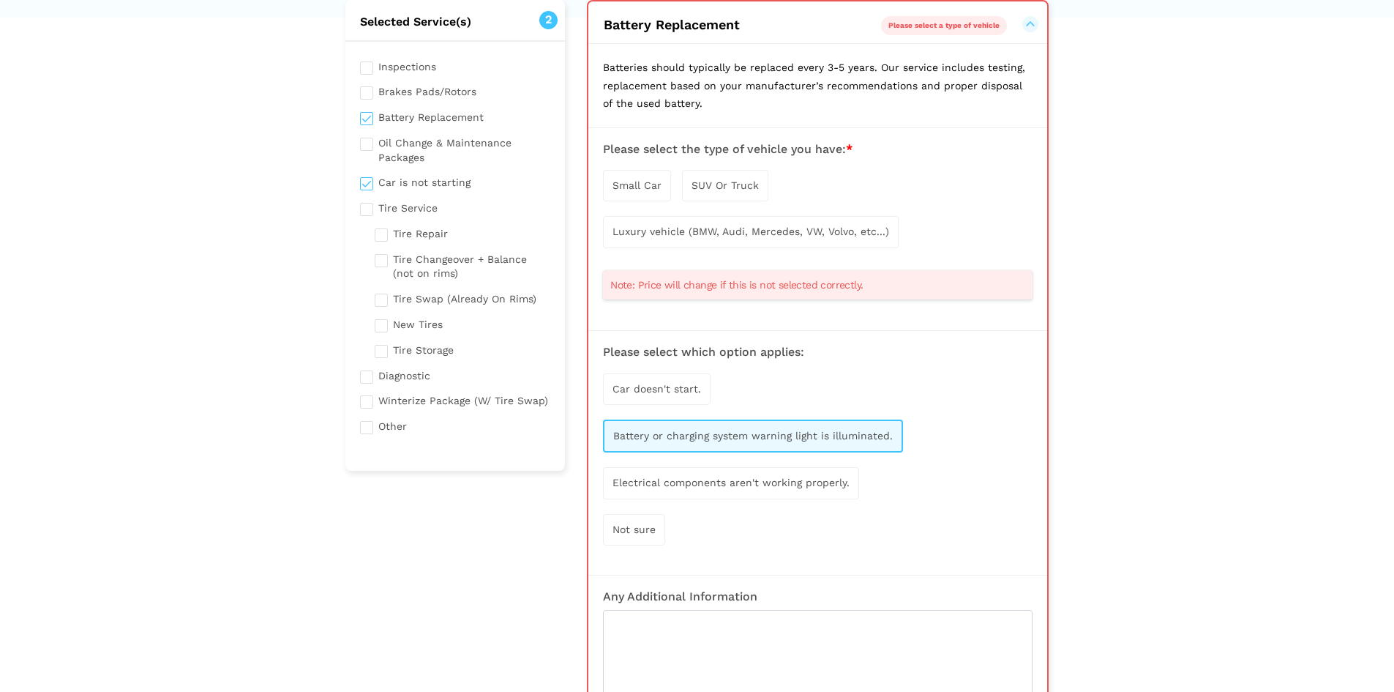
click at [820, 443] on div "Battery or charging system warning light is illuminated." at bounding box center [753, 435] width 300 height 33
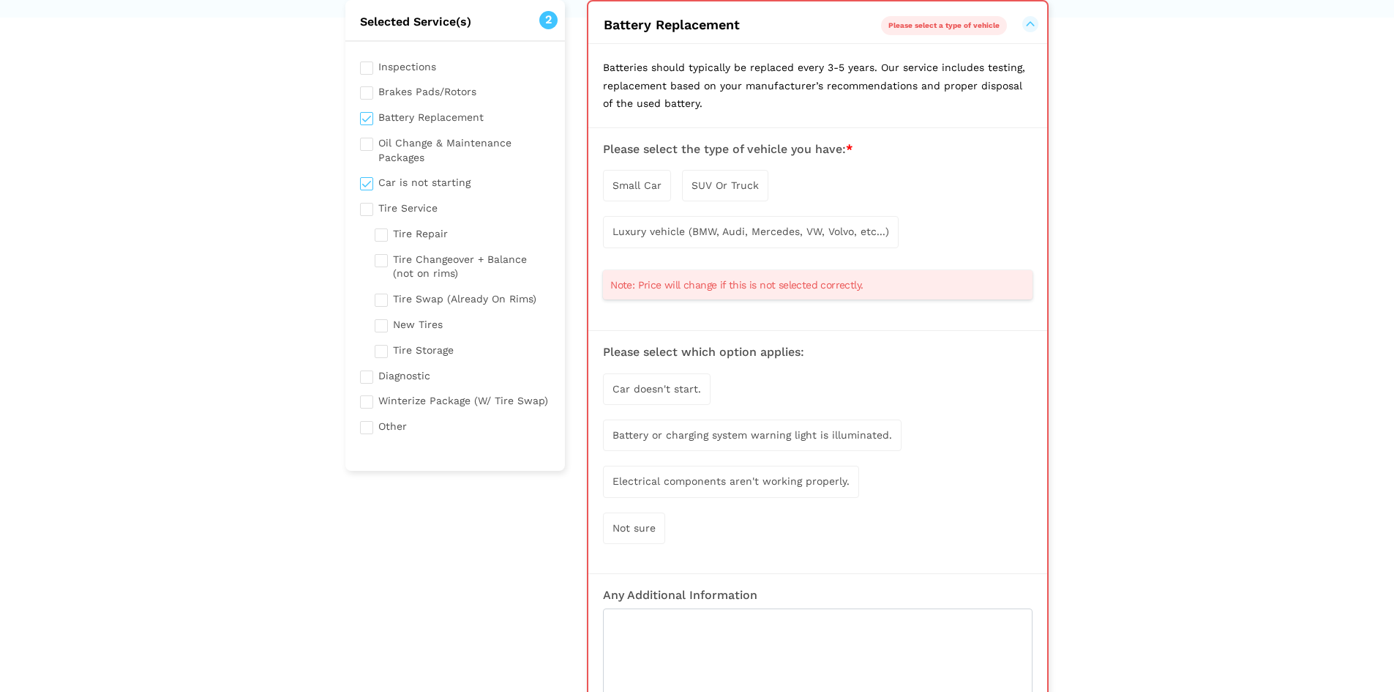
click at [730, 180] on span "SUV Or Truck" at bounding box center [725, 185] width 67 height 12
click at [819, 419] on div "Car doesn't start. Battery or charging system warning light is illuminated. Ele…" at bounding box center [818, 459] width 430 height 185
click at [817, 430] on div "Battery or charging system warning light is illuminated." at bounding box center [752, 436] width 299 height 31
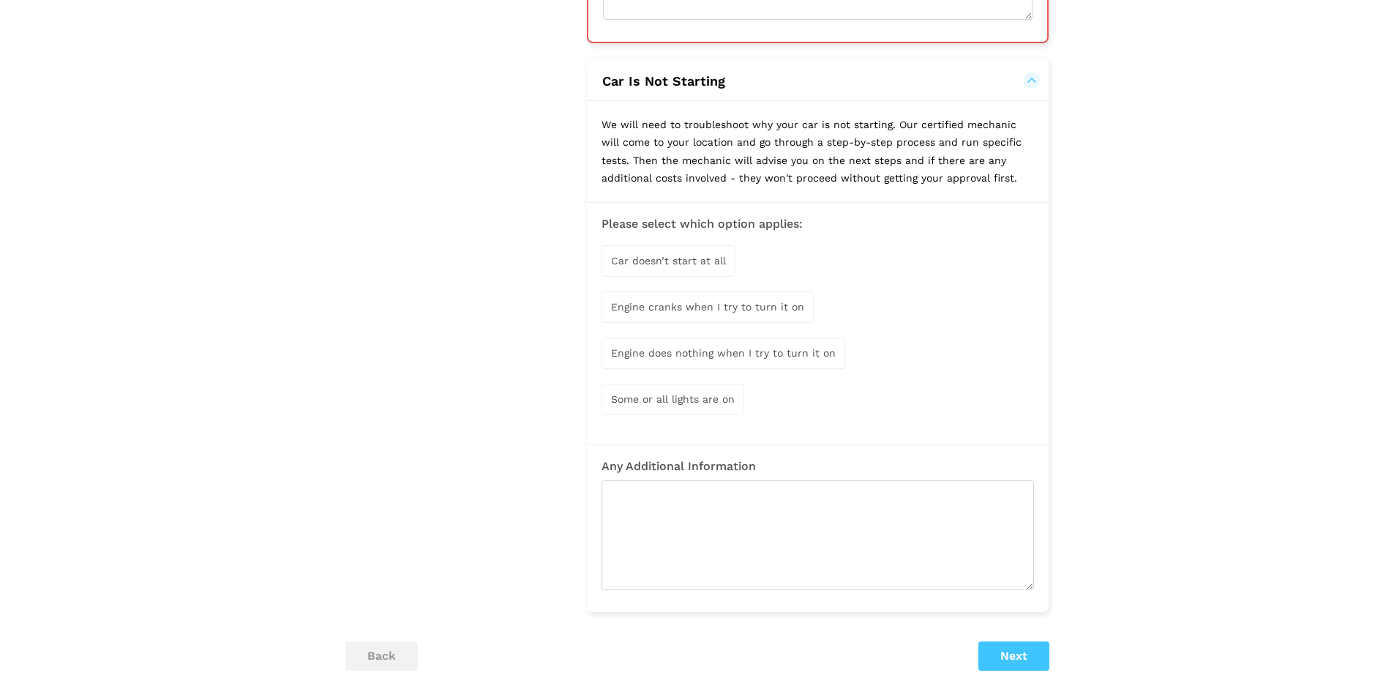
scroll to position [878, 0]
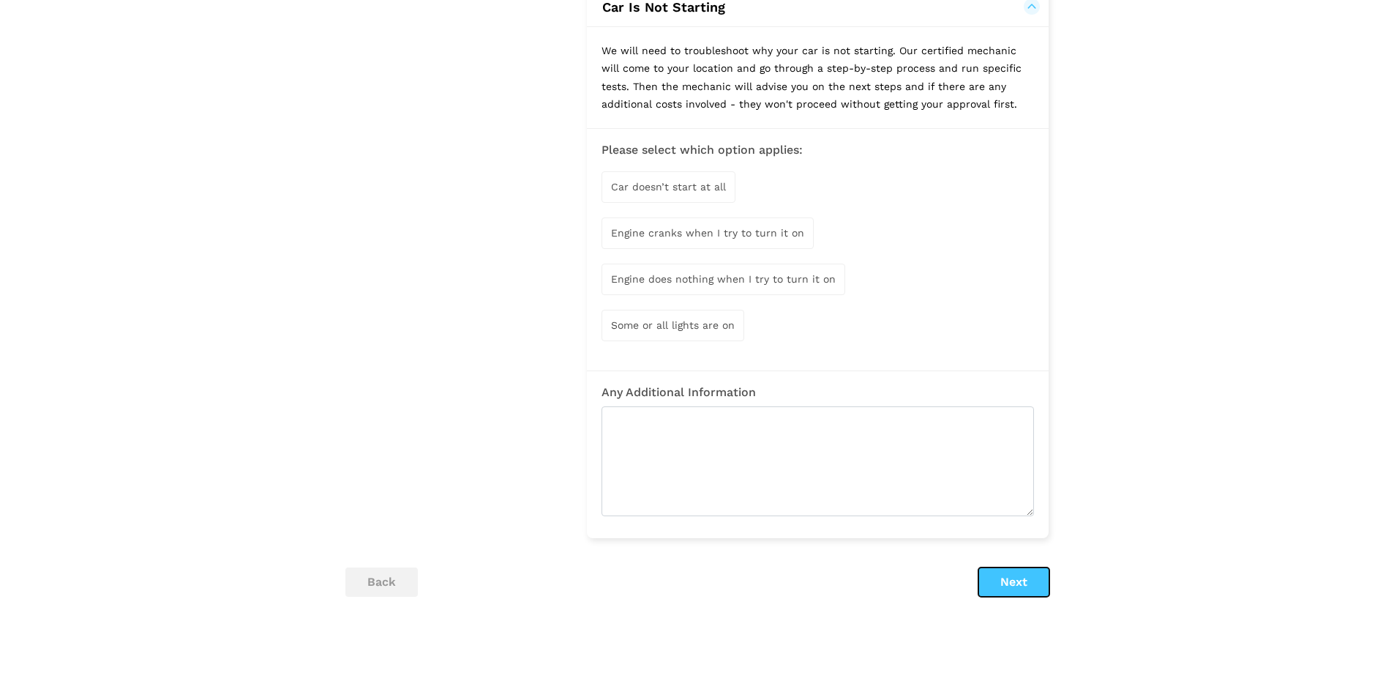
click at [1019, 580] on button "Next" at bounding box center [1013, 581] width 71 height 29
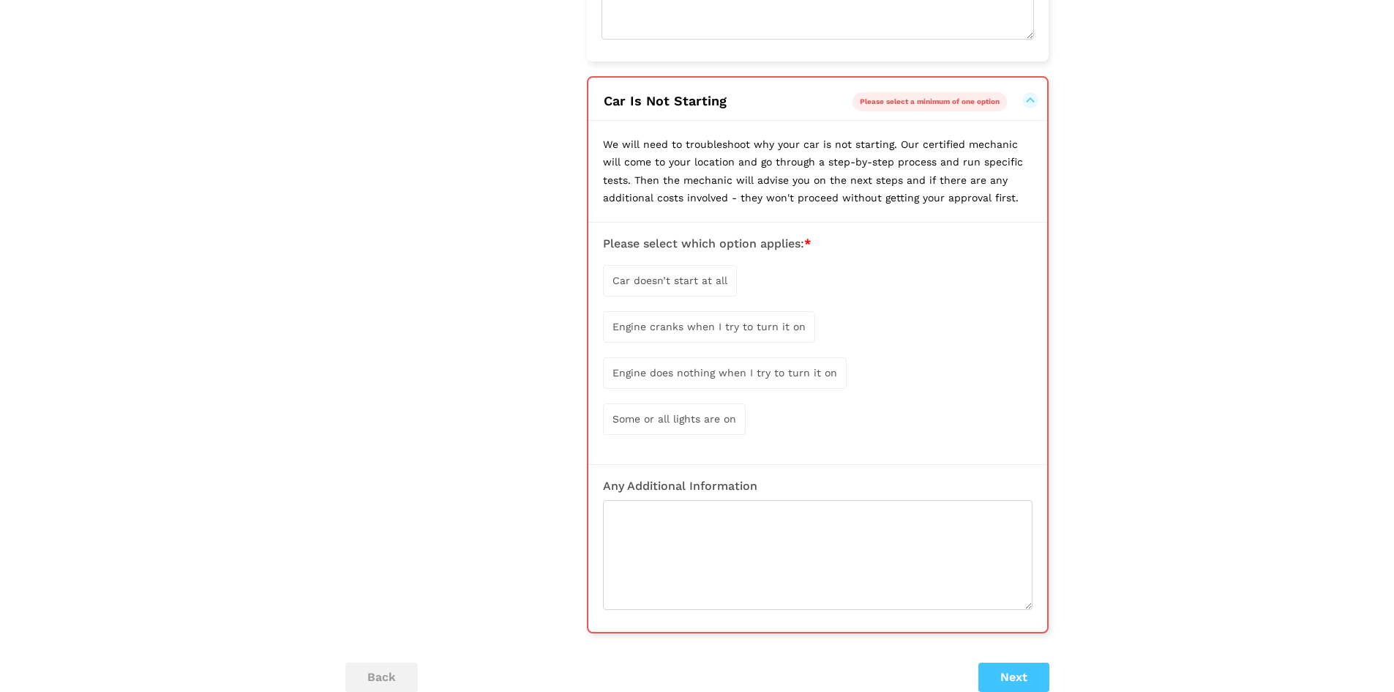
scroll to position [786, 0]
click at [746, 321] on span "Engine cranks when I try to turn it on" at bounding box center [709, 324] width 193 height 12
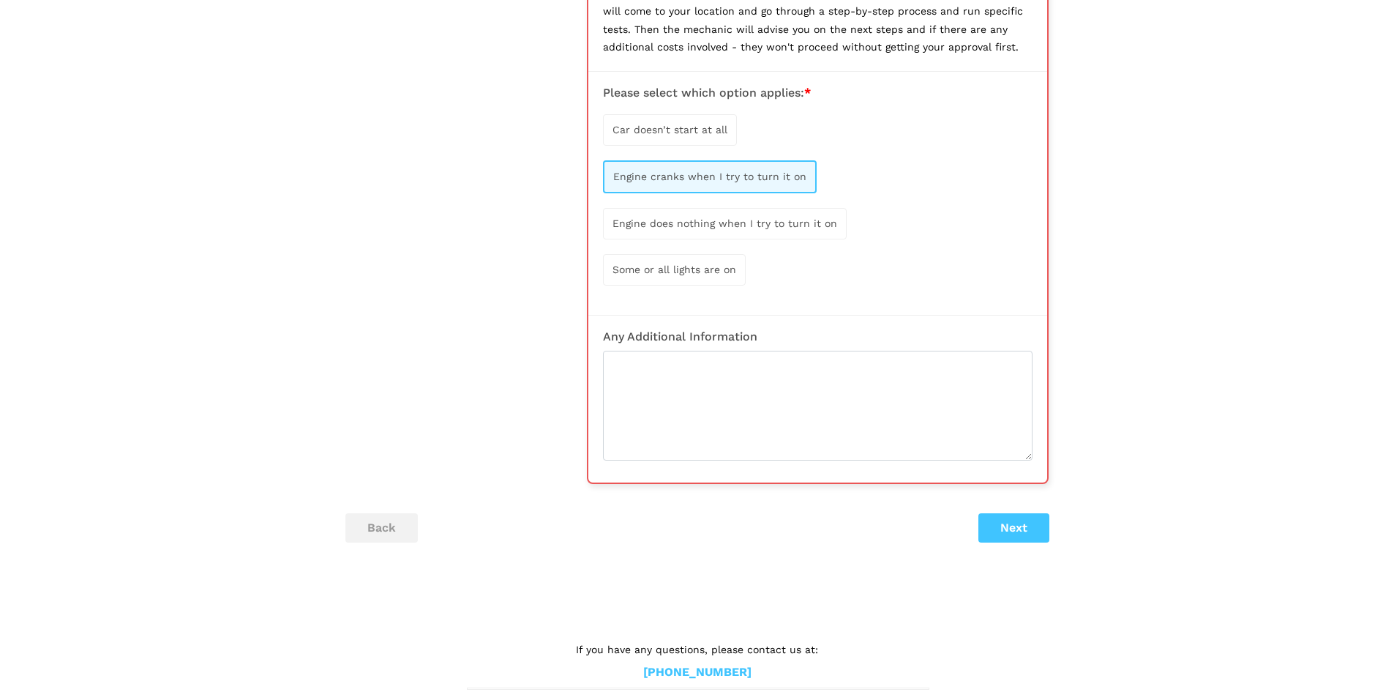
scroll to position [954, 0]
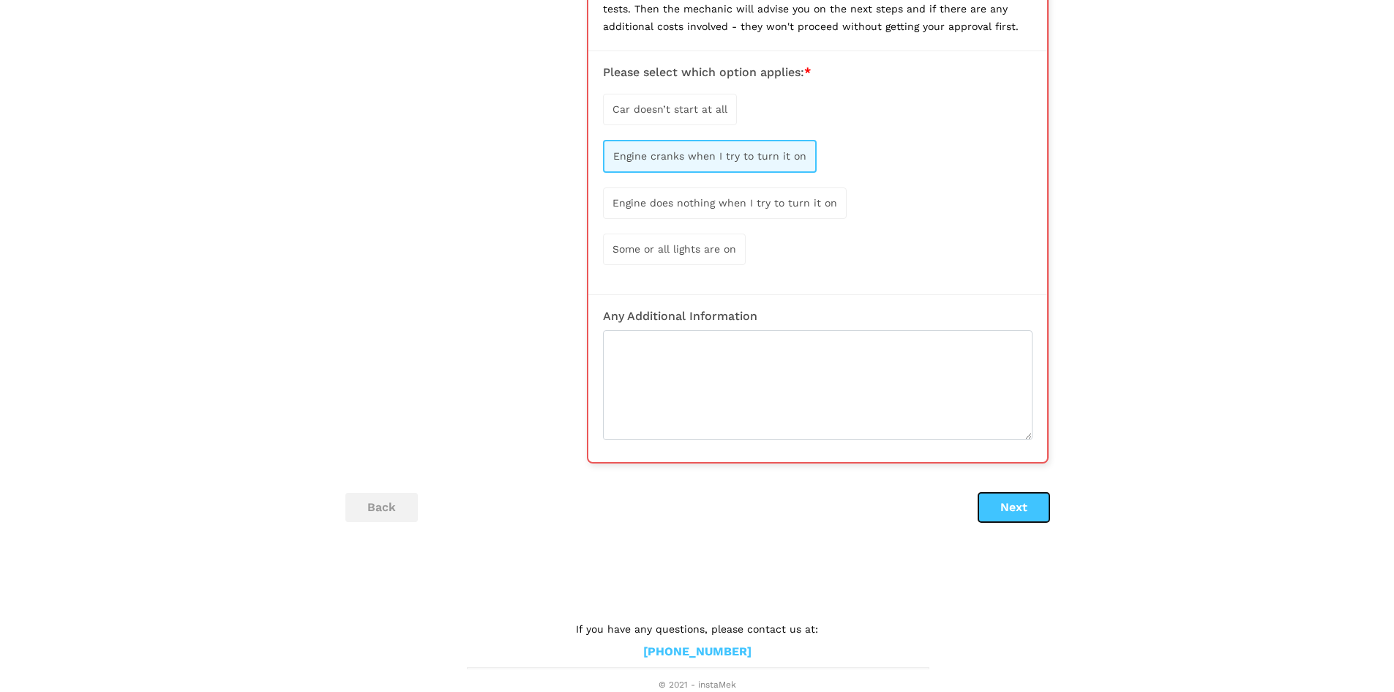
click at [1022, 515] on button "Next" at bounding box center [1013, 507] width 71 height 29
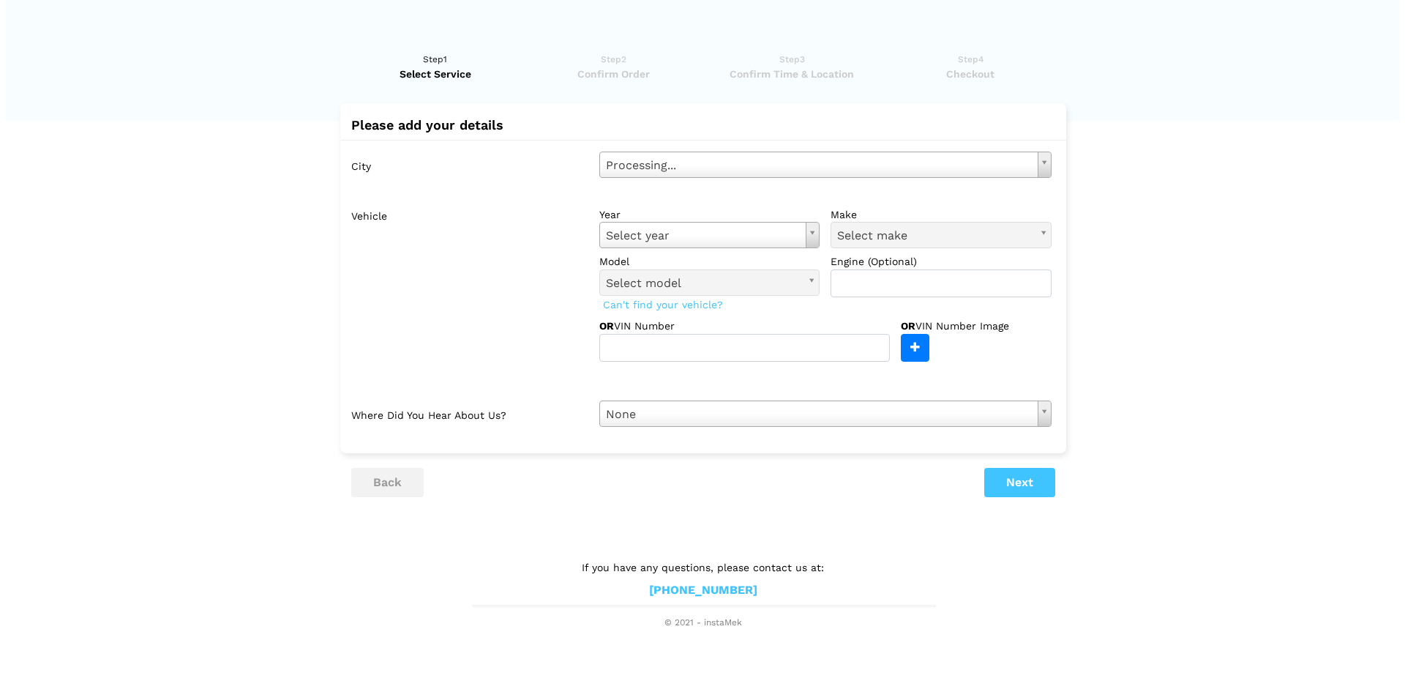
scroll to position [0, 0]
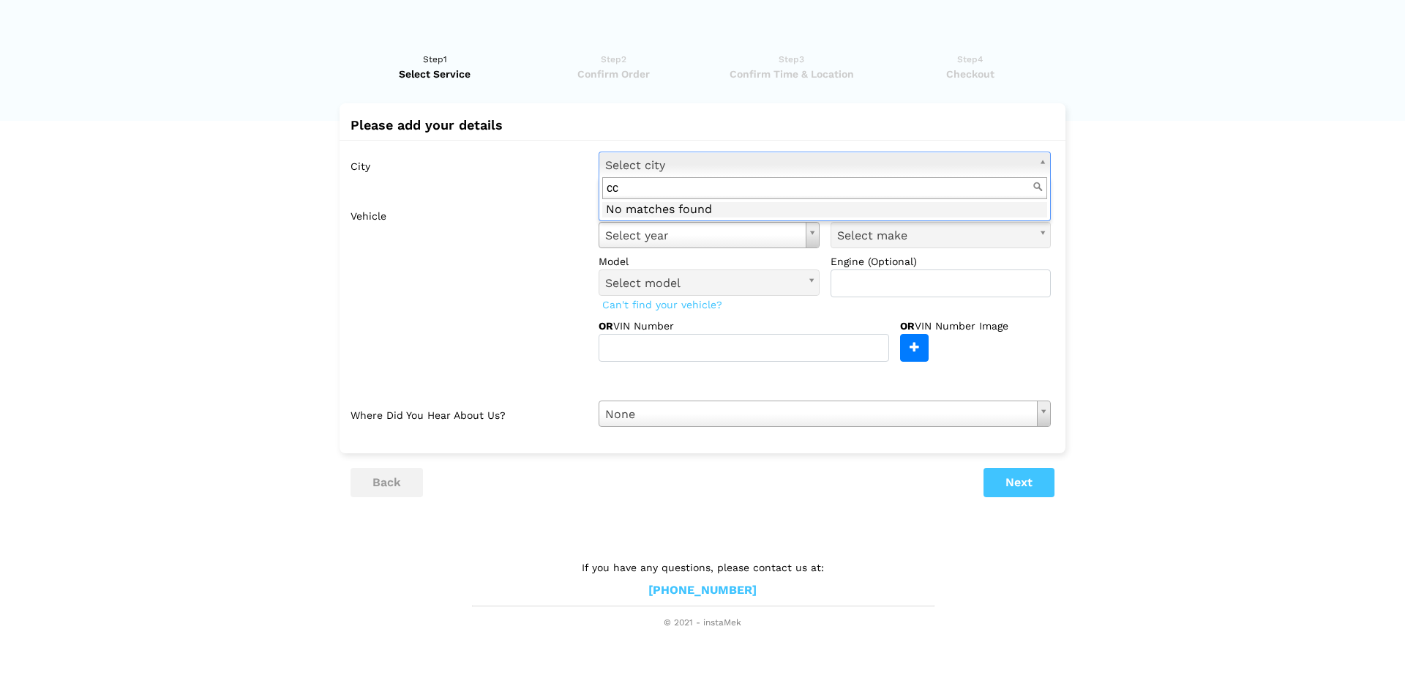
click at [654, 192] on input "cc" at bounding box center [824, 188] width 445 height 23
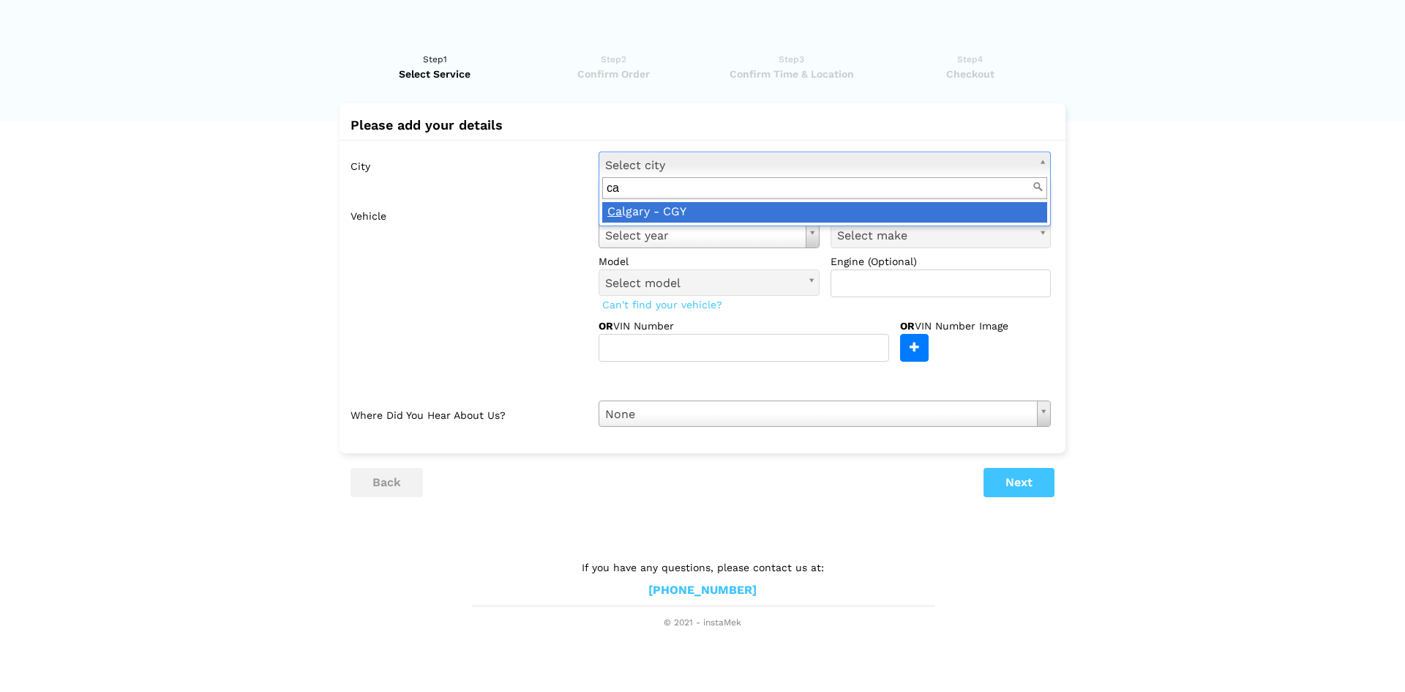
type input "ca"
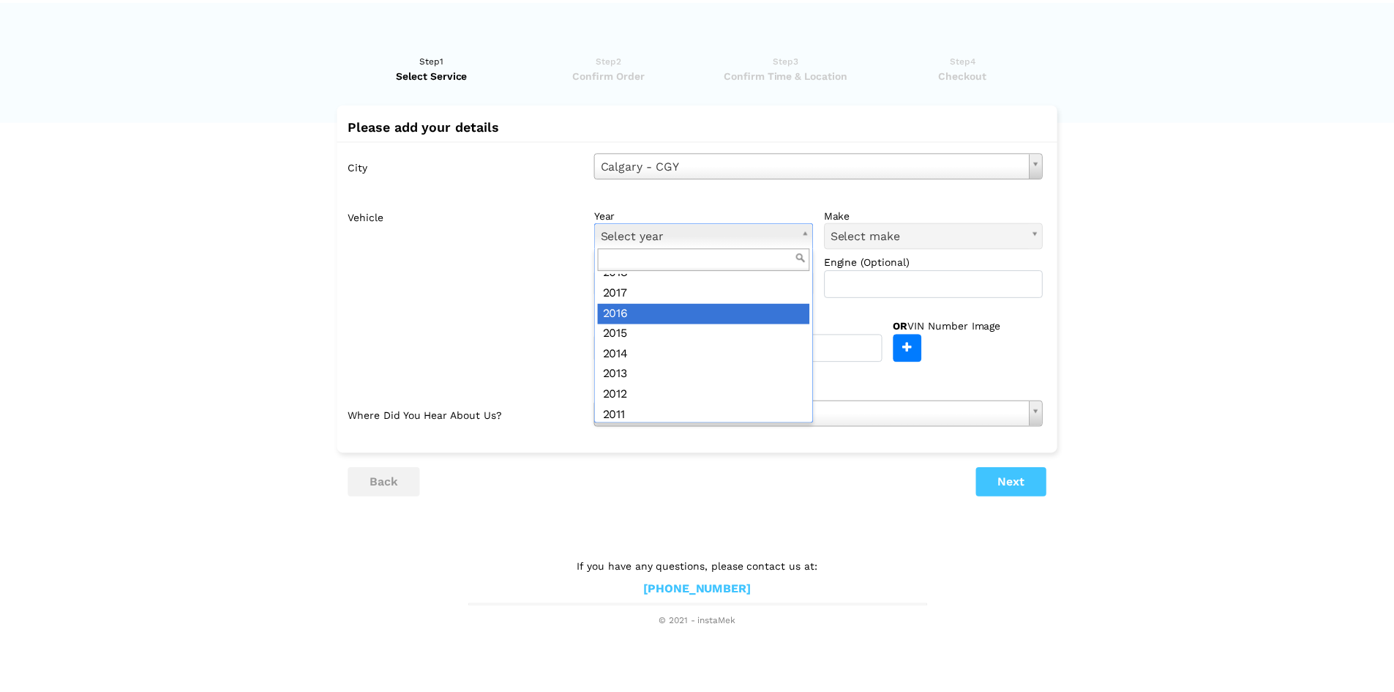
scroll to position [220, 0]
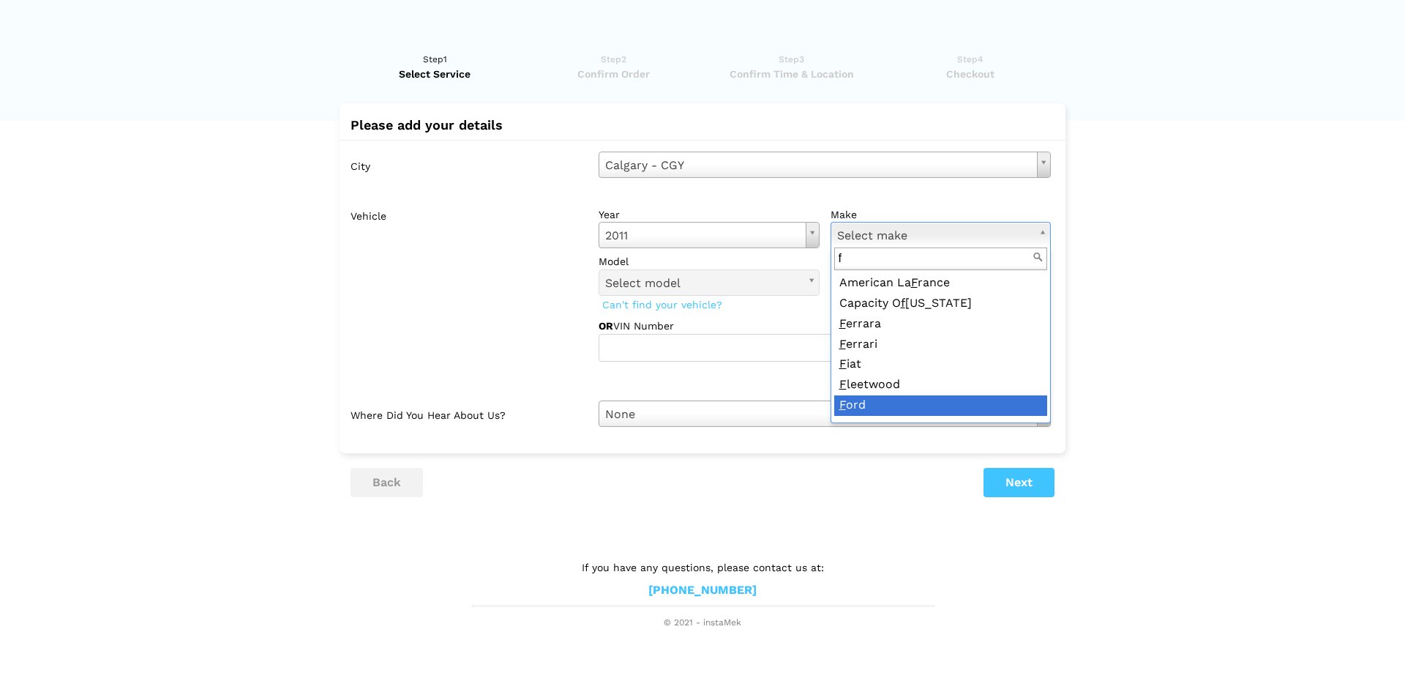
type input "f"
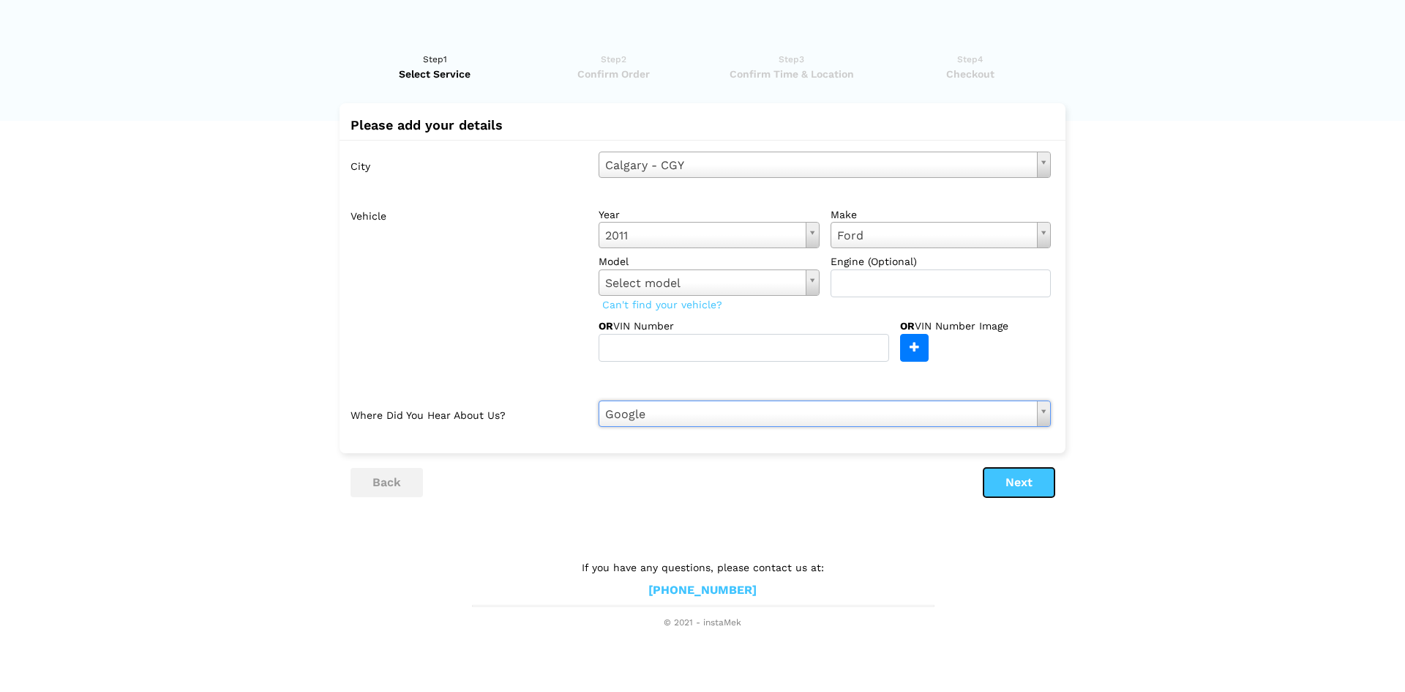
click at [1025, 484] on button "Next" at bounding box center [1019, 482] width 71 height 29
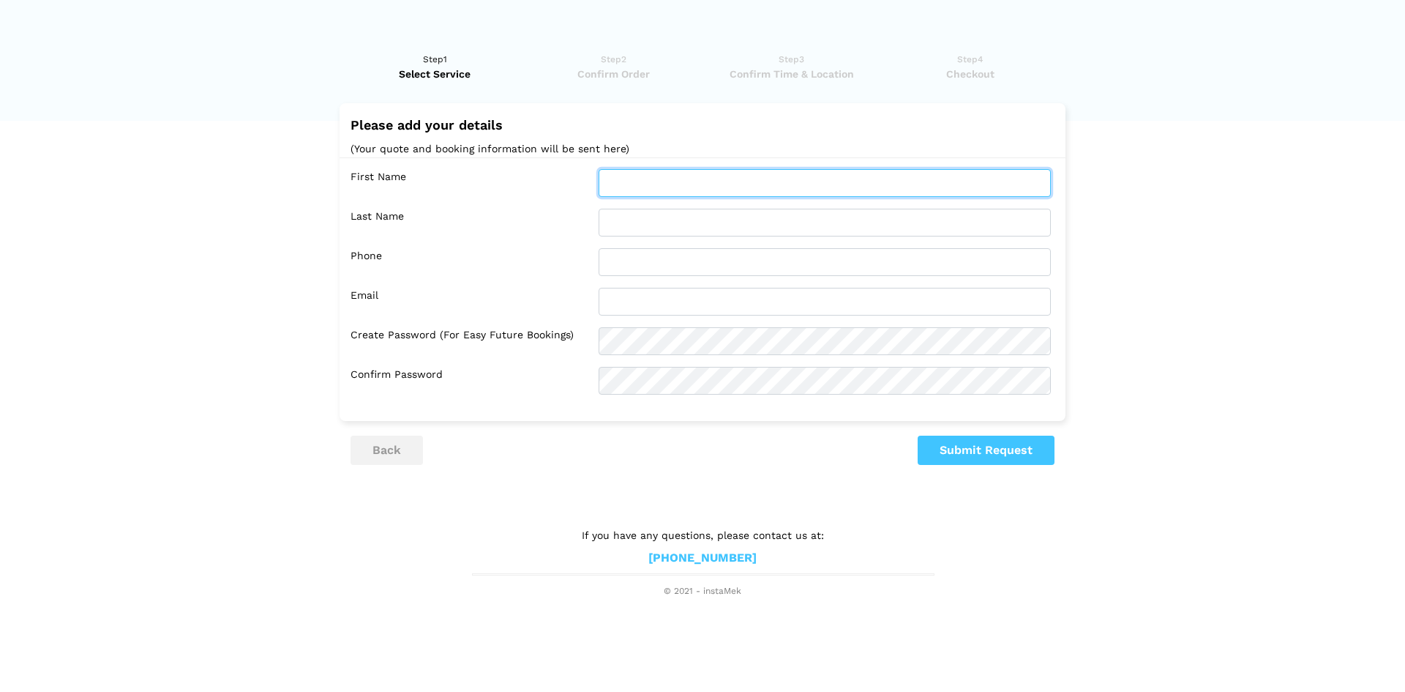
drag, startPoint x: 686, startPoint y: 188, endPoint x: 741, endPoint y: 190, distance: 54.9
click at [687, 187] on input "text" at bounding box center [825, 183] width 452 height 28
type input "udaya"
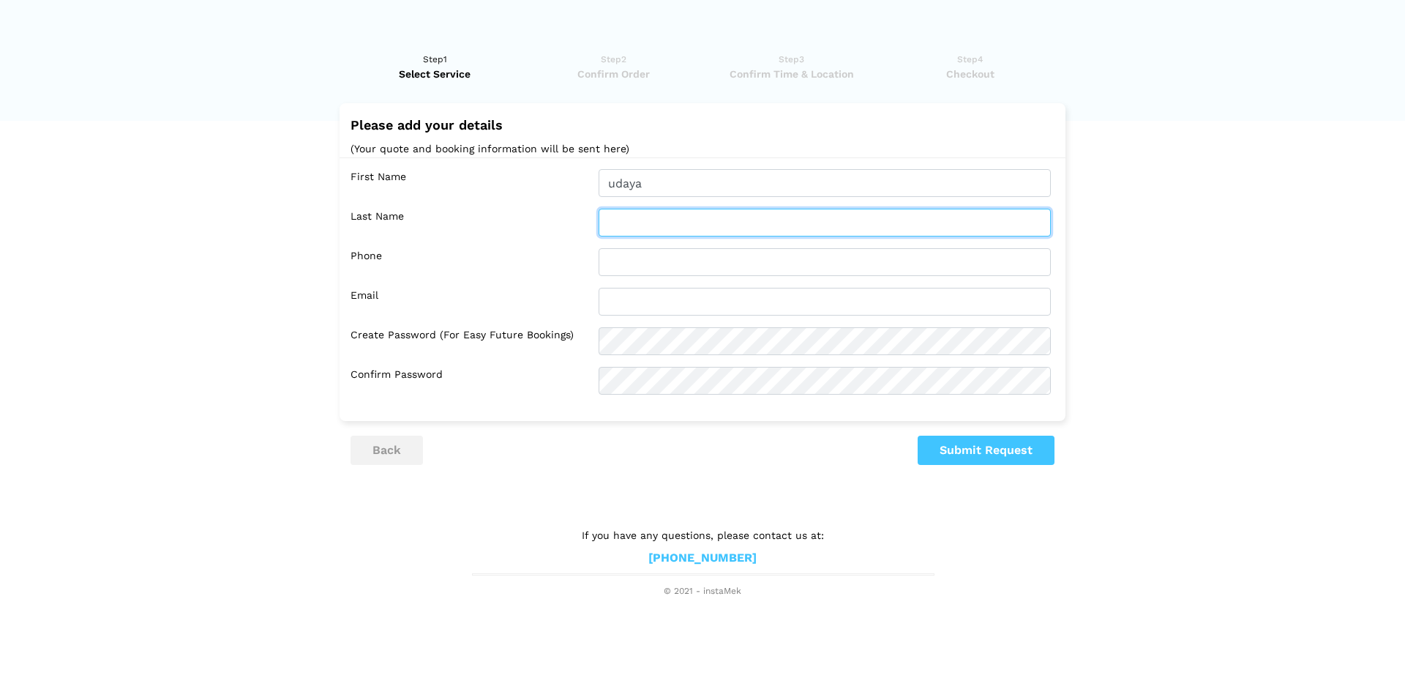
click at [666, 223] on input "text" at bounding box center [825, 223] width 452 height 28
type input "chandra"
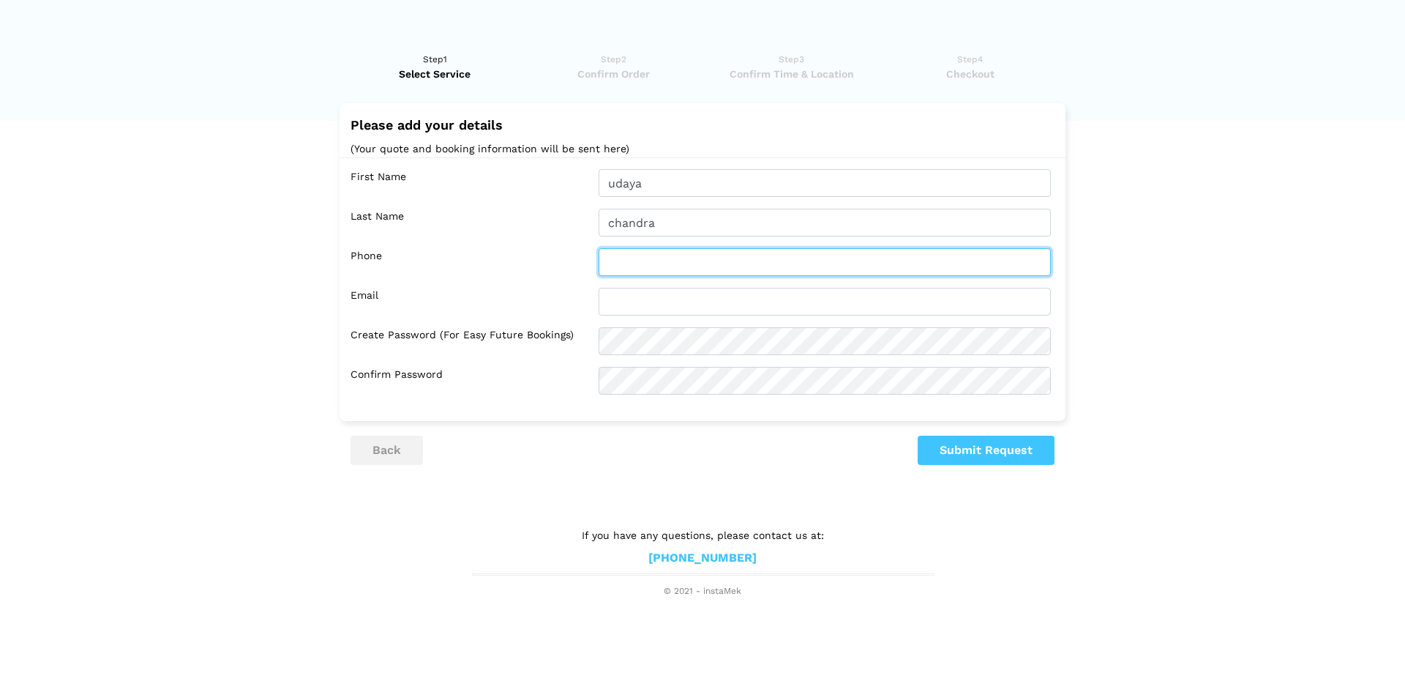
click at [688, 274] on input "text" at bounding box center [825, 262] width 452 height 28
type input "4039685884"
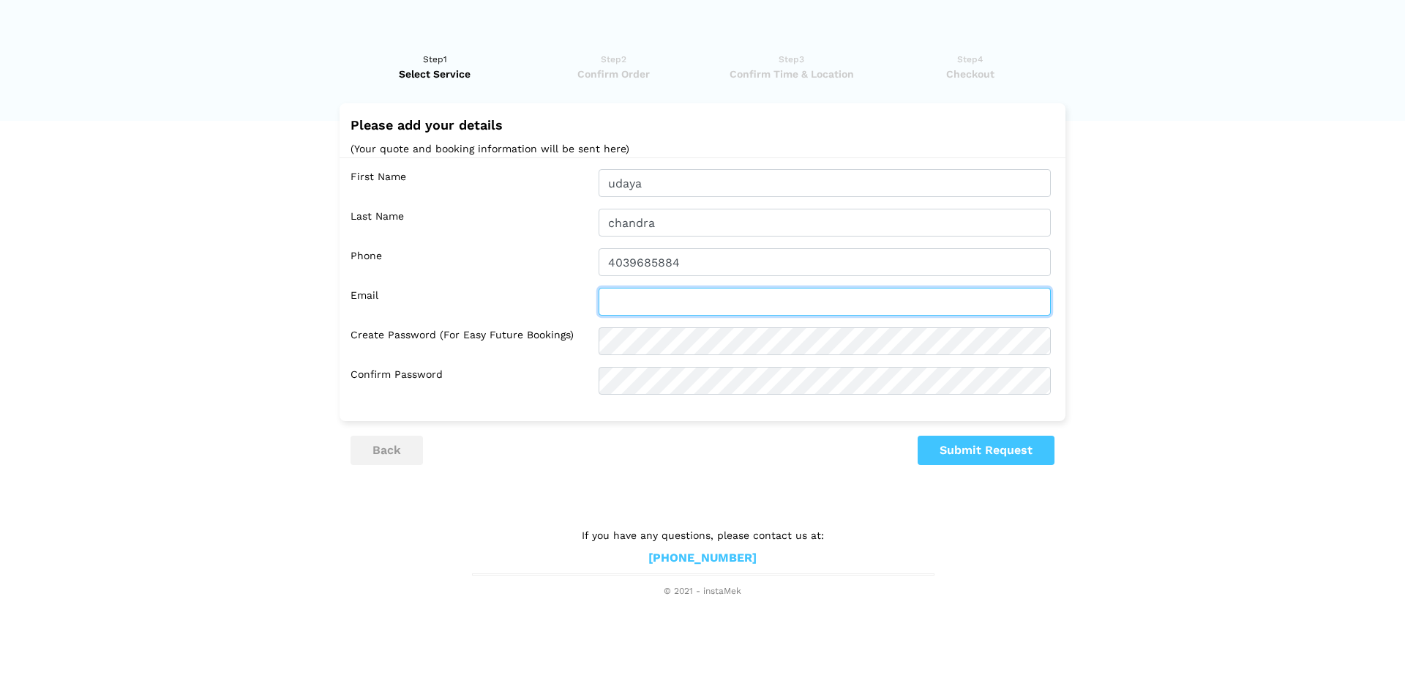
click at [708, 312] on input "text" at bounding box center [825, 302] width 452 height 28
type input "[EMAIL_ADDRESS][DOMAIN_NAME]"
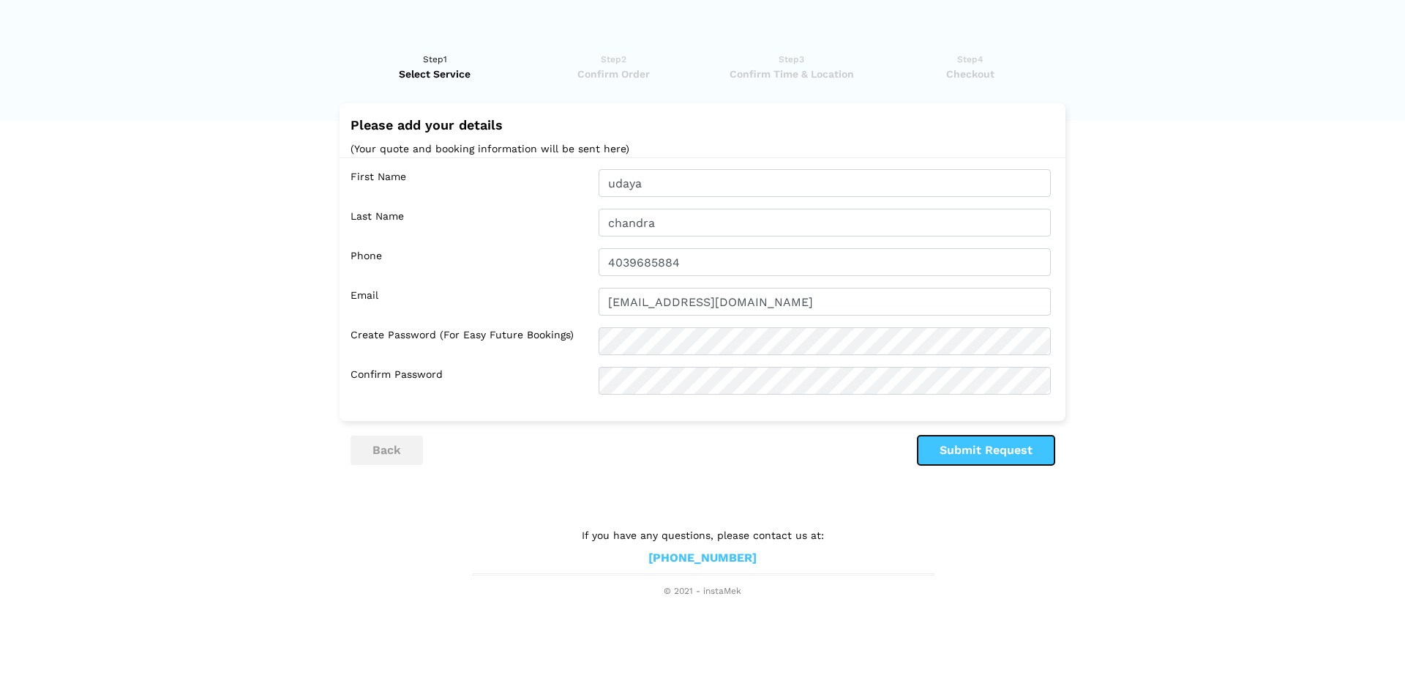
click at [980, 458] on button "Submit Request" at bounding box center [986, 449] width 137 height 29
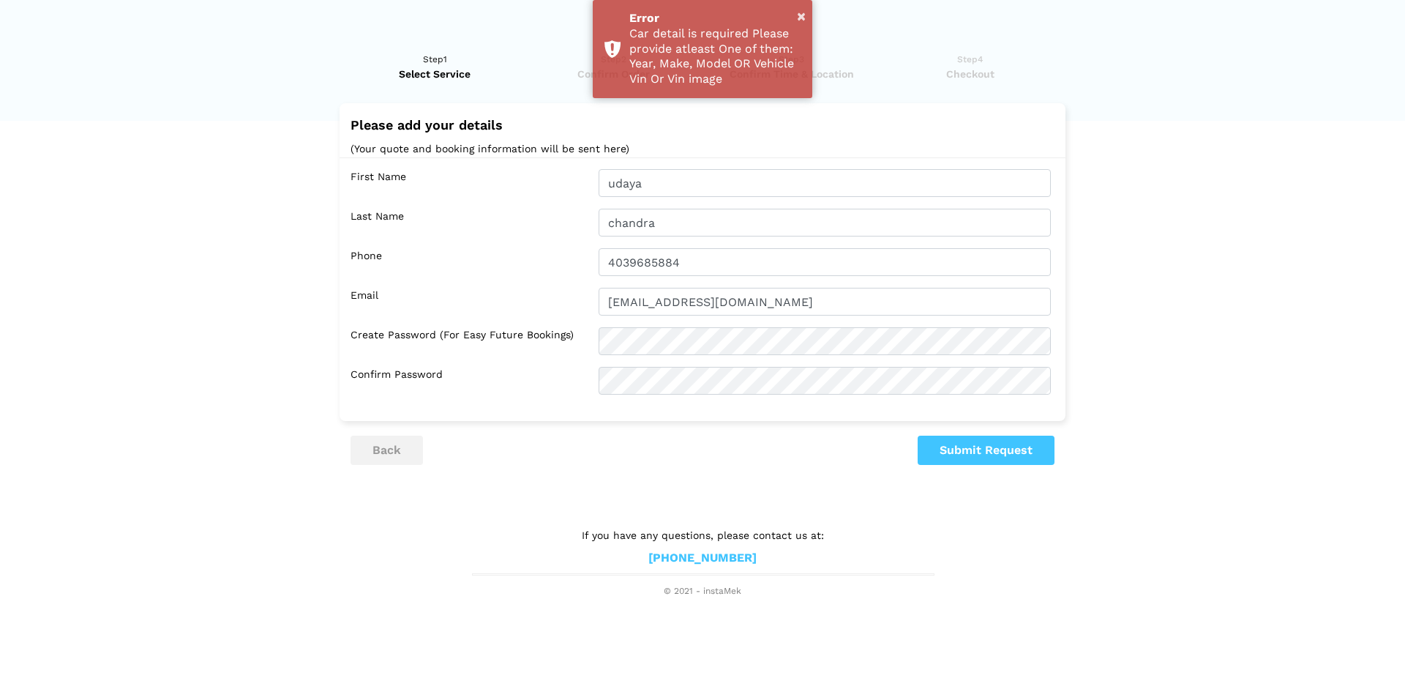
click at [1195, 310] on lik "Have you used instaMek service before? No, I am a new customer Yes, I am a retu…" at bounding box center [702, 317] width 1405 height 561
click at [945, 307] on input "[EMAIL_ADDRESS][DOMAIN_NAME]" at bounding box center [825, 302] width 452 height 28
click at [392, 450] on button "back" at bounding box center [387, 449] width 72 height 29
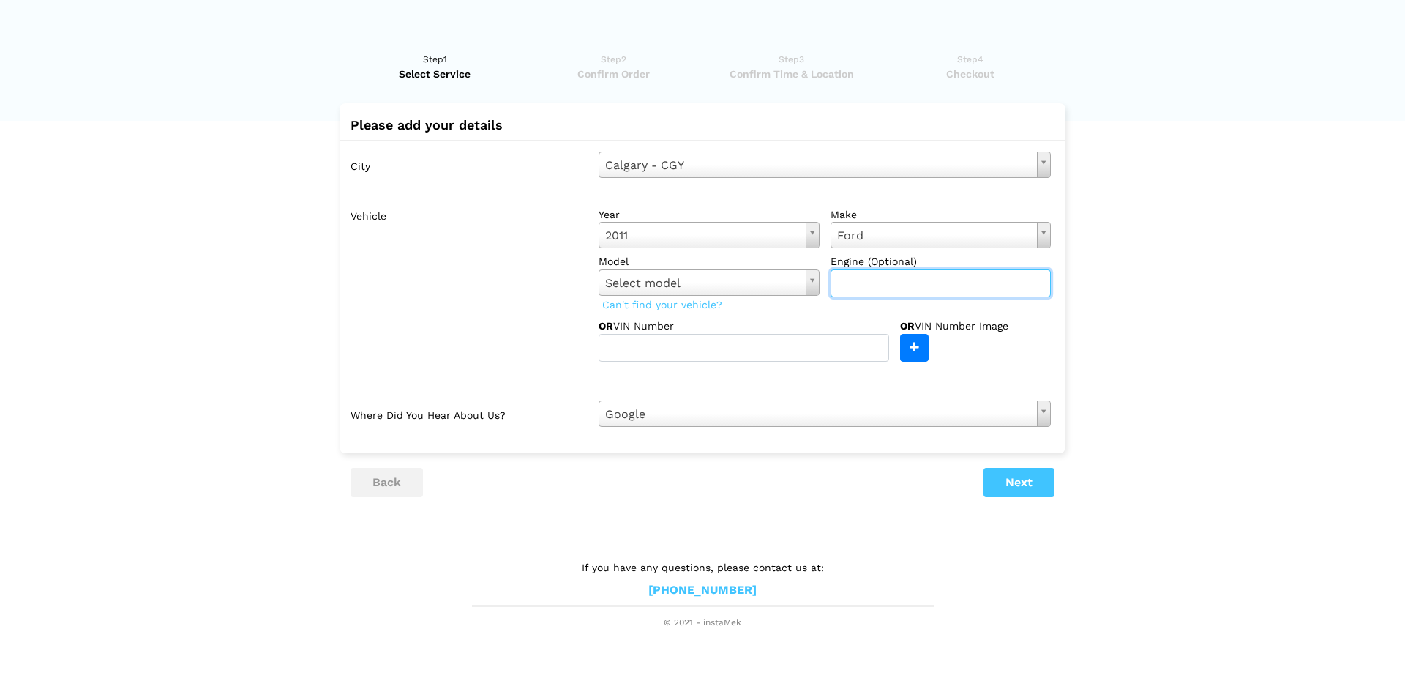
click at [894, 281] on input "text" at bounding box center [941, 283] width 221 height 28
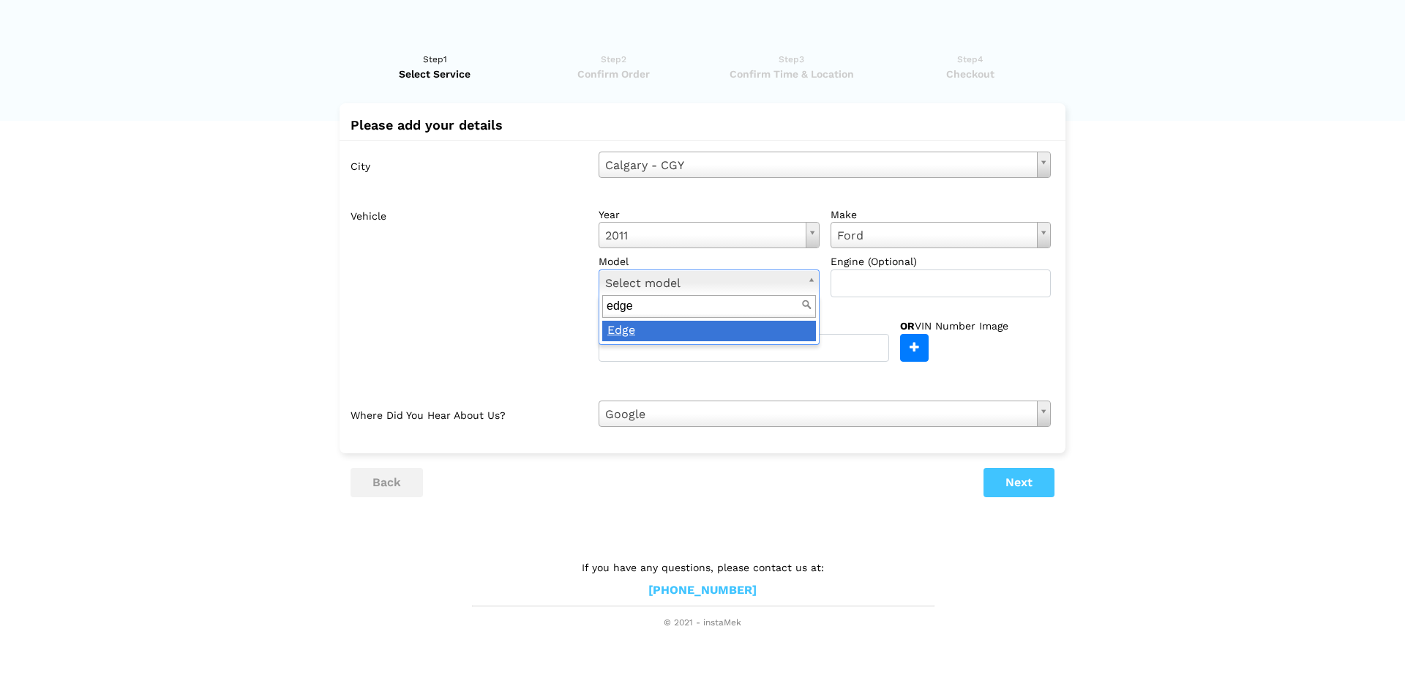
type input "edge"
drag, startPoint x: 711, startPoint y: 327, endPoint x: 727, endPoint y: 319, distance: 18.7
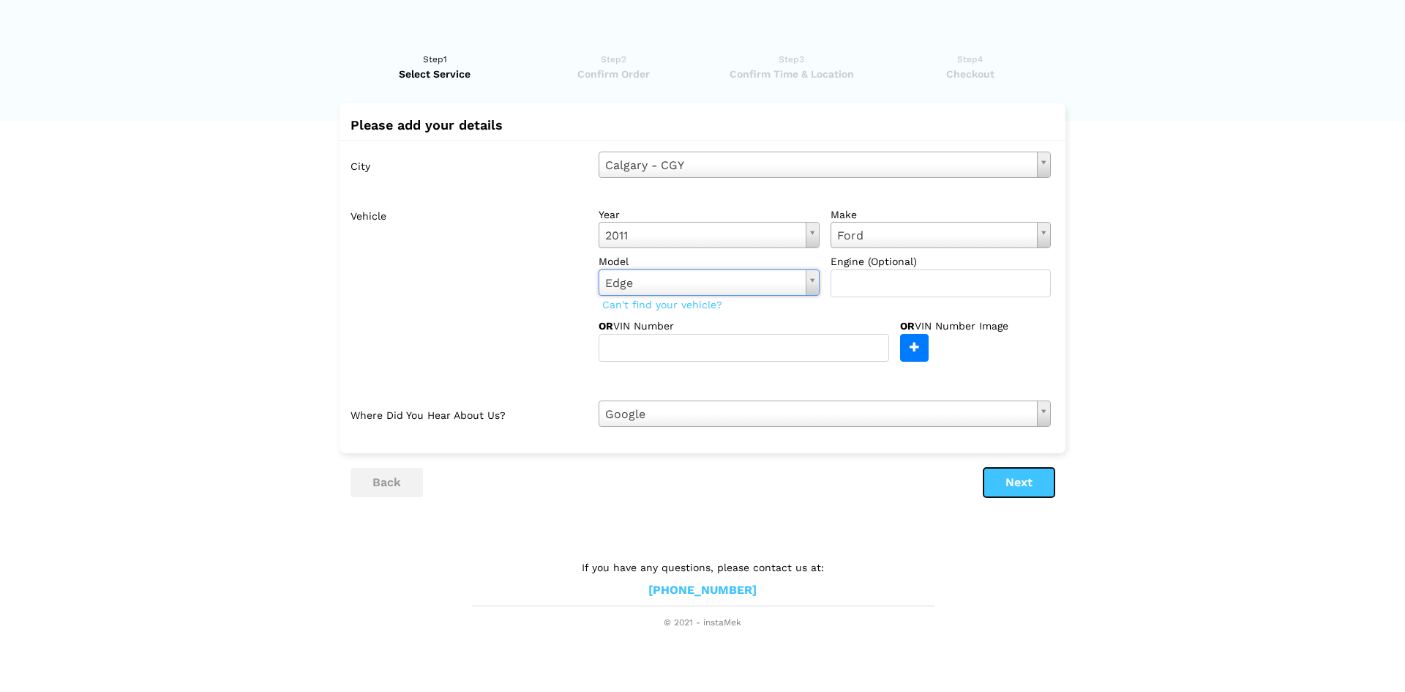
click at [1034, 476] on button "Next" at bounding box center [1019, 482] width 71 height 29
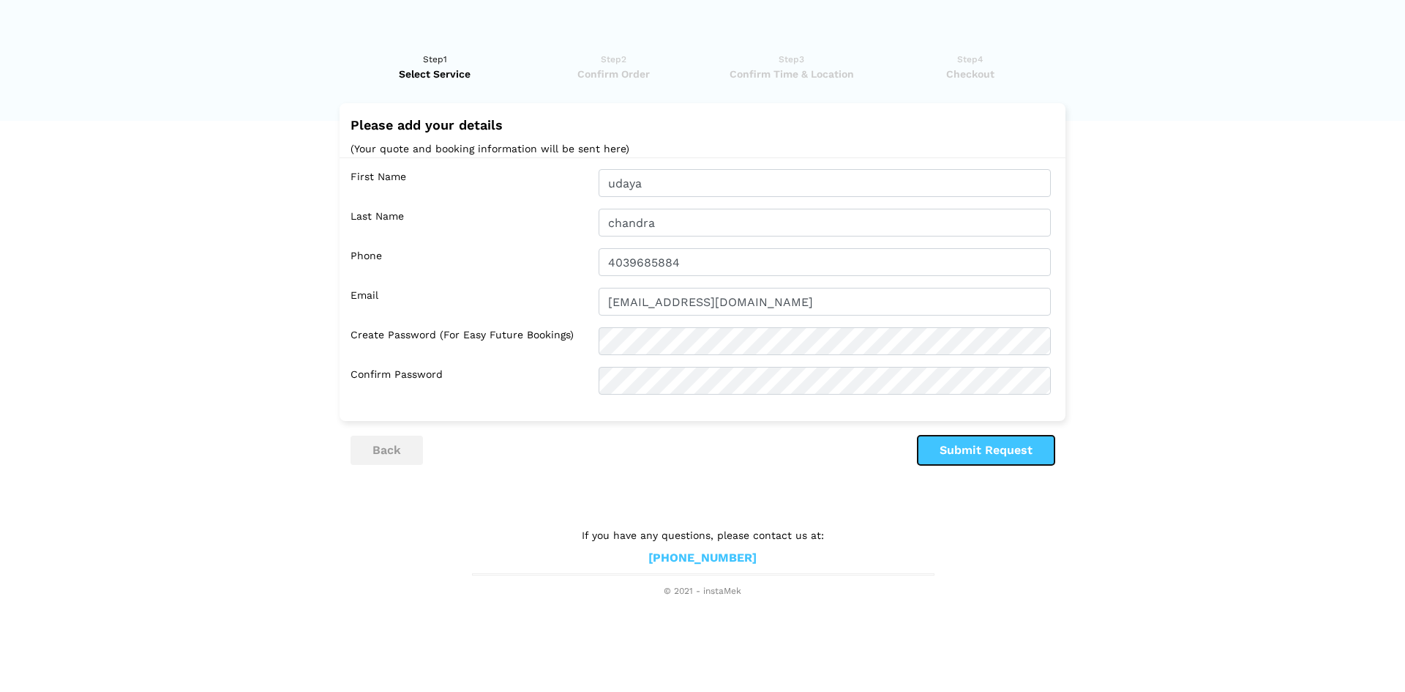
click at [1022, 452] on button "Submit Request" at bounding box center [986, 449] width 137 height 29
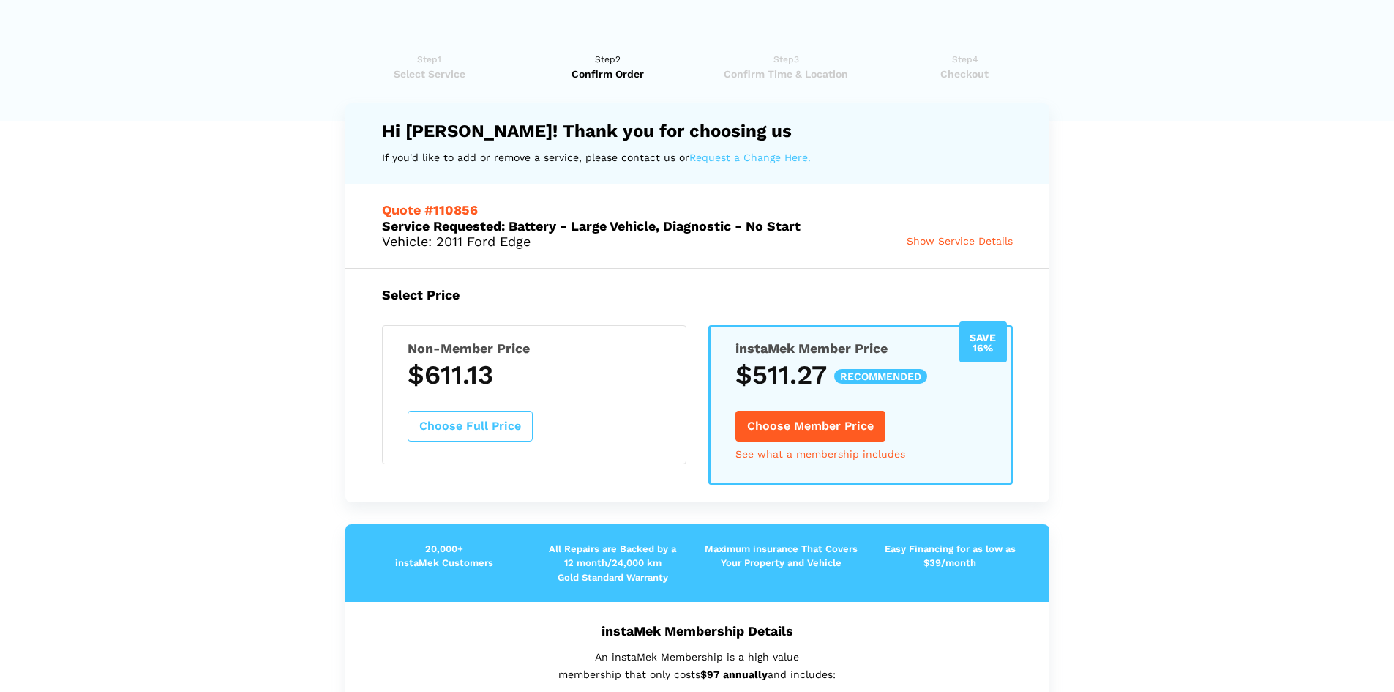
click at [999, 241] on span "Show Service Details" at bounding box center [960, 241] width 106 height 12
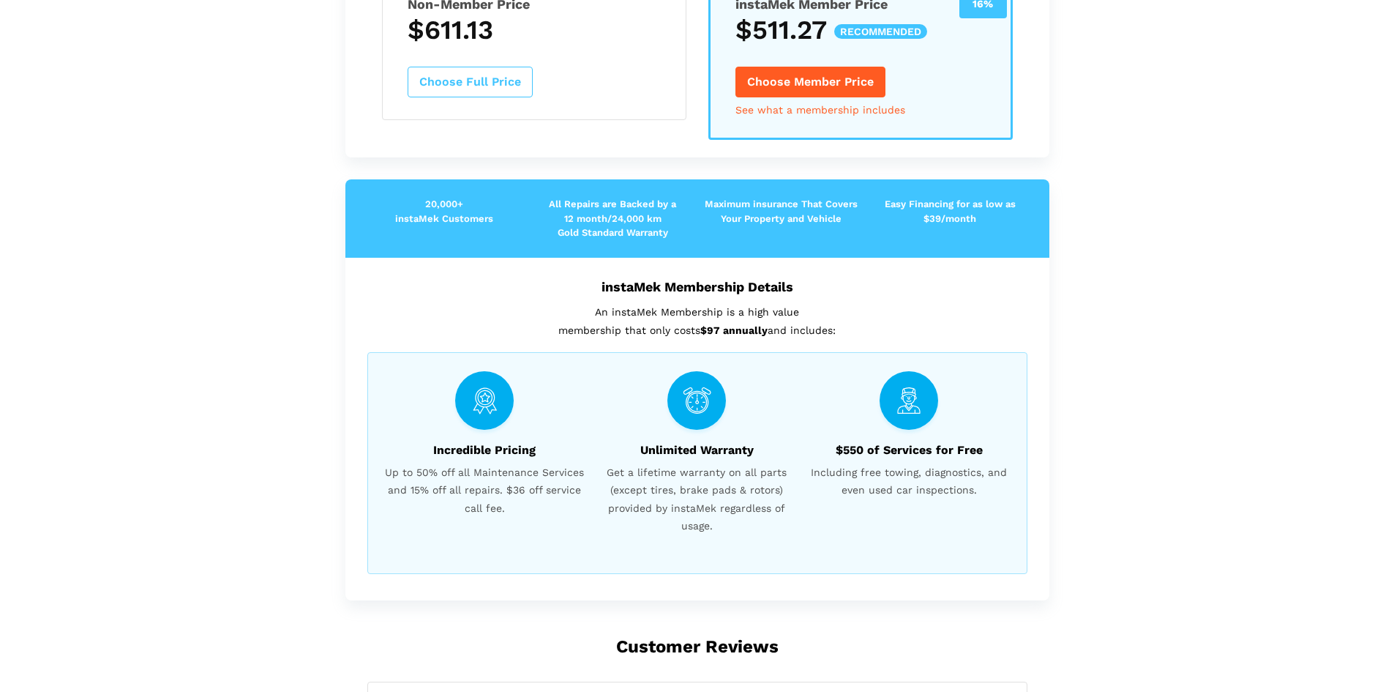
scroll to position [563, 0]
